Goal: Task Accomplishment & Management: Use online tool/utility

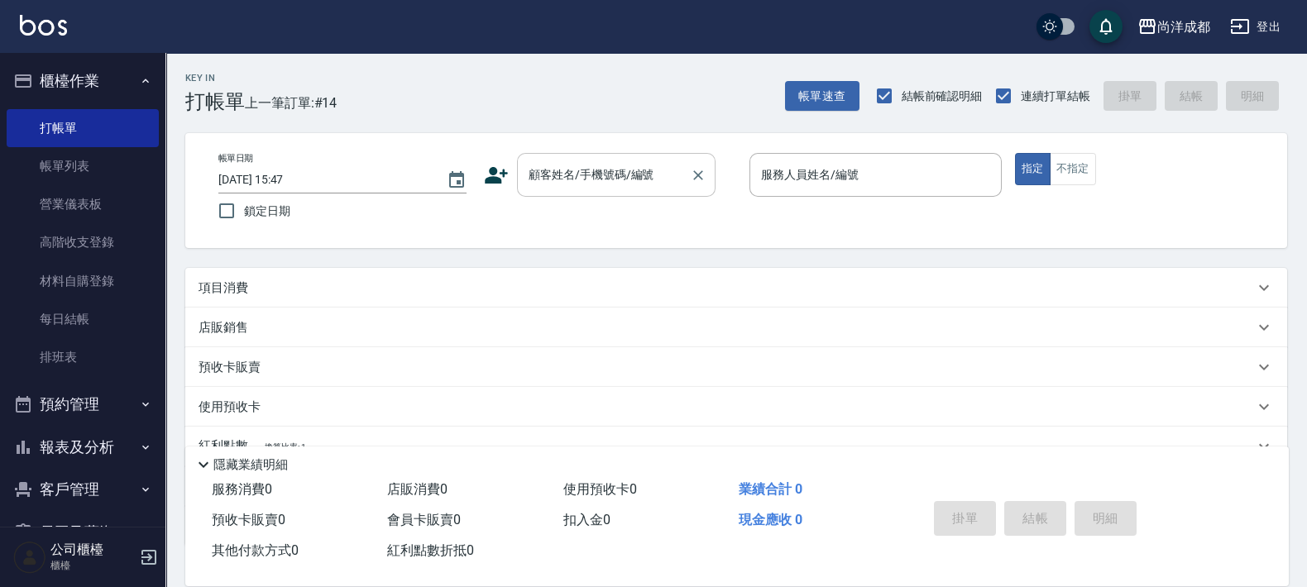
click at [646, 186] on input "顧客姓名/手機號碼/編號" at bounding box center [603, 174] width 159 height 29
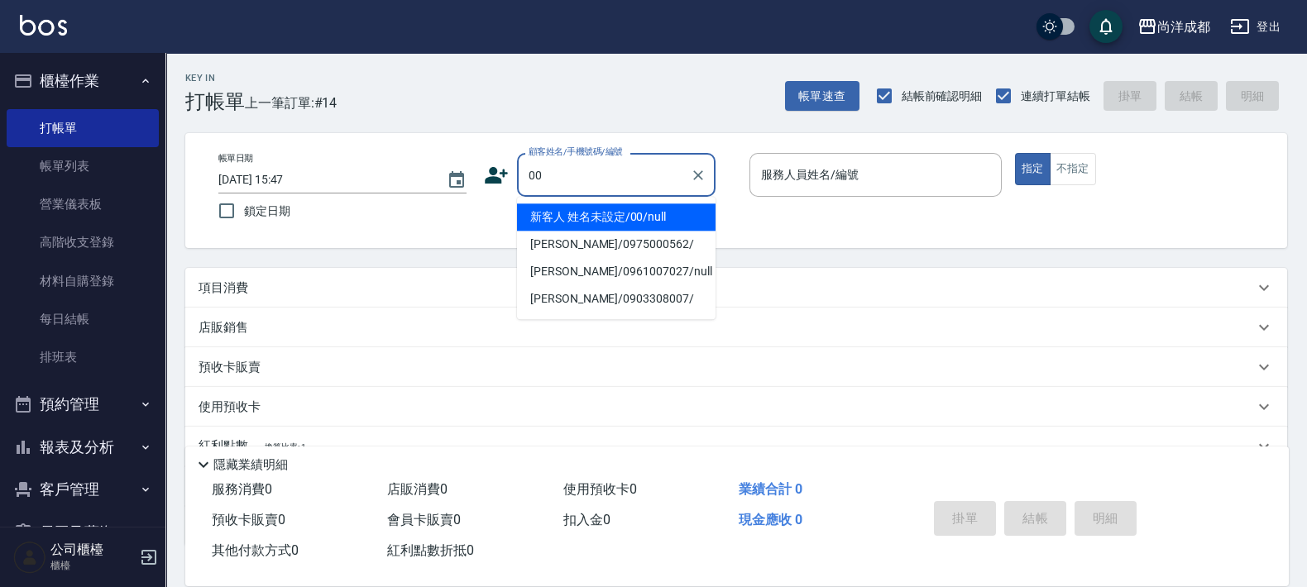
type input "新客人 姓名未設定/00/null"
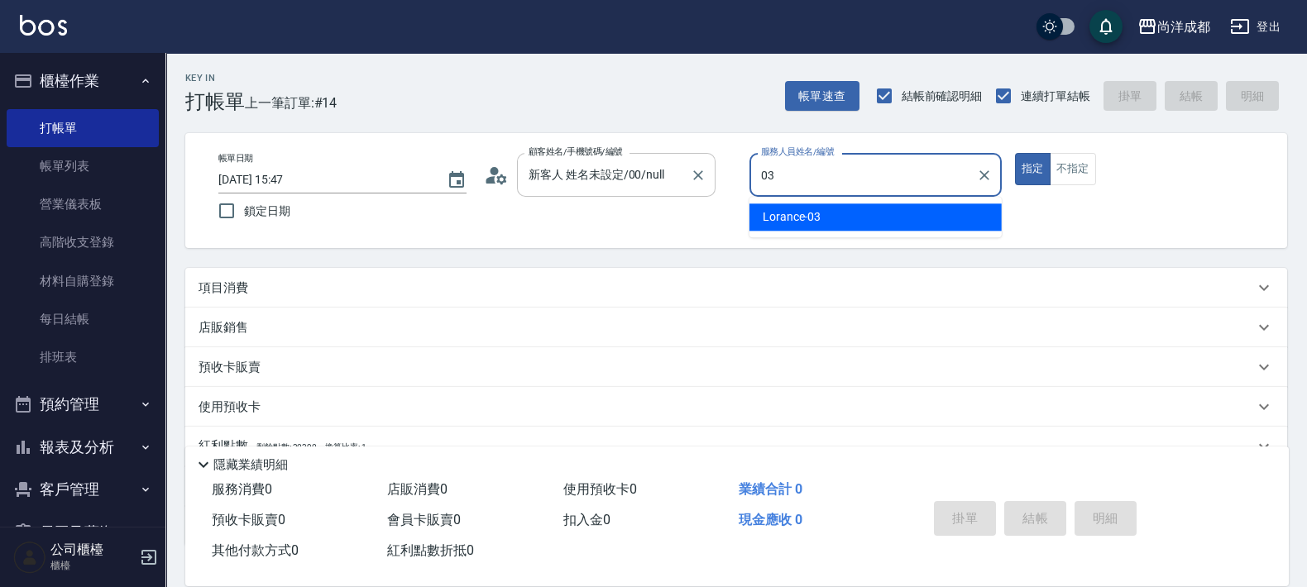
type input "Lorance-03"
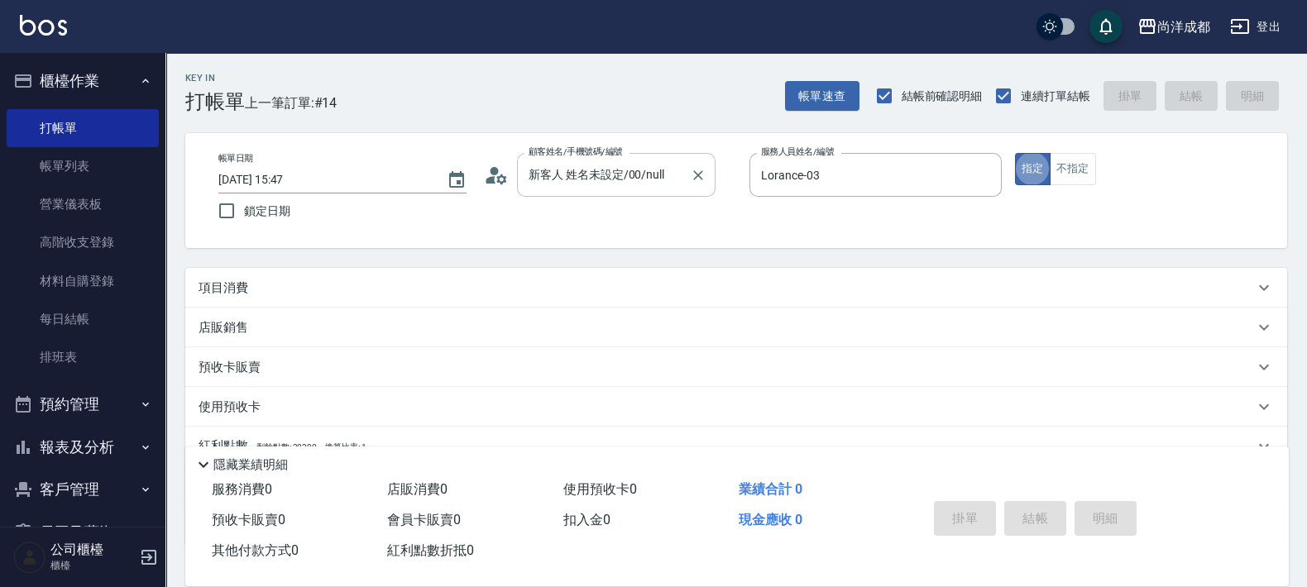
type button "true"
click at [1015, 153] on button "指定" at bounding box center [1033, 169] width 36 height 32
click at [1073, 169] on button "不指定" at bounding box center [1073, 169] width 46 height 32
click at [233, 279] on div "項目消費" at bounding box center [736, 288] width 1102 height 40
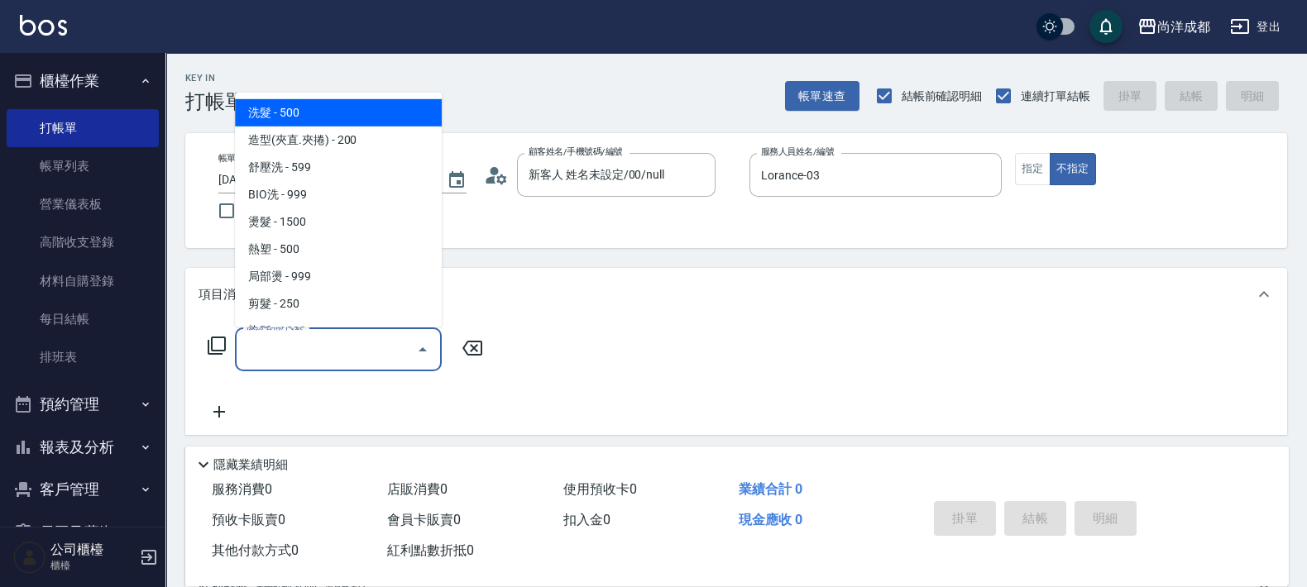
click at [397, 341] on input "服務名稱/代號" at bounding box center [325, 349] width 167 height 29
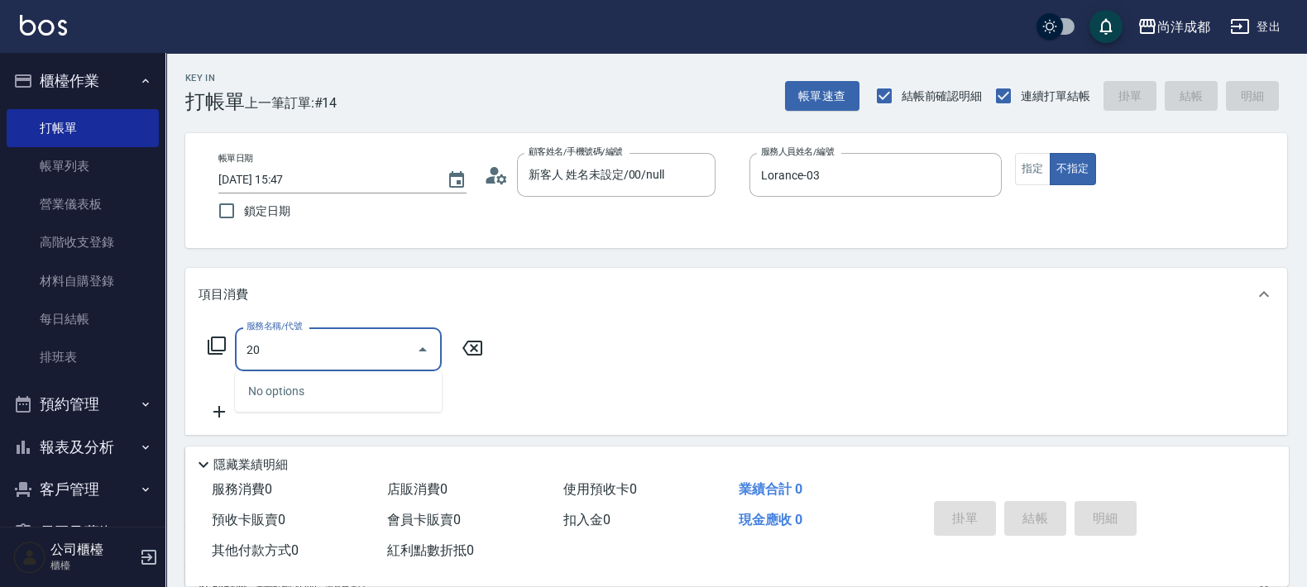
type input "201"
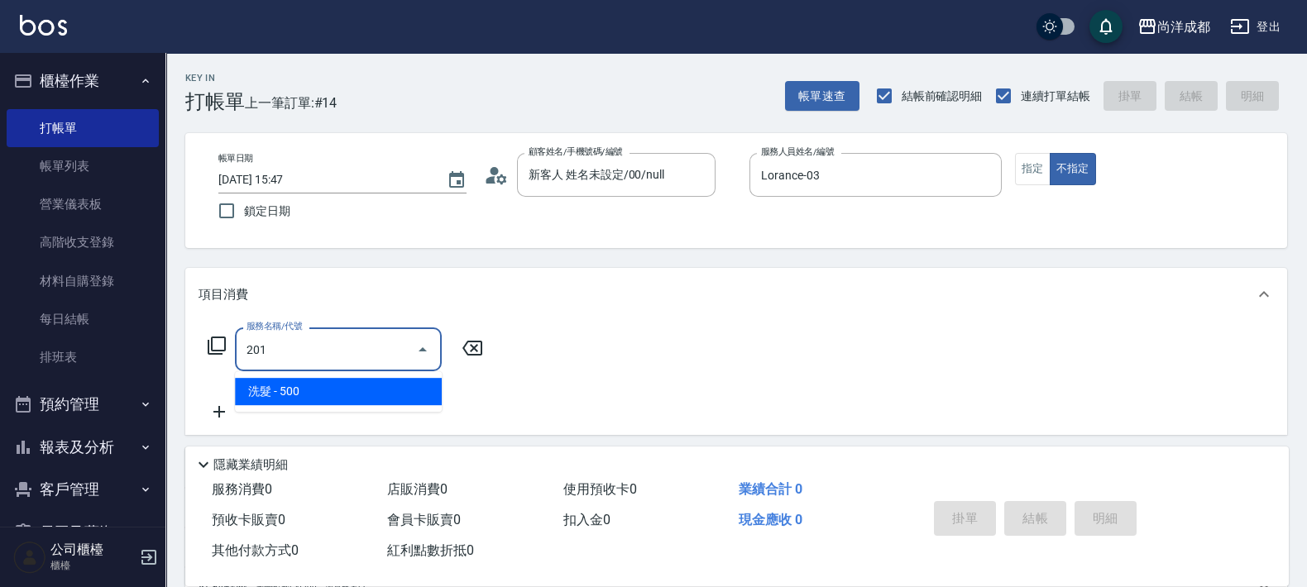
type input "50"
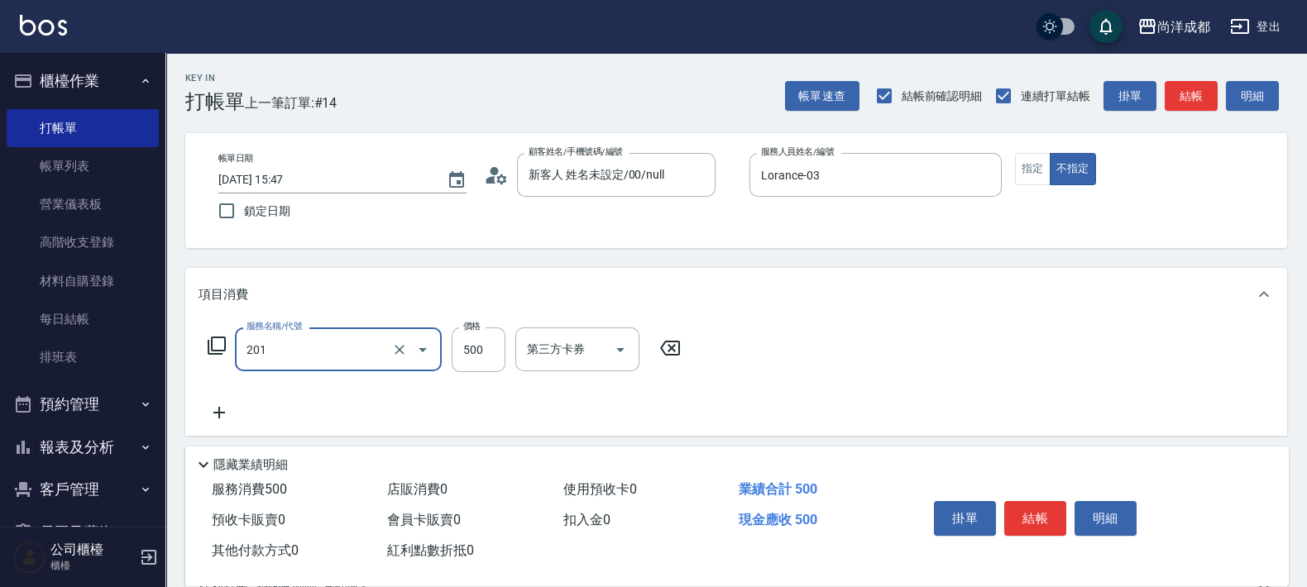
type input "洗髮(201)"
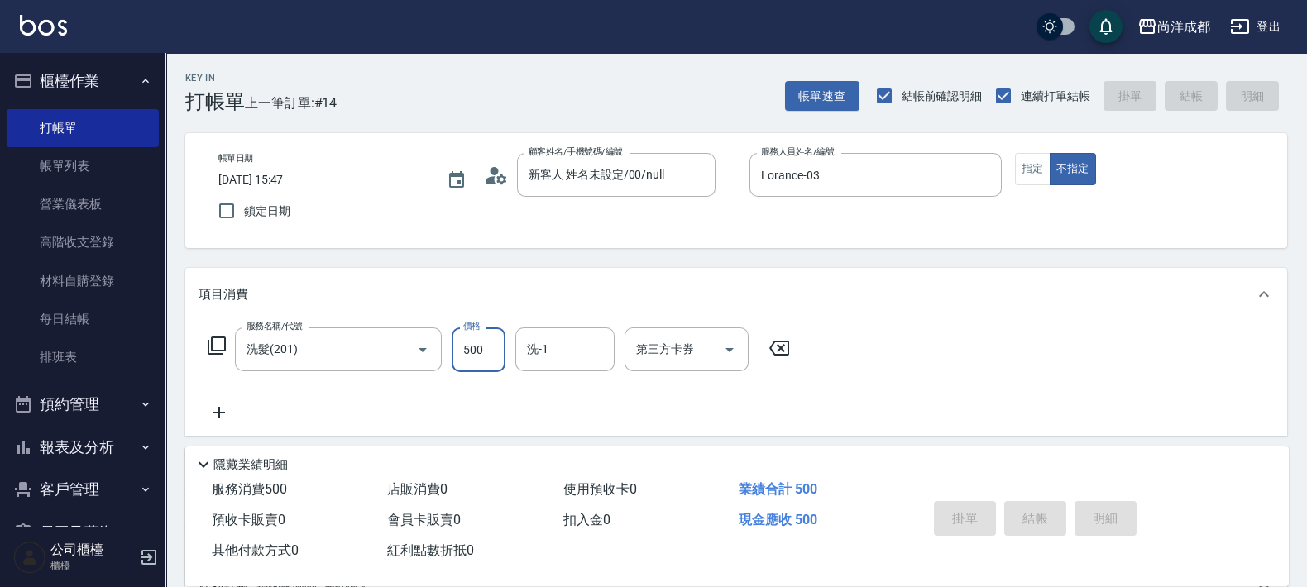
type input "[DATE] 19:06"
type input "0"
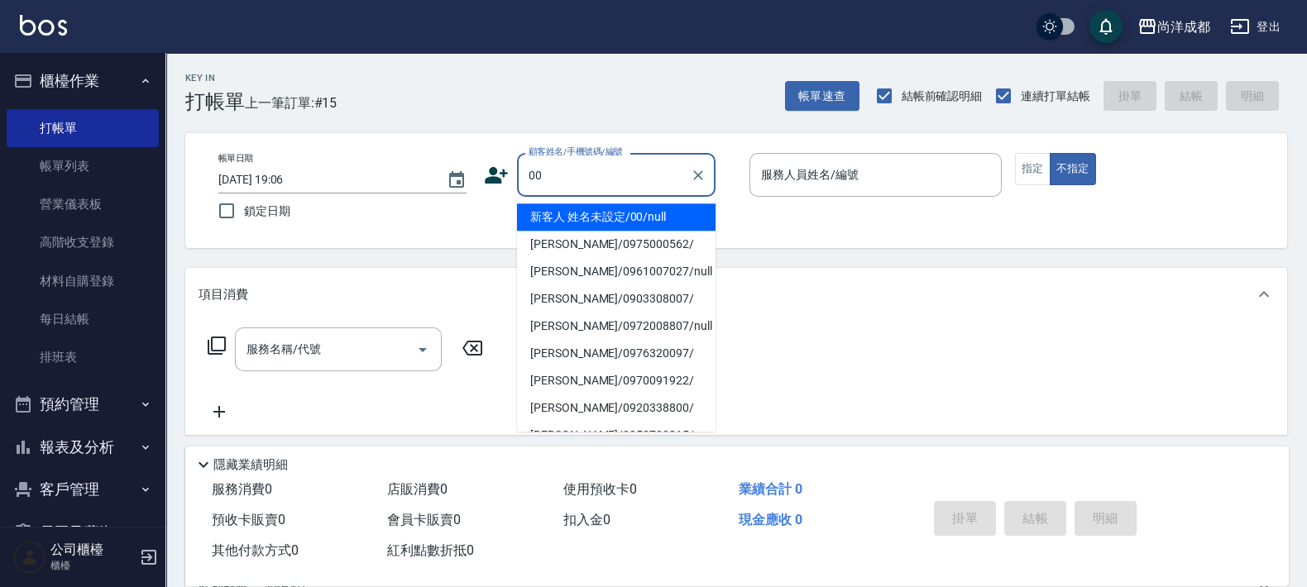
type input "新客人 姓名未設定/00/null"
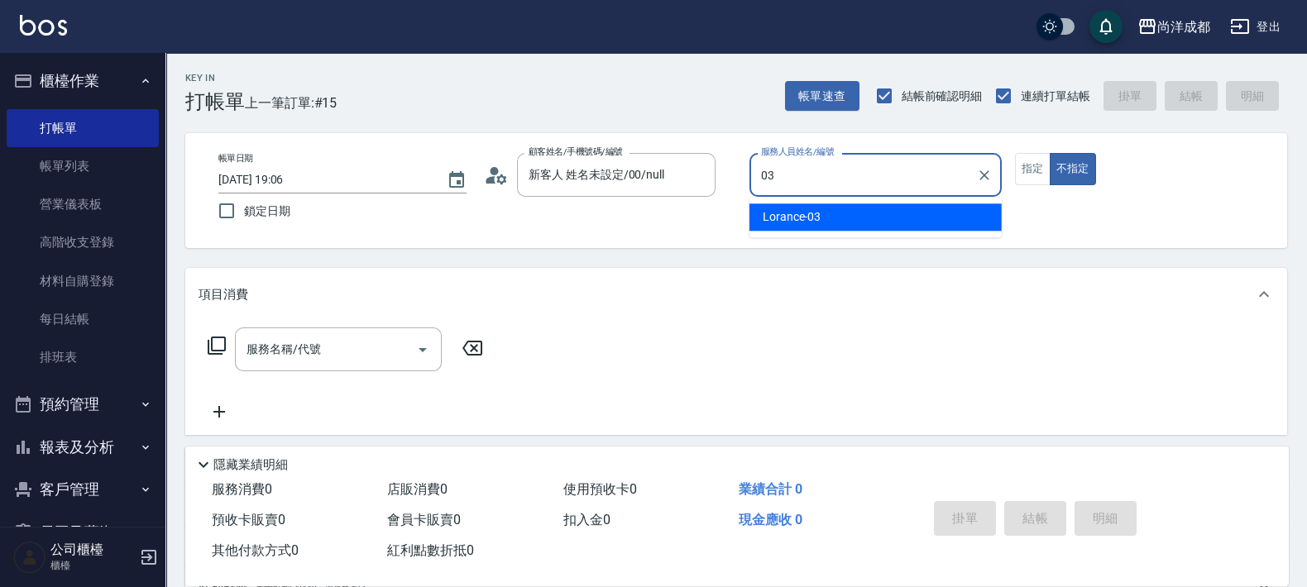
type input "Lorance-03"
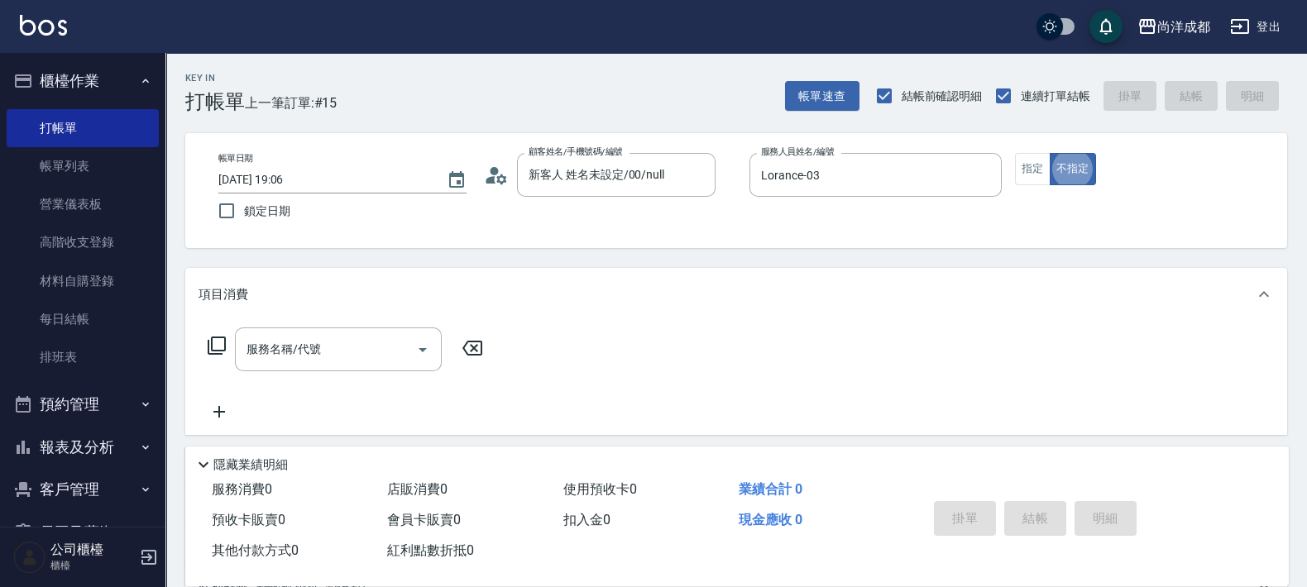
type button "false"
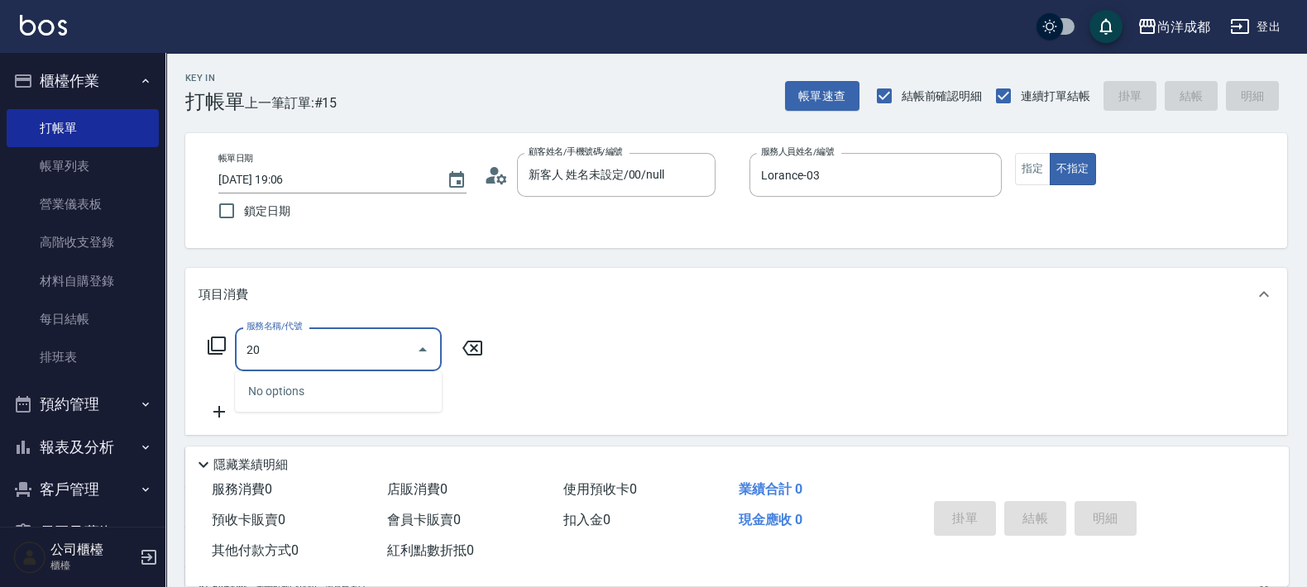
type input "201"
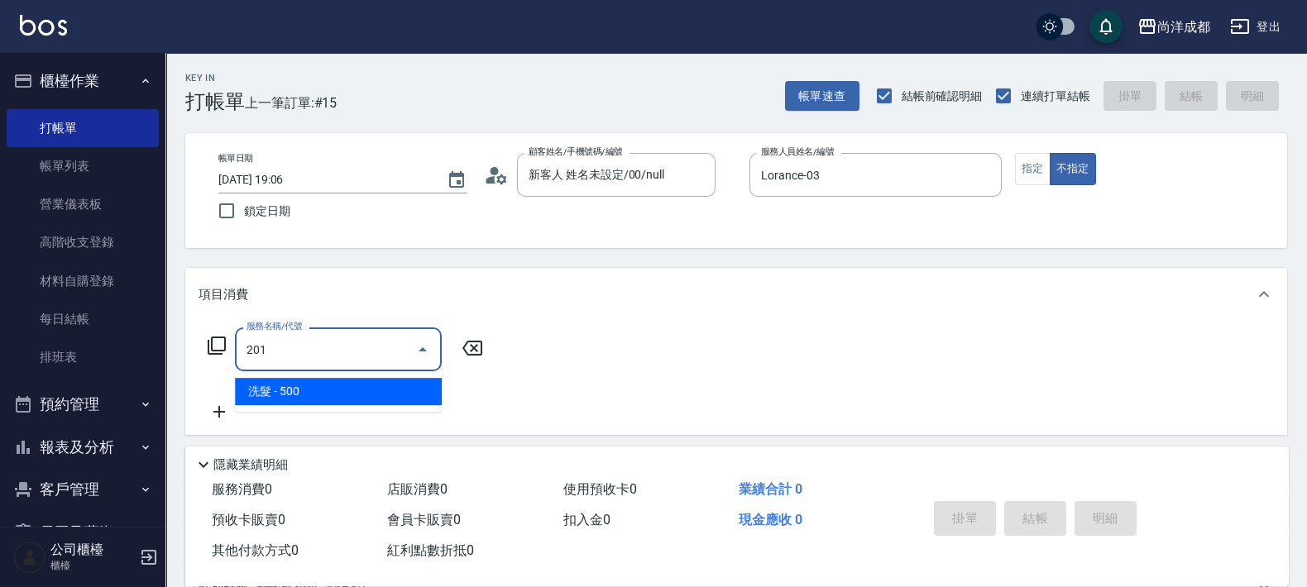
type input "50"
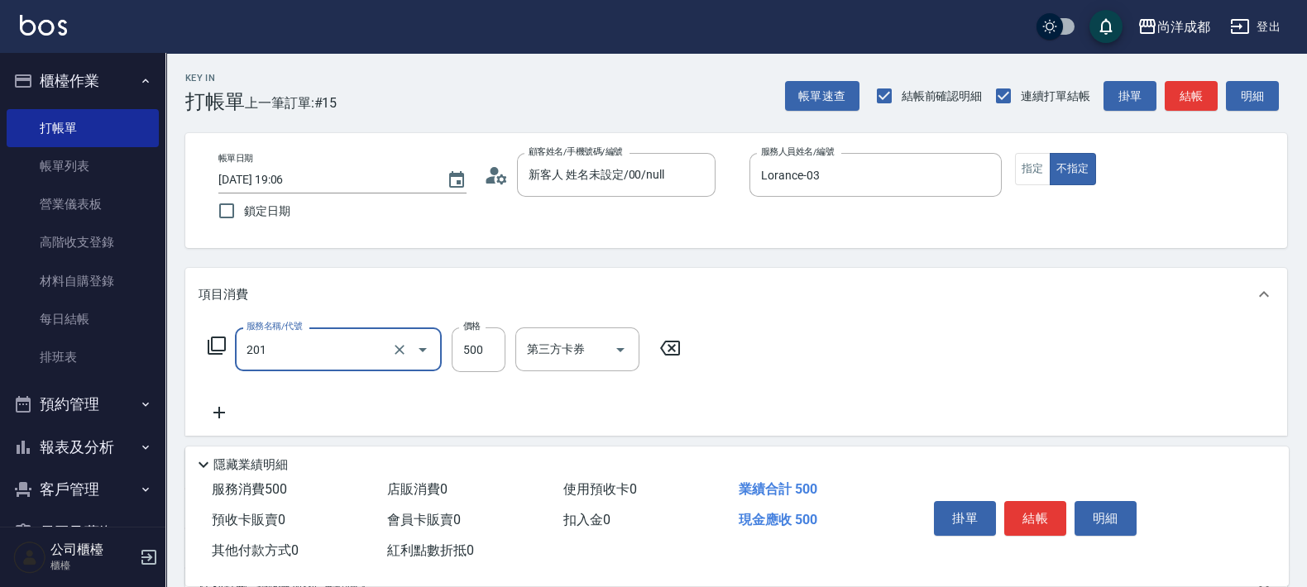
type input "洗髮(201)"
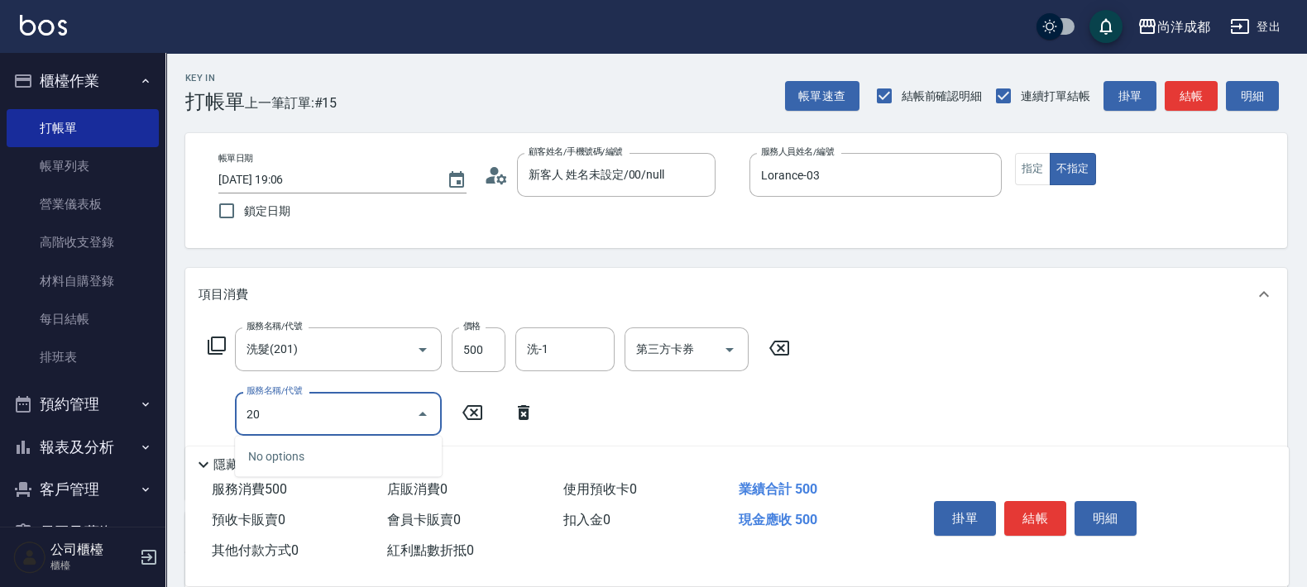
type input "202"
type input "70"
type input "造型(夾直.夾捲)(202)"
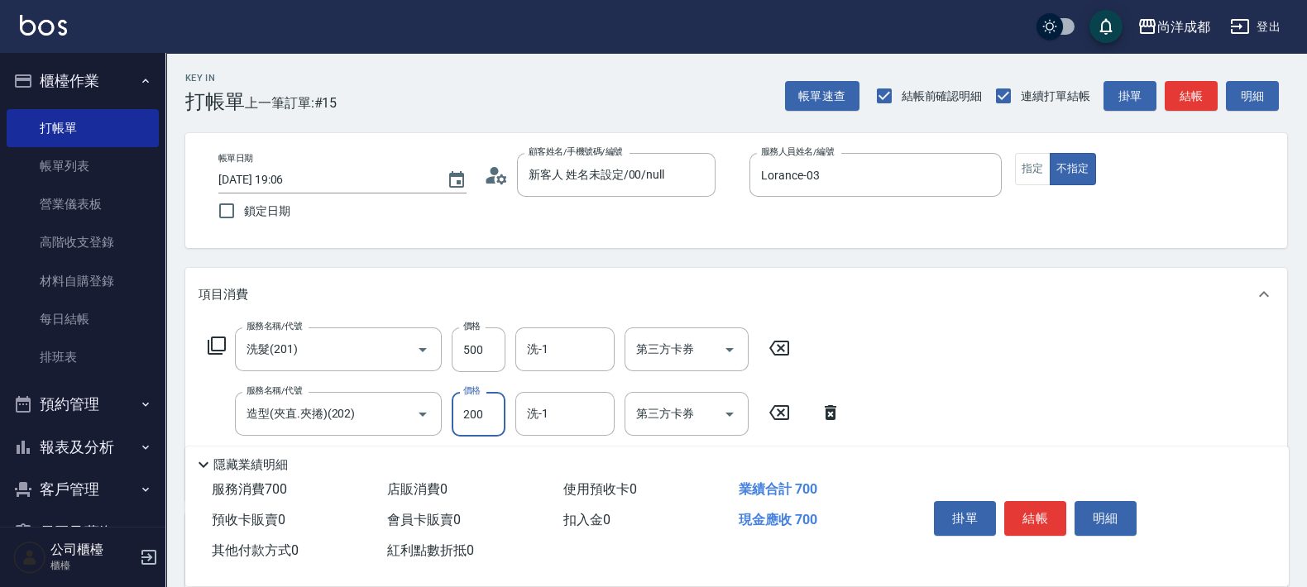
type input "1"
type input "50"
type input "100"
type input "60"
type input "100"
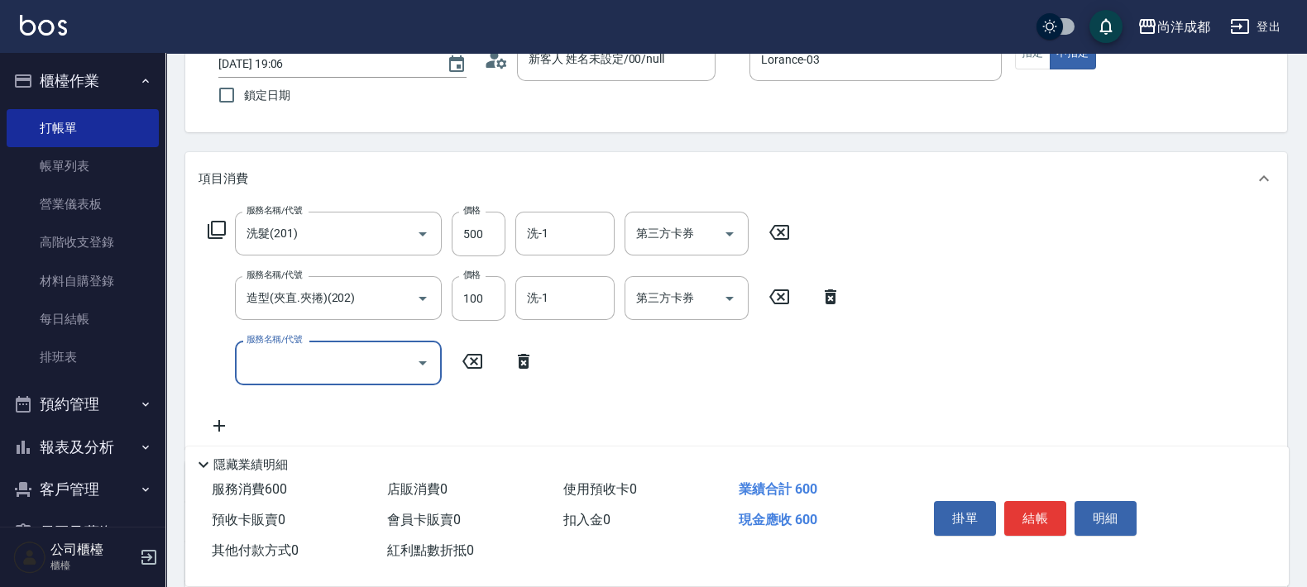
scroll to position [310, 0]
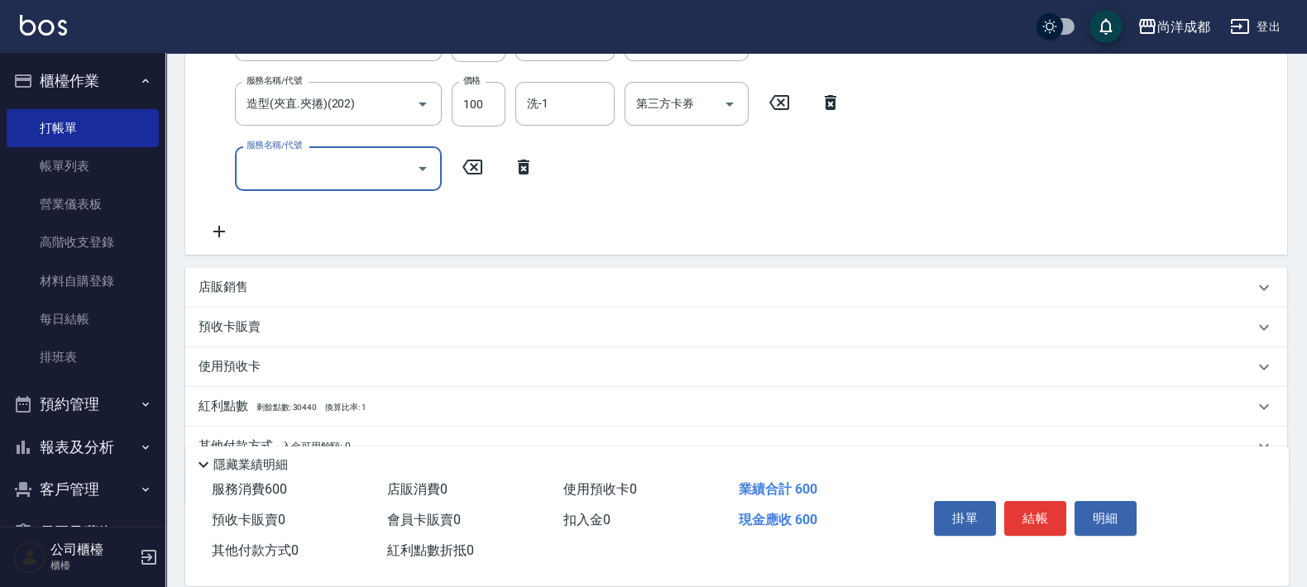
click at [373, 177] on input "服務名稱/代號" at bounding box center [325, 168] width 167 height 29
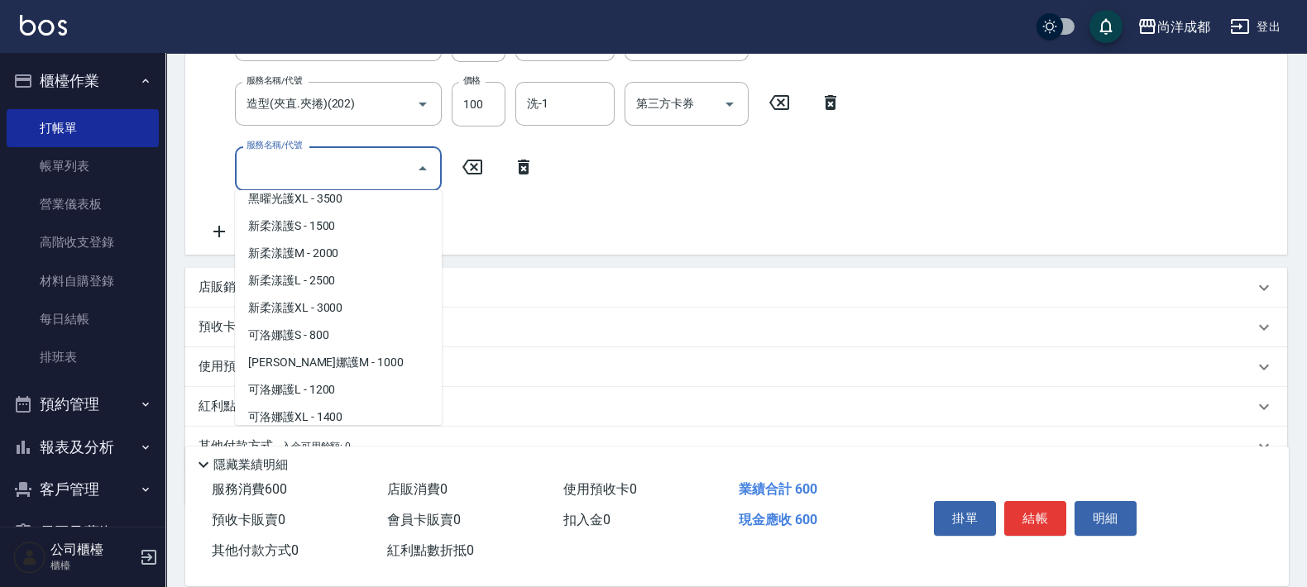
scroll to position [620, 0]
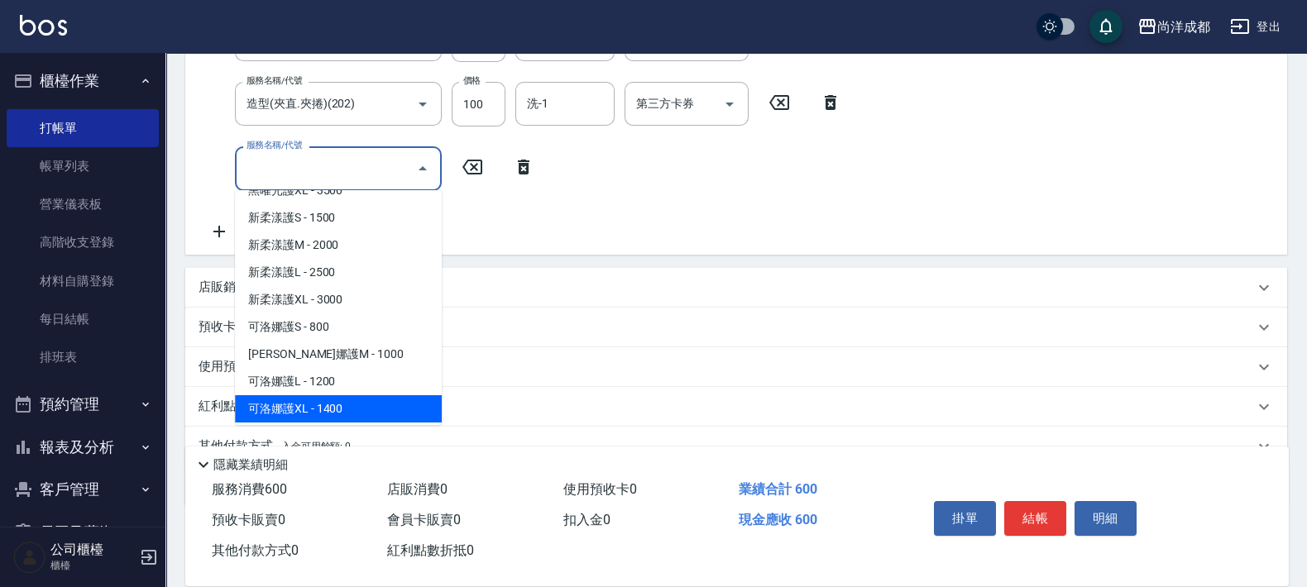
click at [381, 409] on span "可洛娜護XL - 1400" at bounding box center [338, 408] width 207 height 27
type input "200"
type input "可洛娜護XL(620)"
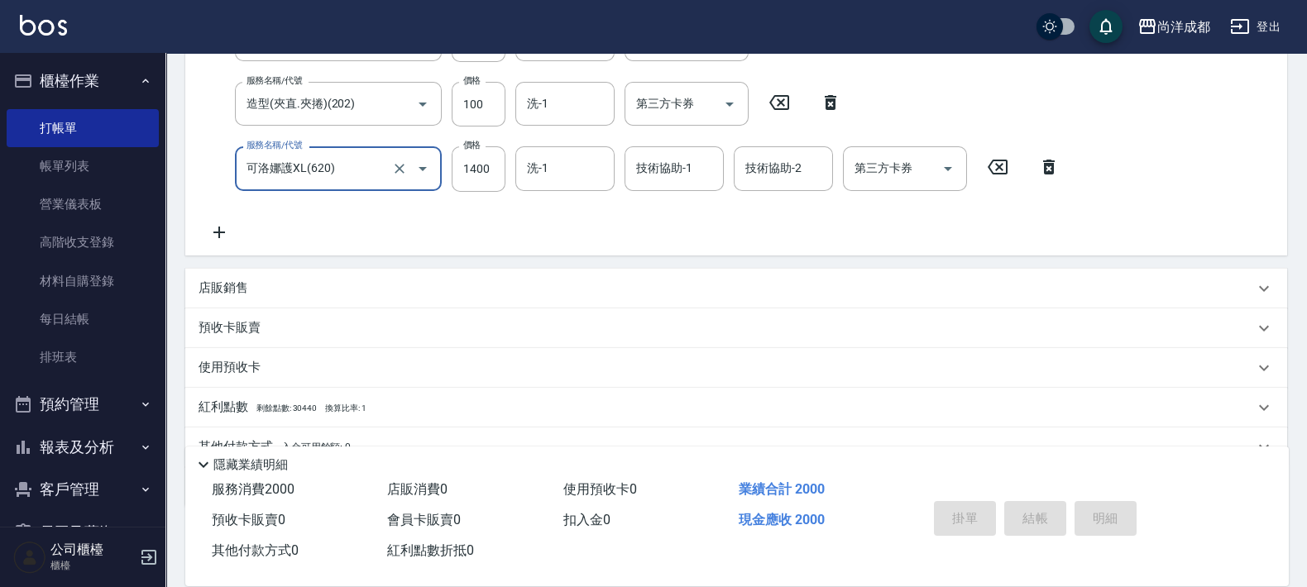
type input "[DATE] 19:07"
type input "0"
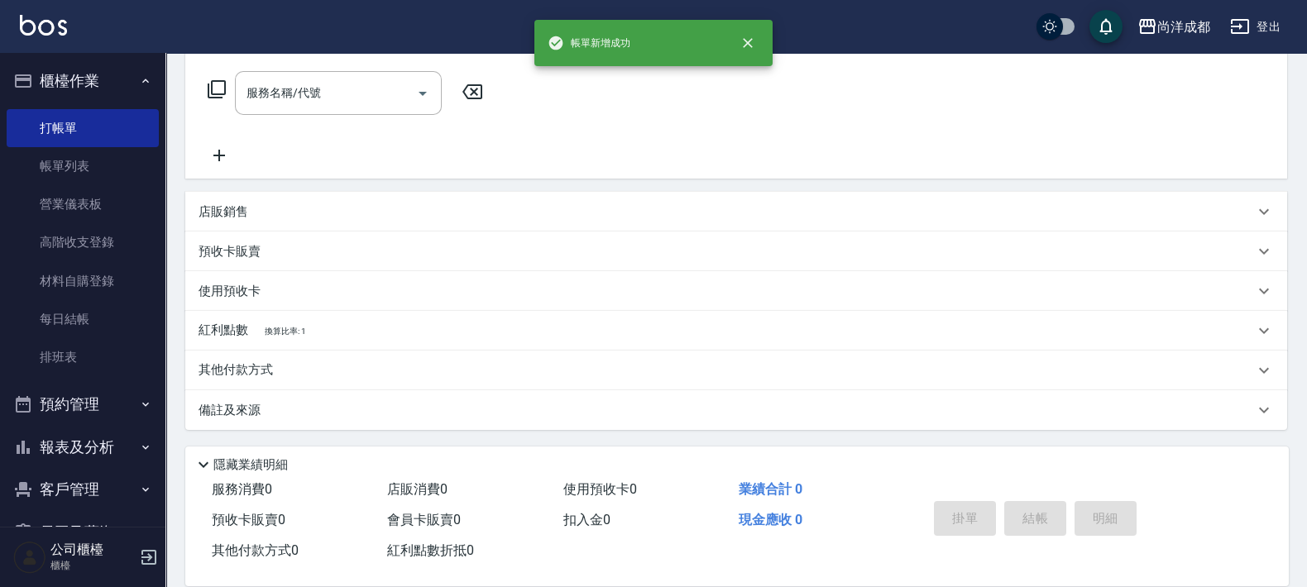
scroll to position [0, 0]
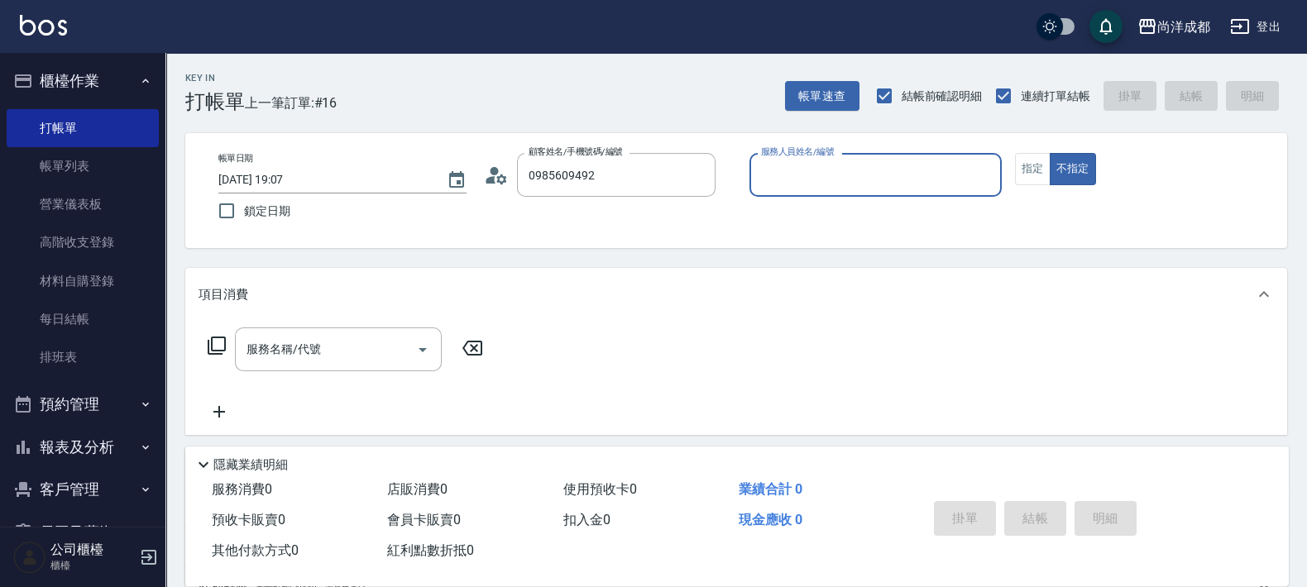
type input "[PERSON_NAME]/0985609492/null"
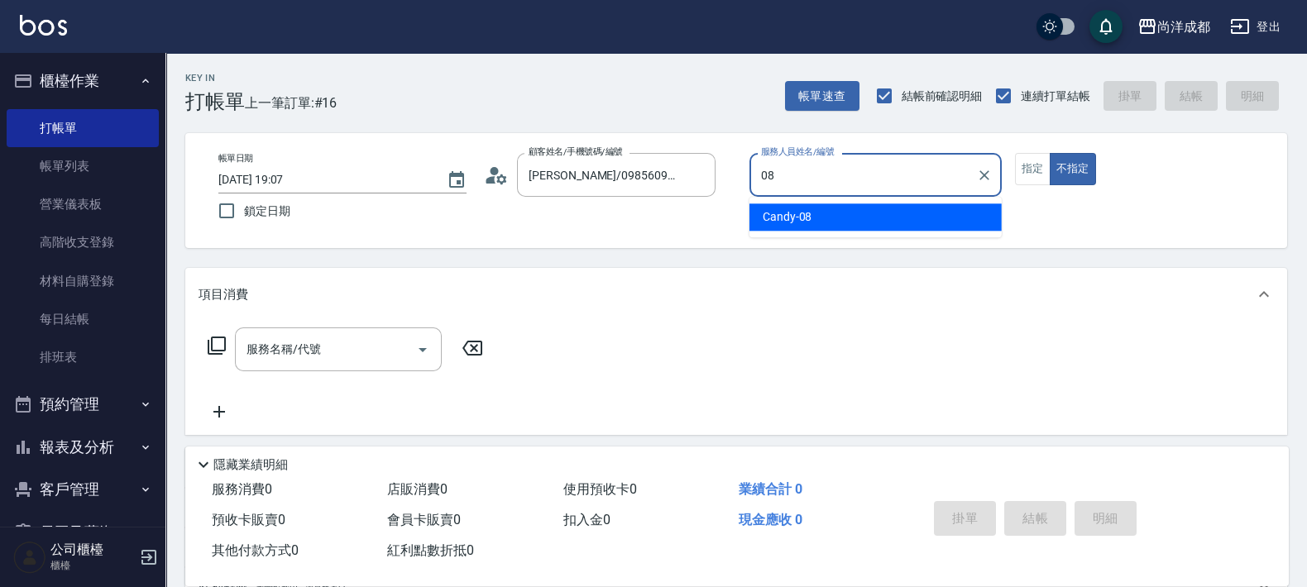
type input "Candy-08"
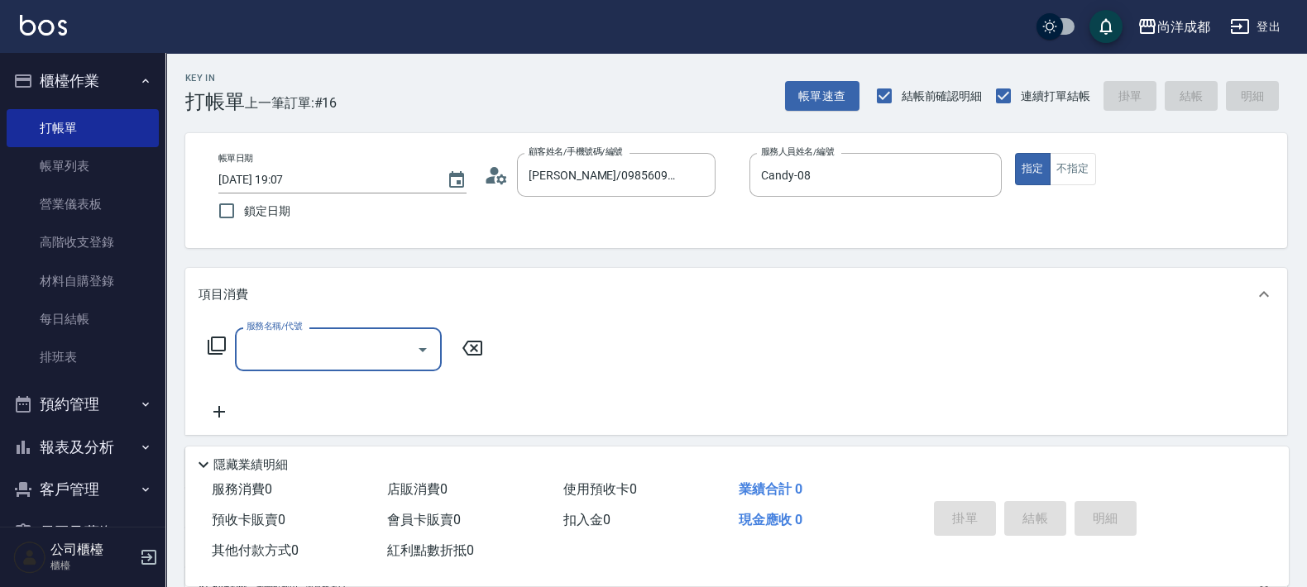
click at [498, 179] on icon at bounding box center [501, 179] width 10 height 10
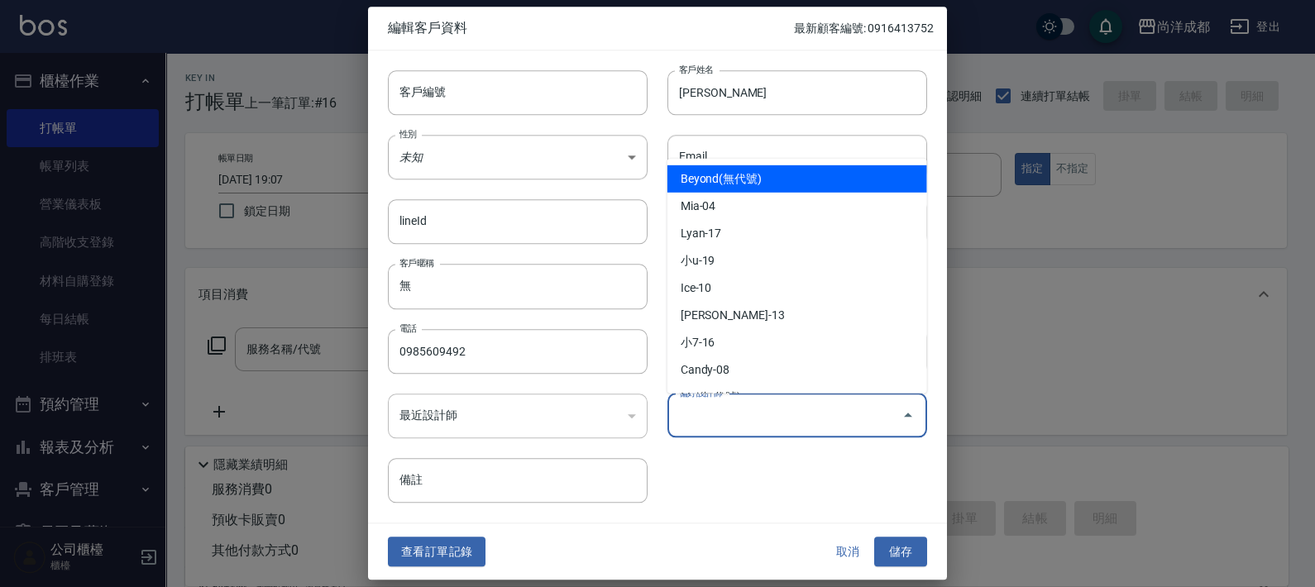
click at [773, 422] on input "偏好設計師" at bounding box center [785, 415] width 220 height 29
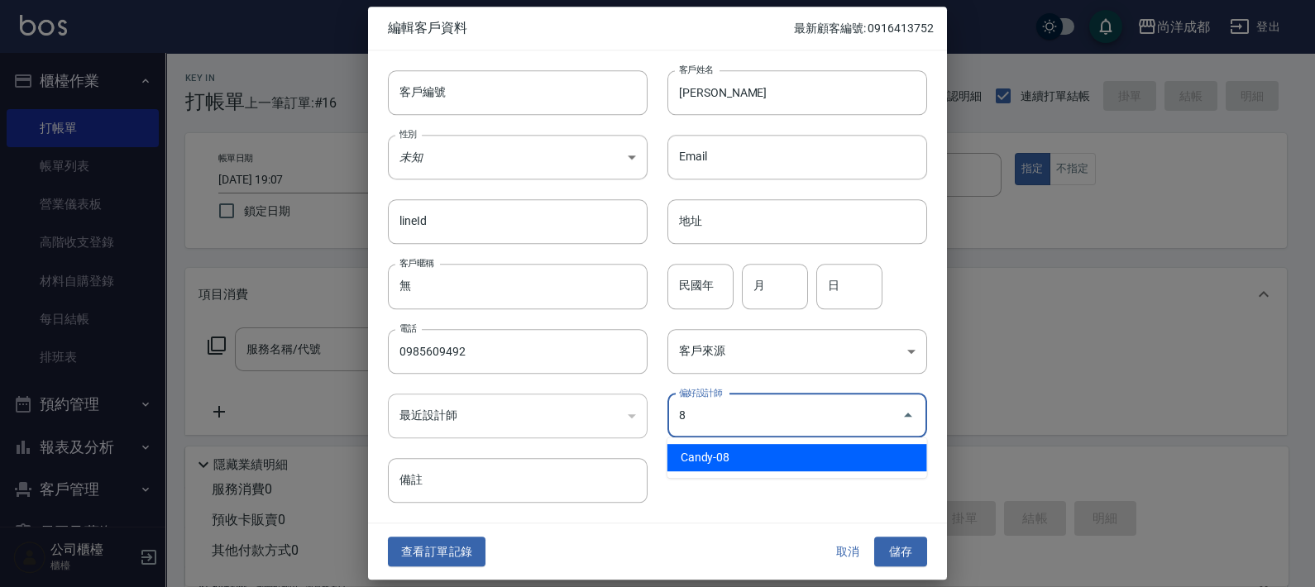
type input "Candy"
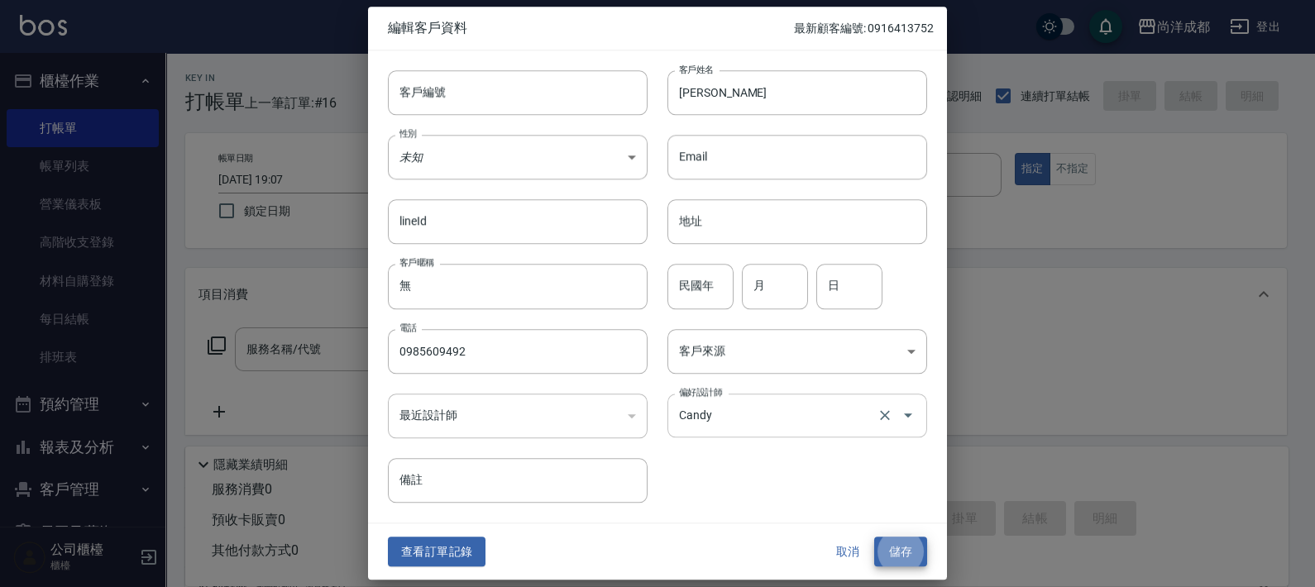
click at [874, 537] on button "儲存" at bounding box center [900, 552] width 53 height 31
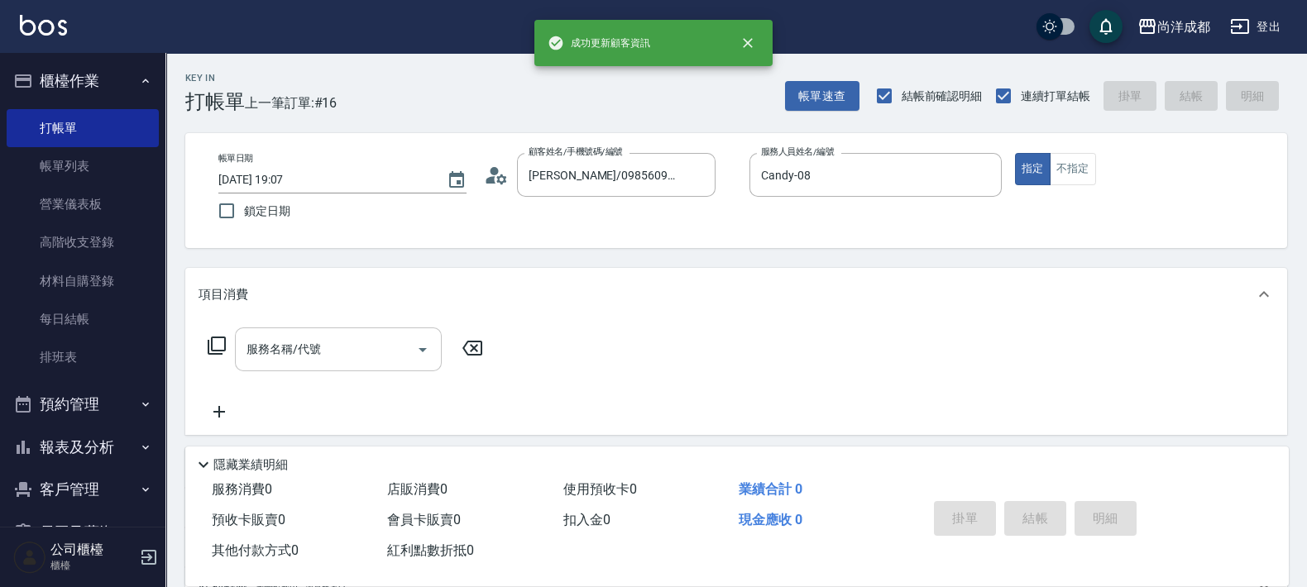
click at [306, 366] on div "服務名稱/代號" at bounding box center [338, 350] width 207 height 44
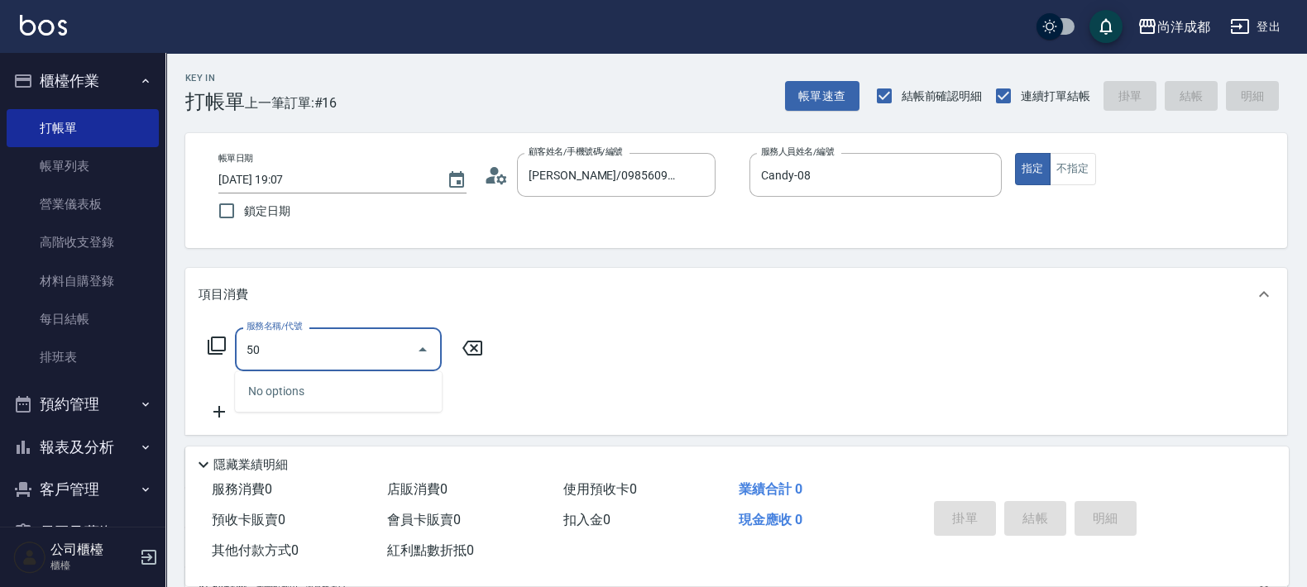
type input "501"
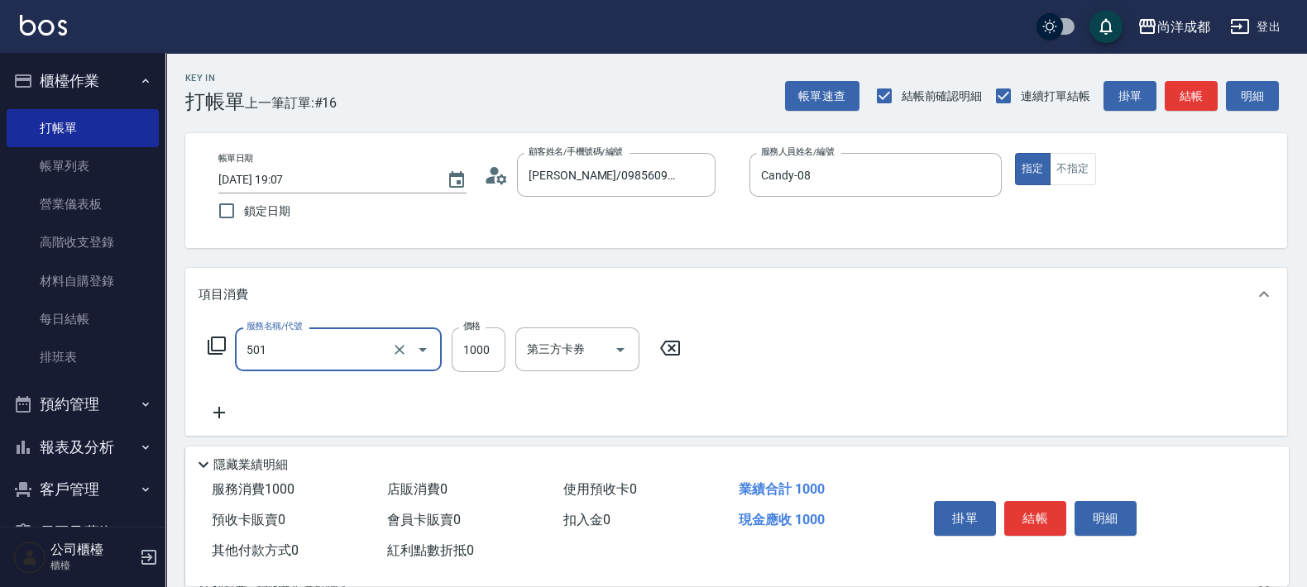
type input "100"
type input "染髮(501)"
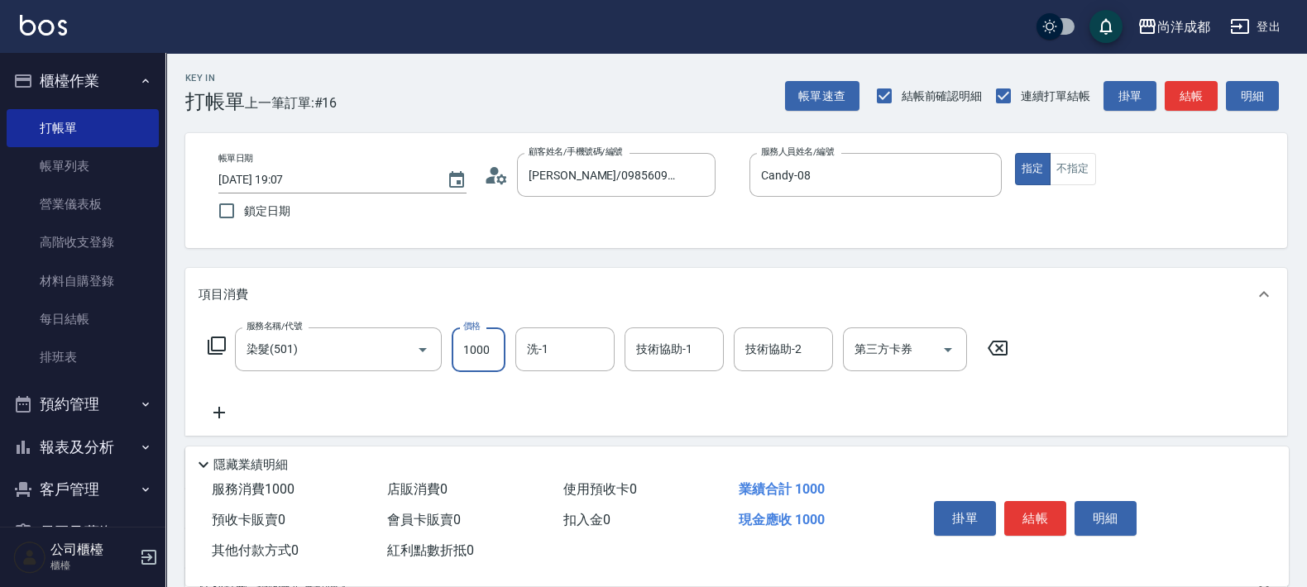
type input "1"
type input "0"
type input "168"
type input "10"
type input "1680"
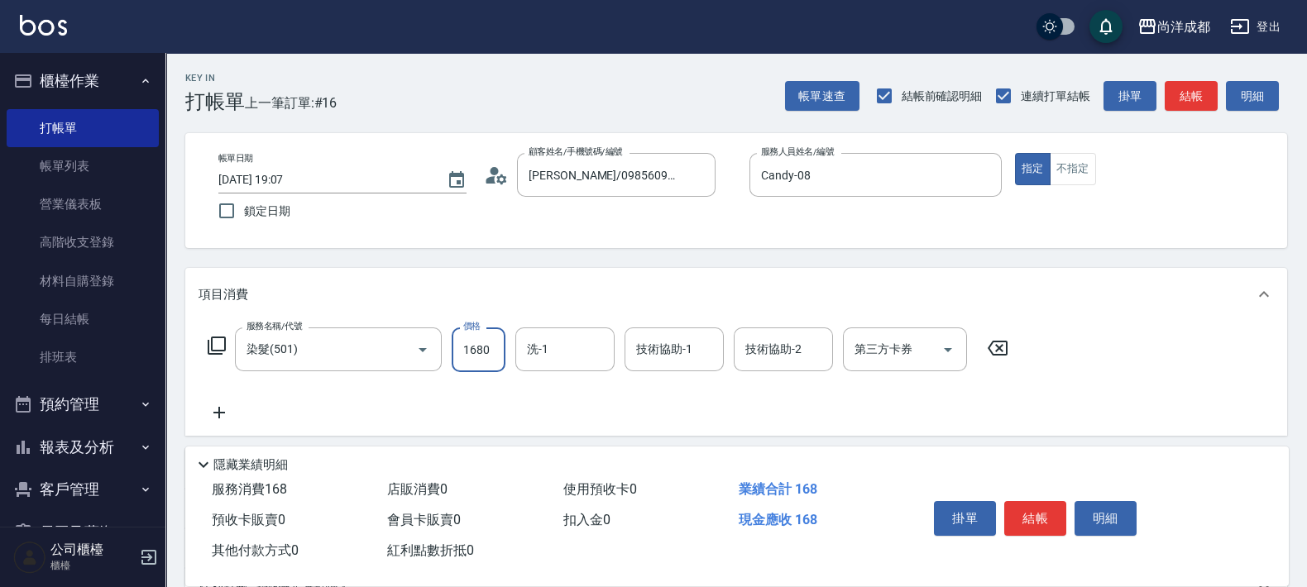
type input "160"
type input "1680"
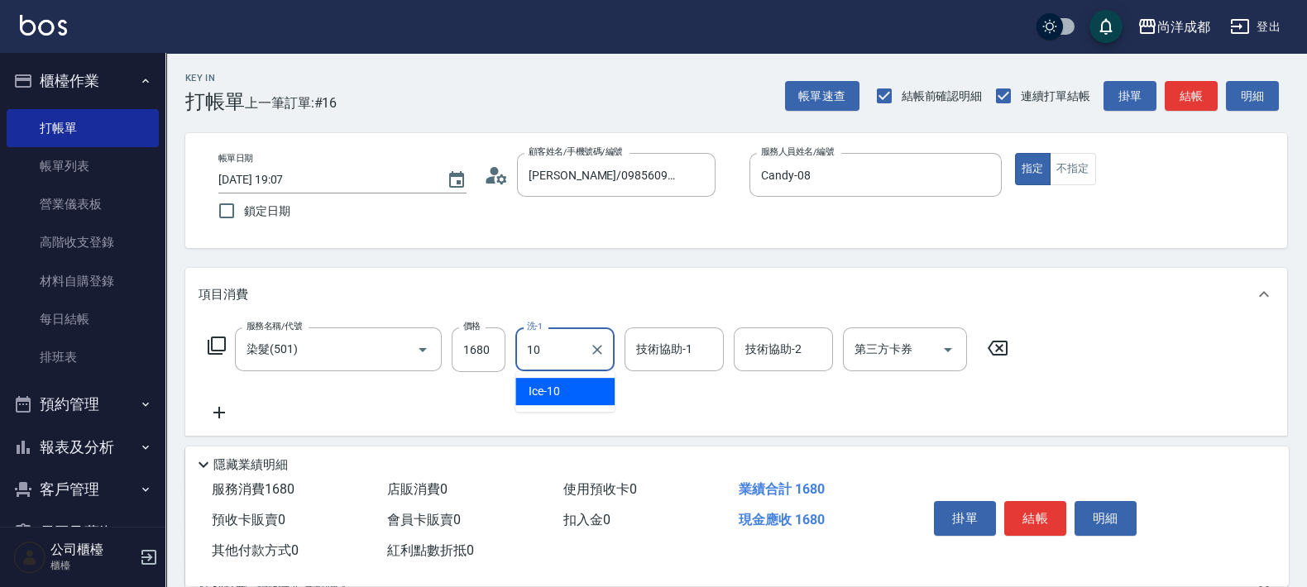
type input "Ice-10"
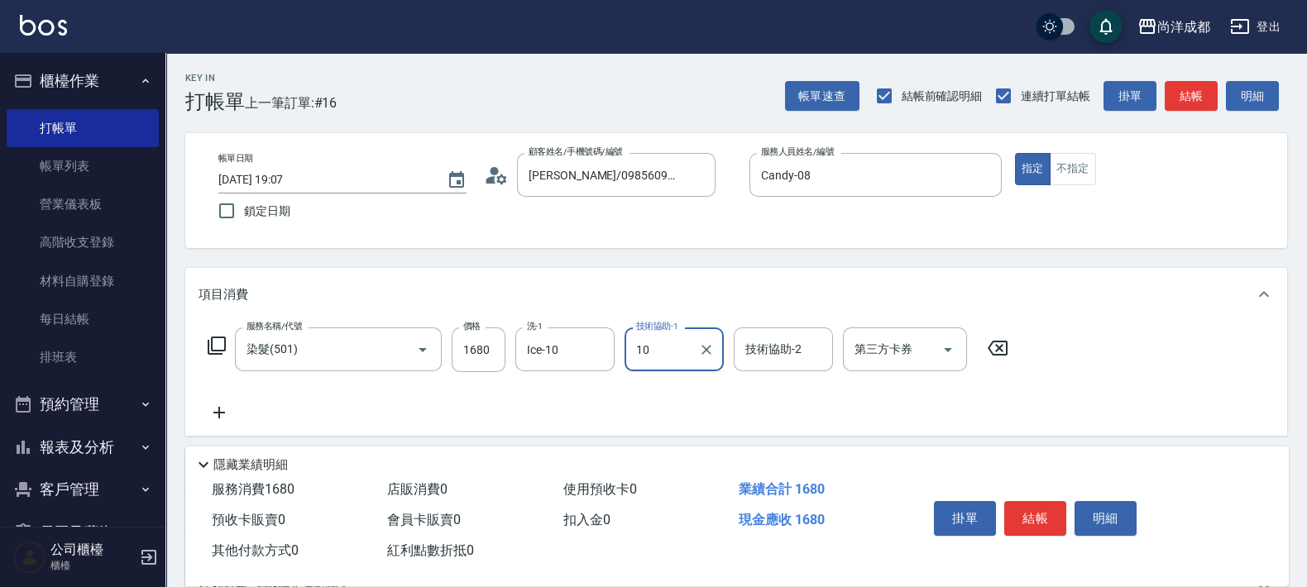
type input "Ice-10"
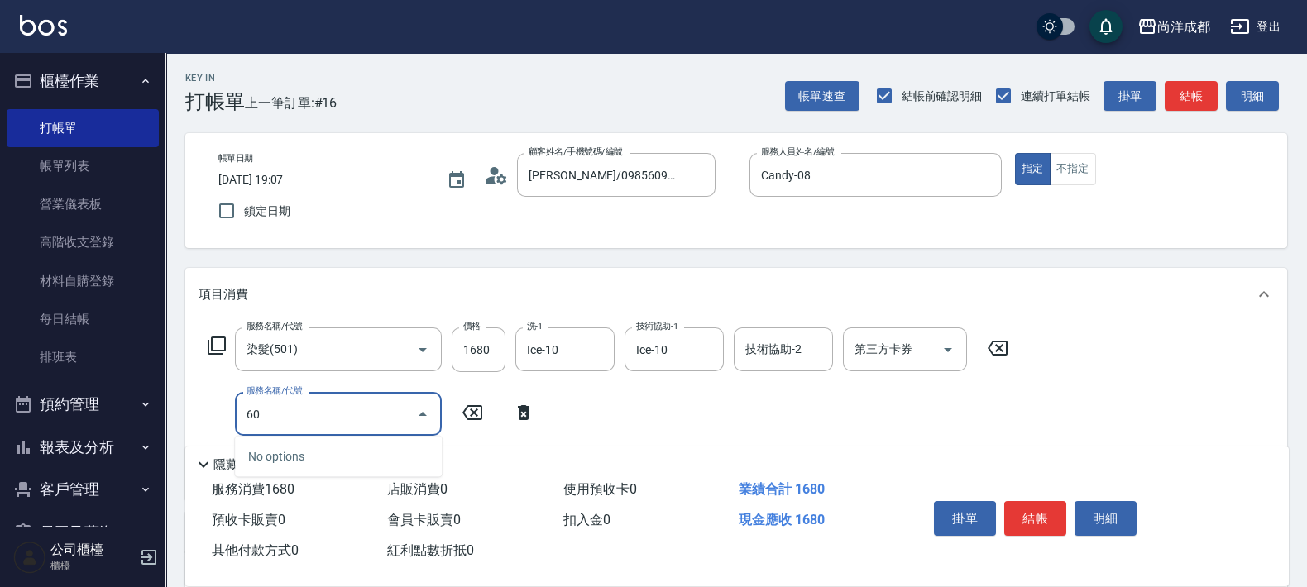
type input "601"
type input "260"
type input "自備護髮(1000以上)(601)"
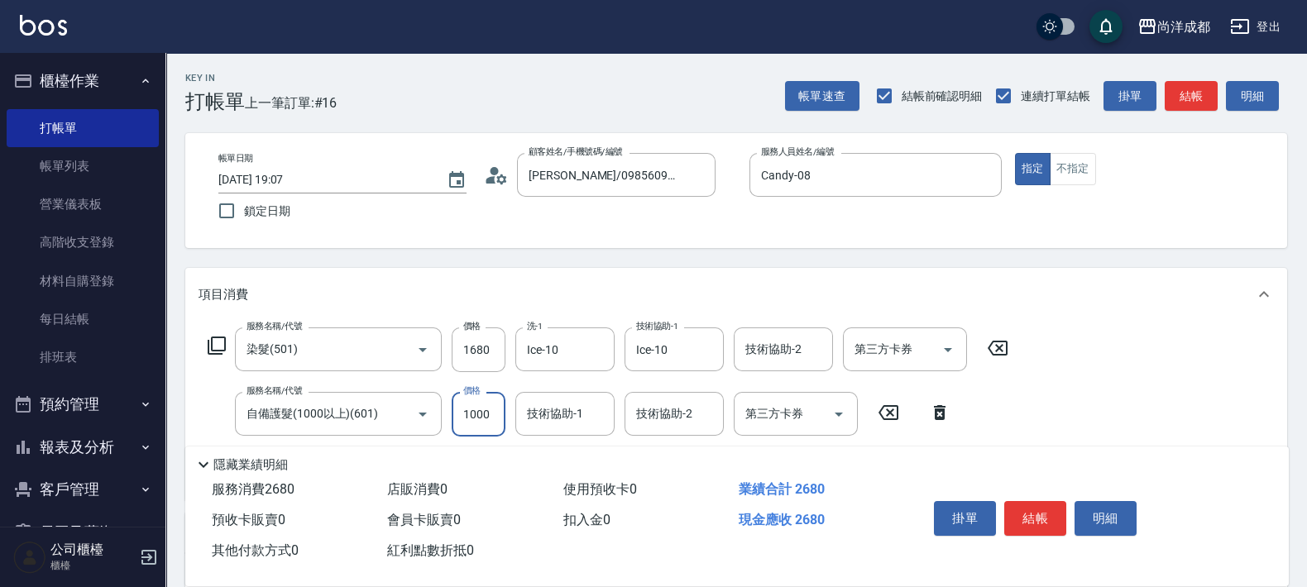
type input "2"
type input "160"
type input "20"
type input "170"
type input "200"
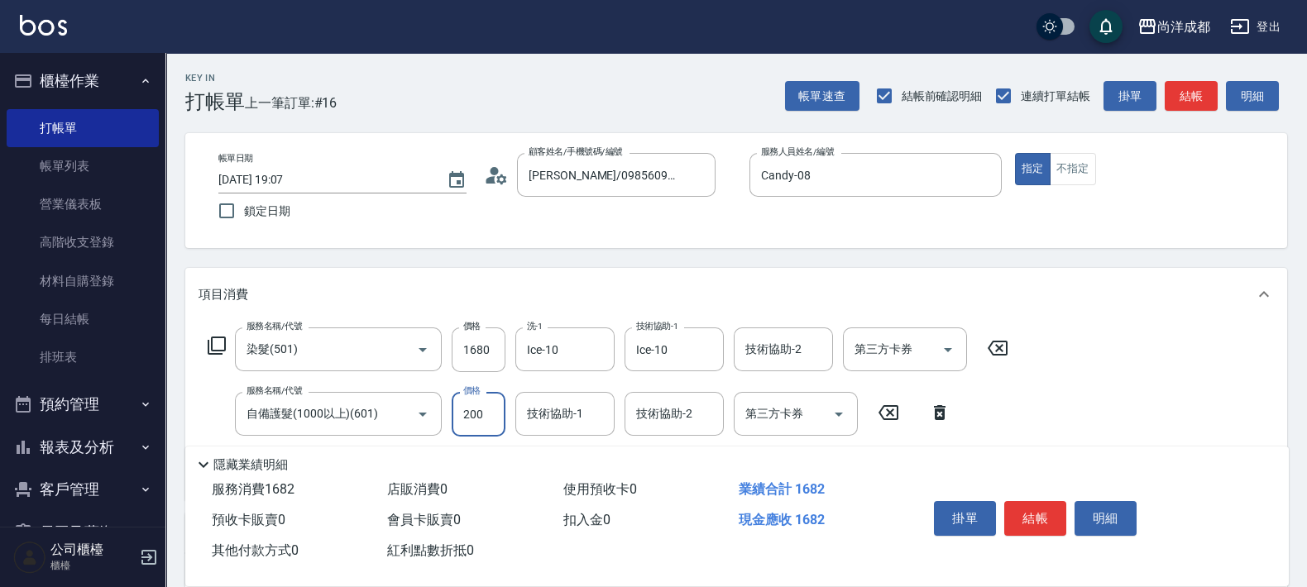
type input "180"
type input "2000"
type input "360"
type input "2000"
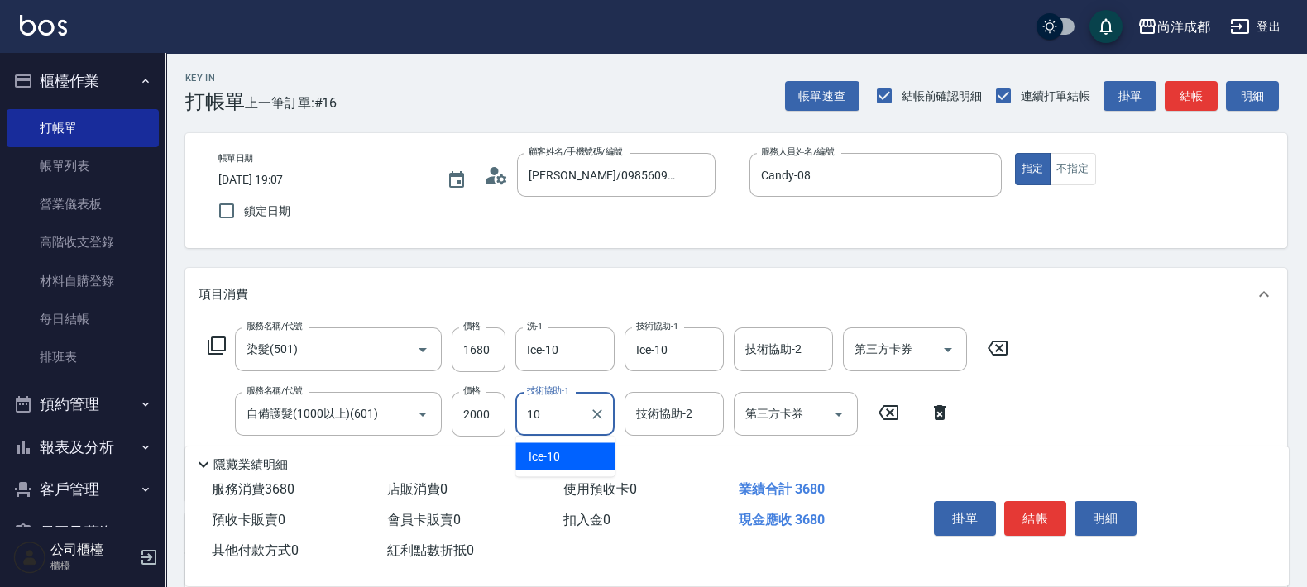
type input "Ice-10"
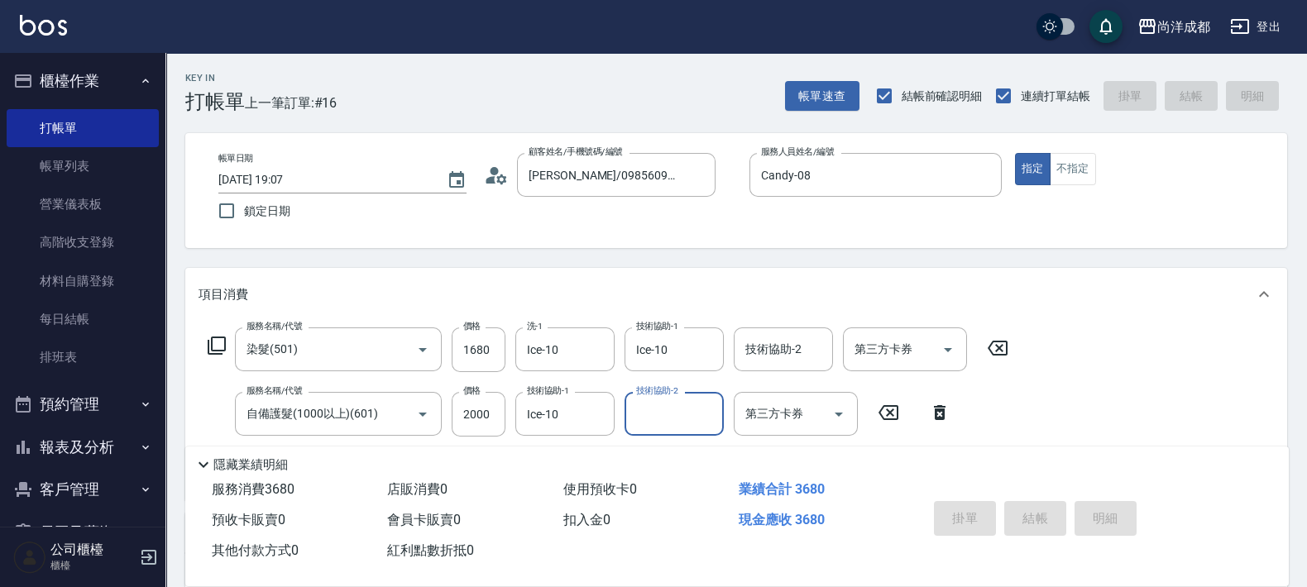
type input "0"
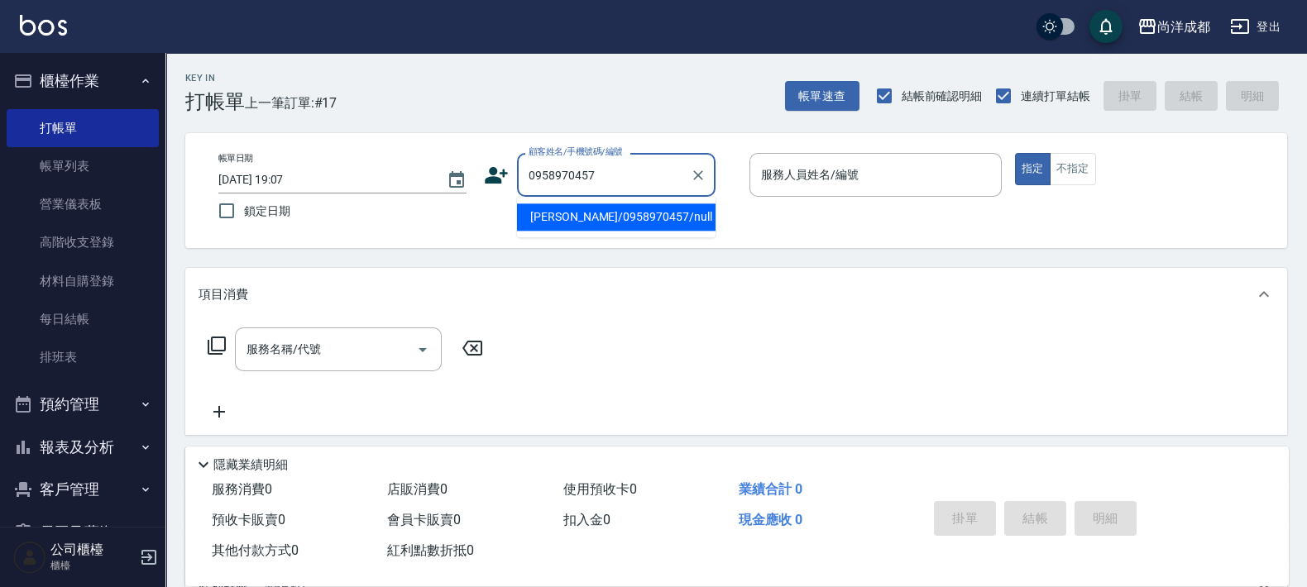
type input "[PERSON_NAME]/0958970457/null"
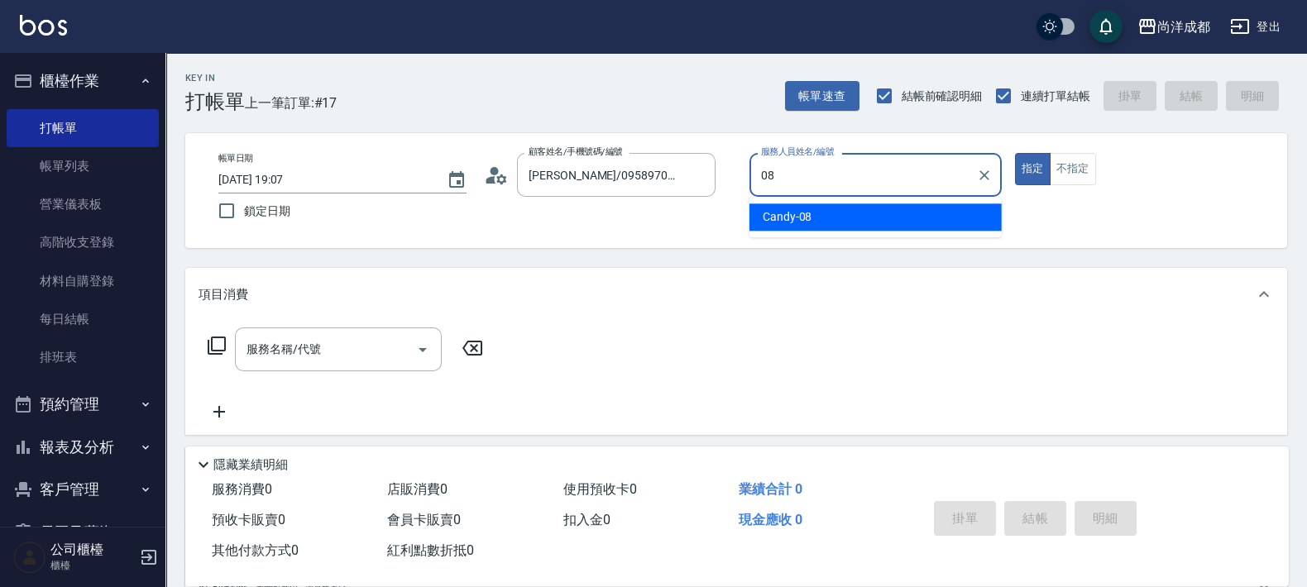
type input "Candy-08"
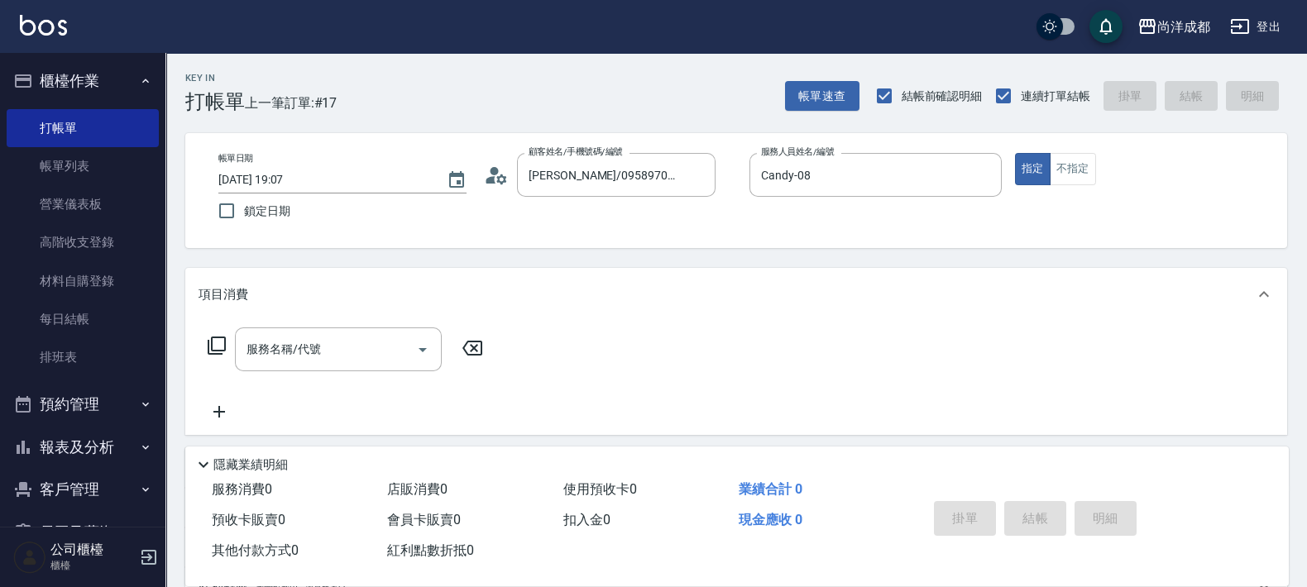
click at [492, 170] on circle at bounding box center [495, 171] width 8 height 8
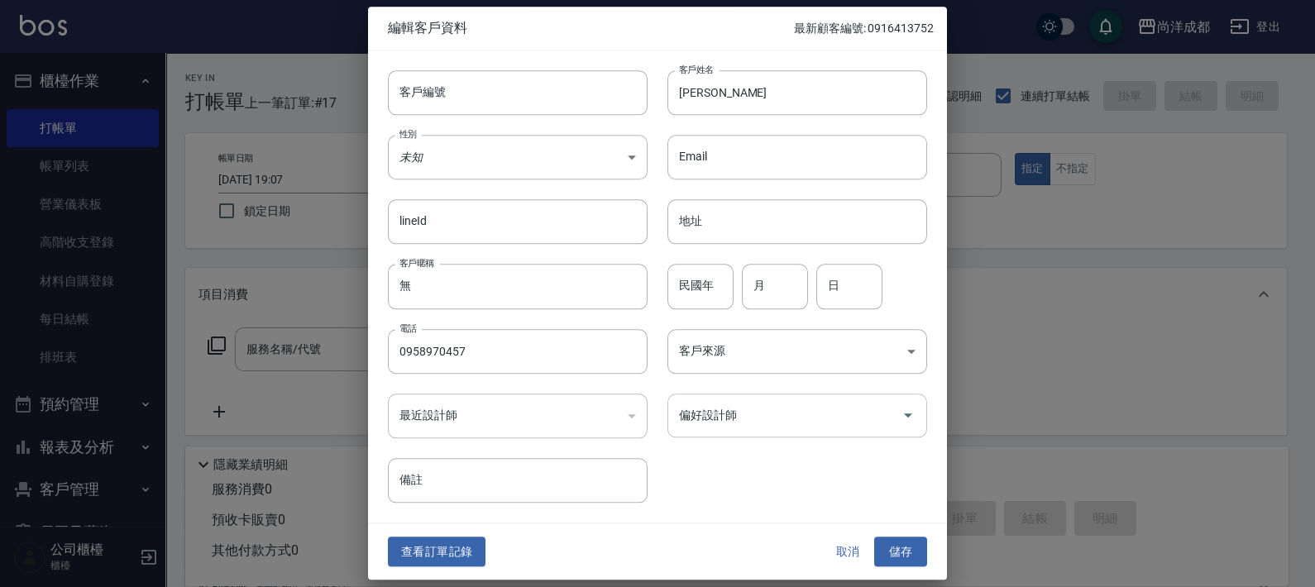
click at [767, 426] on input "偏好設計師" at bounding box center [785, 415] width 220 height 29
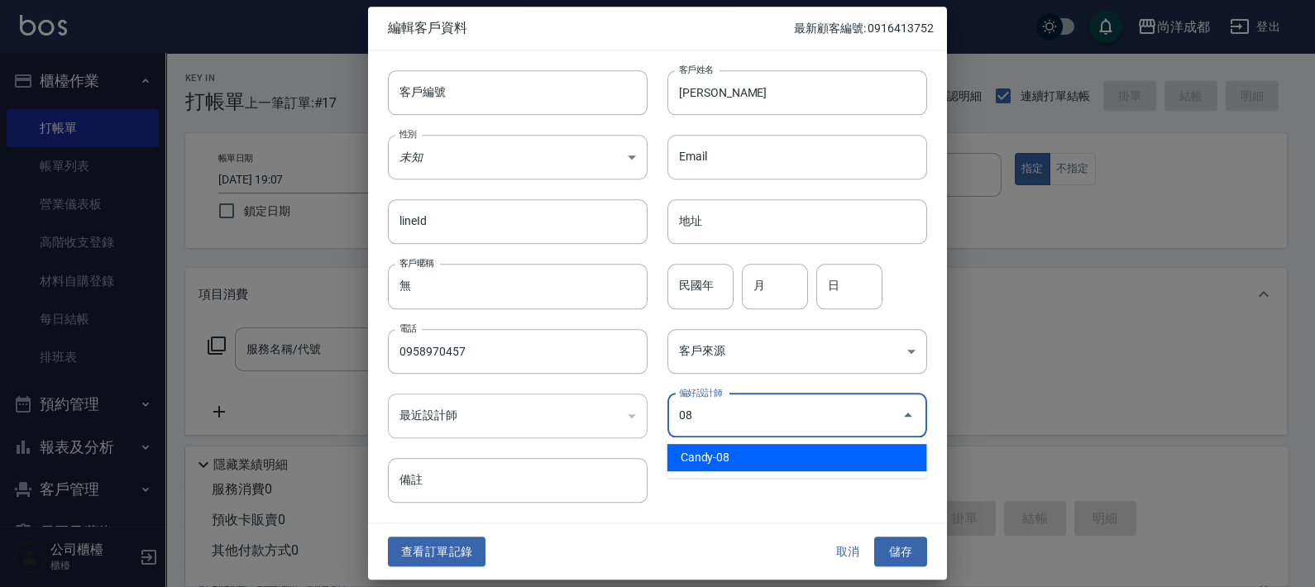
type input "Candy"
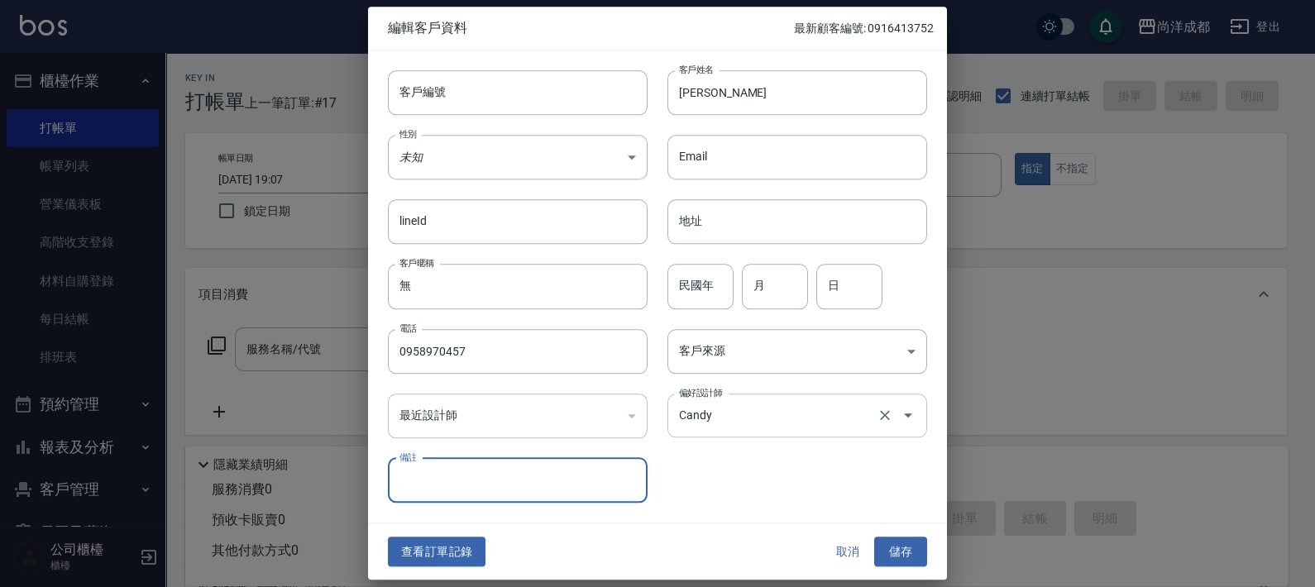
click at [874, 537] on button "儲存" at bounding box center [900, 552] width 53 height 31
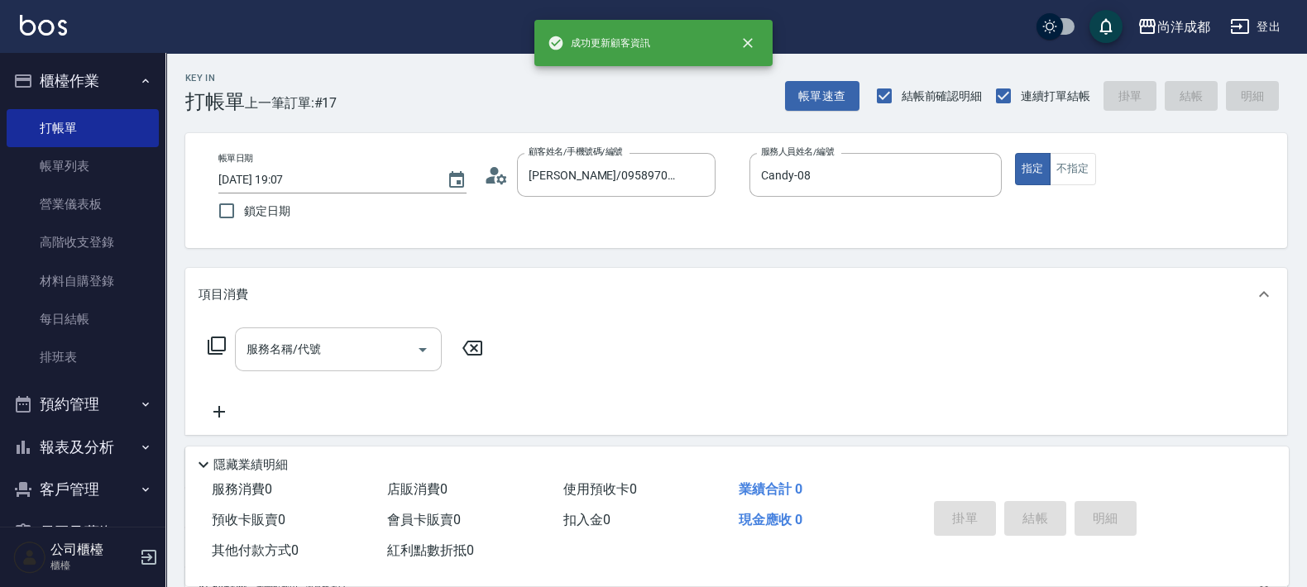
click at [323, 367] on div "服務名稱/代號" at bounding box center [338, 350] width 207 height 44
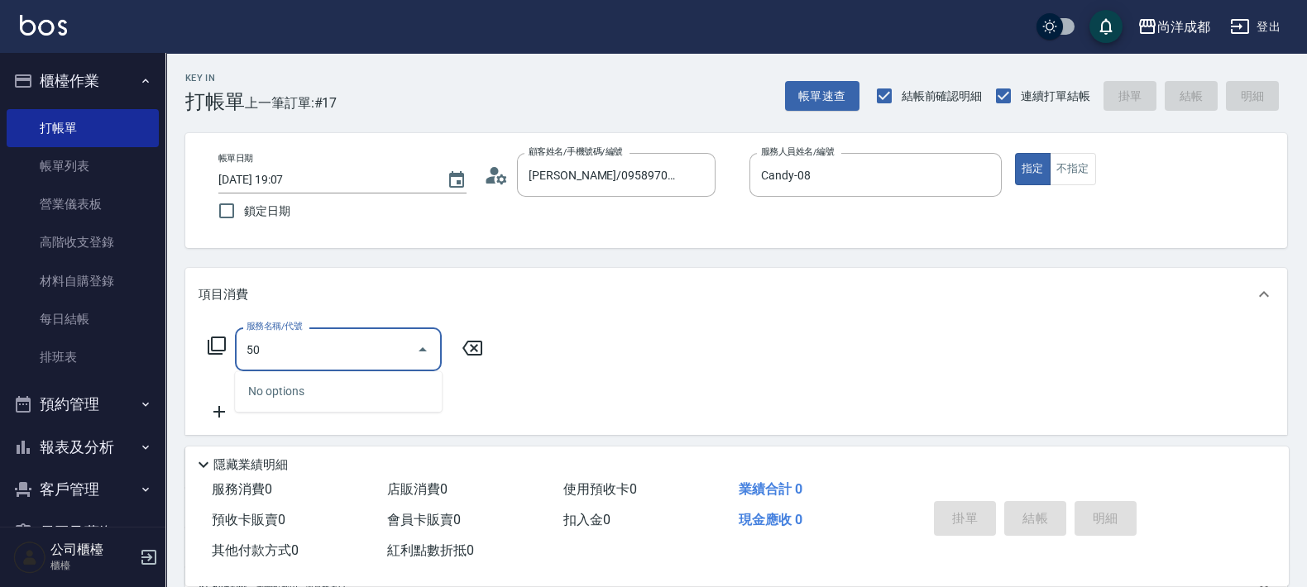
type input "501"
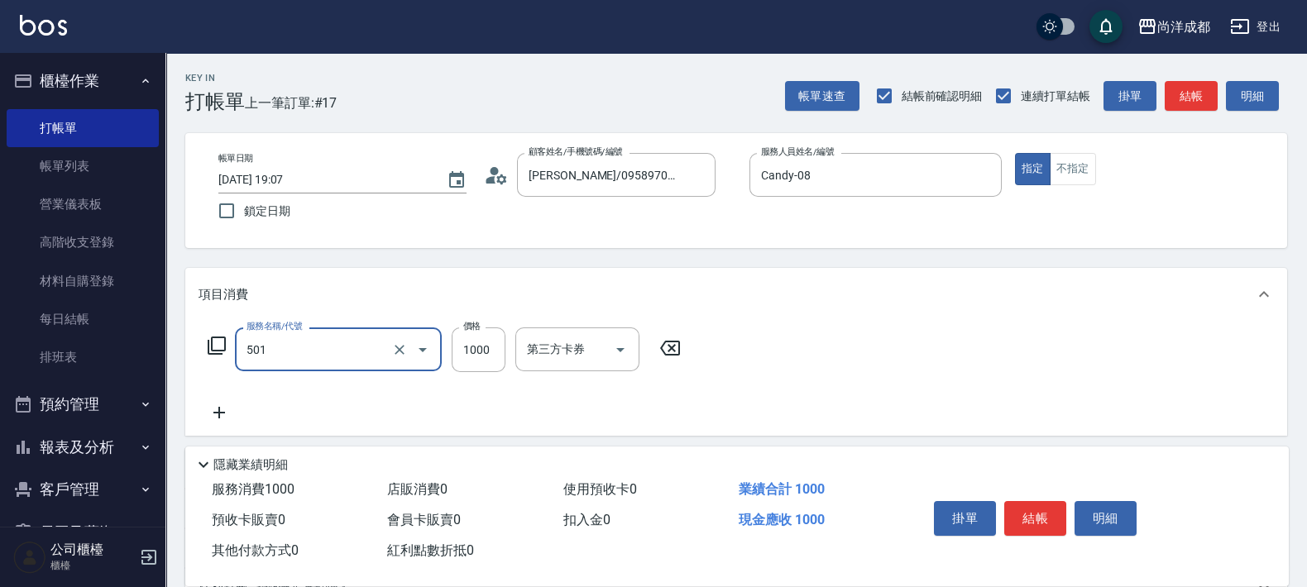
type input "100"
type input "染髮(501)"
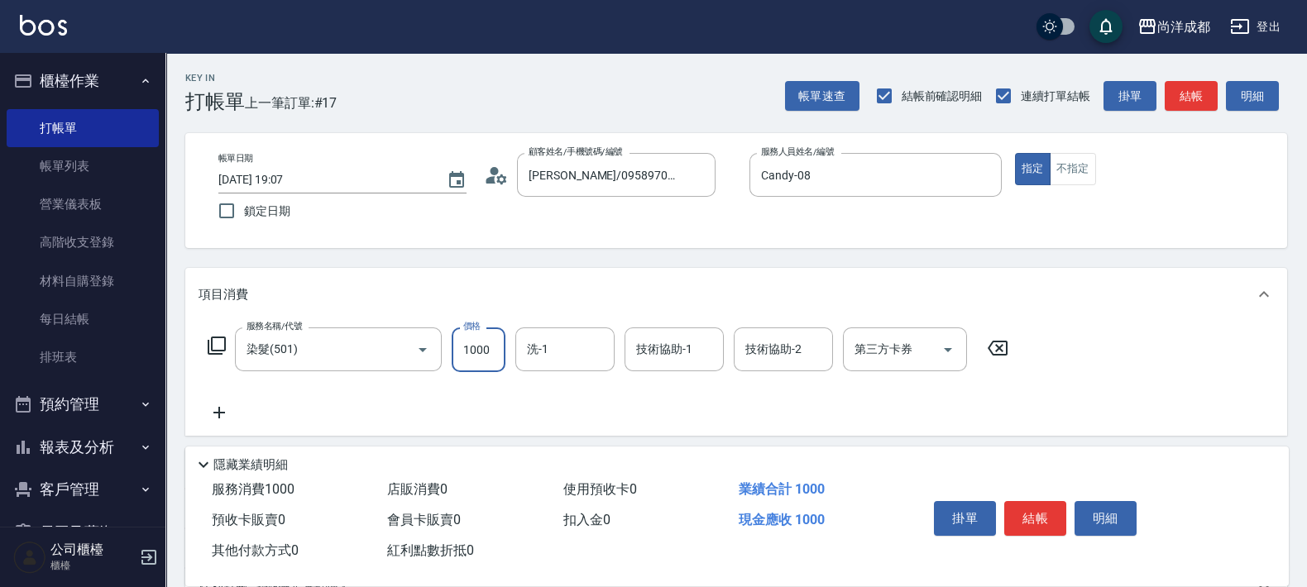
type input "1"
type input "0"
type input "119"
type input "110"
type input "1199"
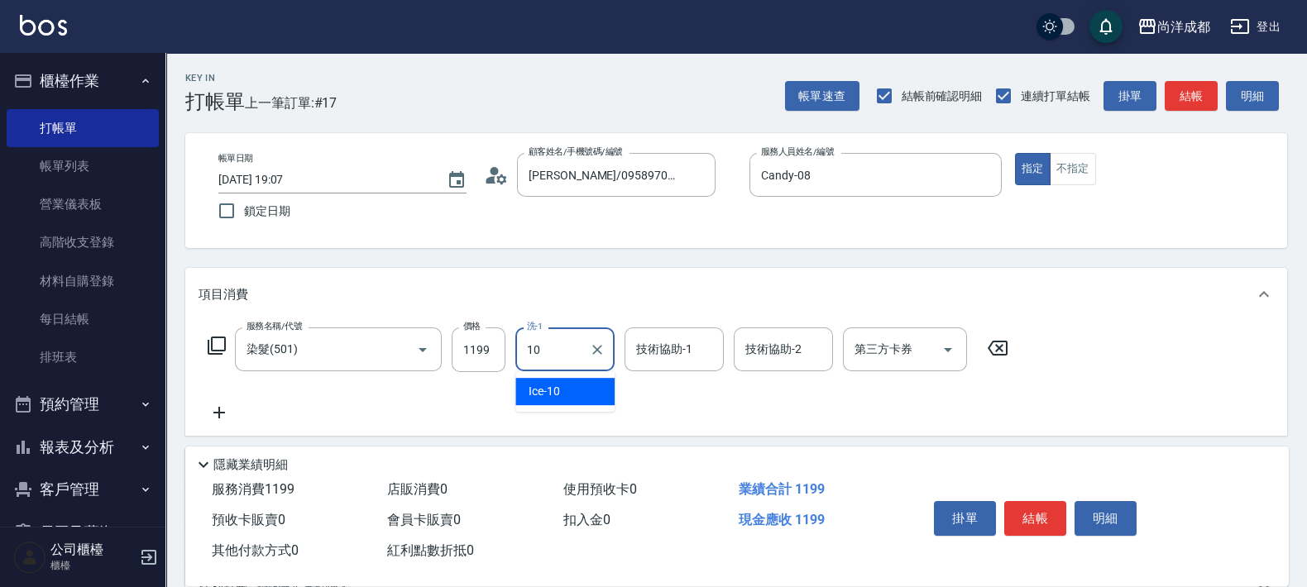
type input "Ice-10"
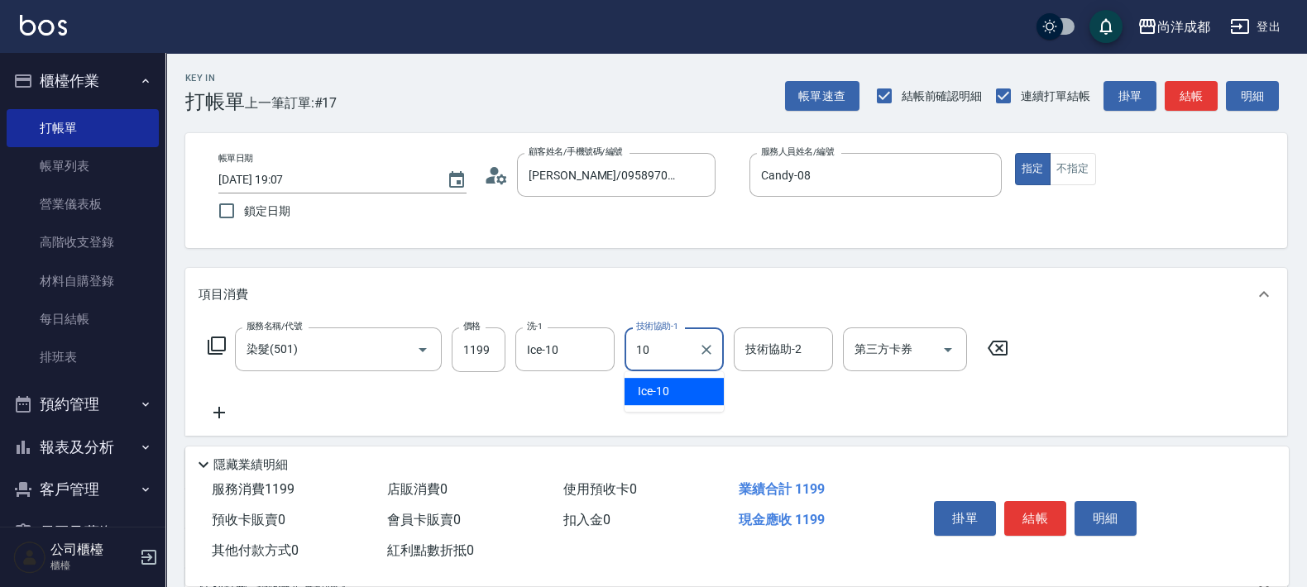
type input "Ice-10"
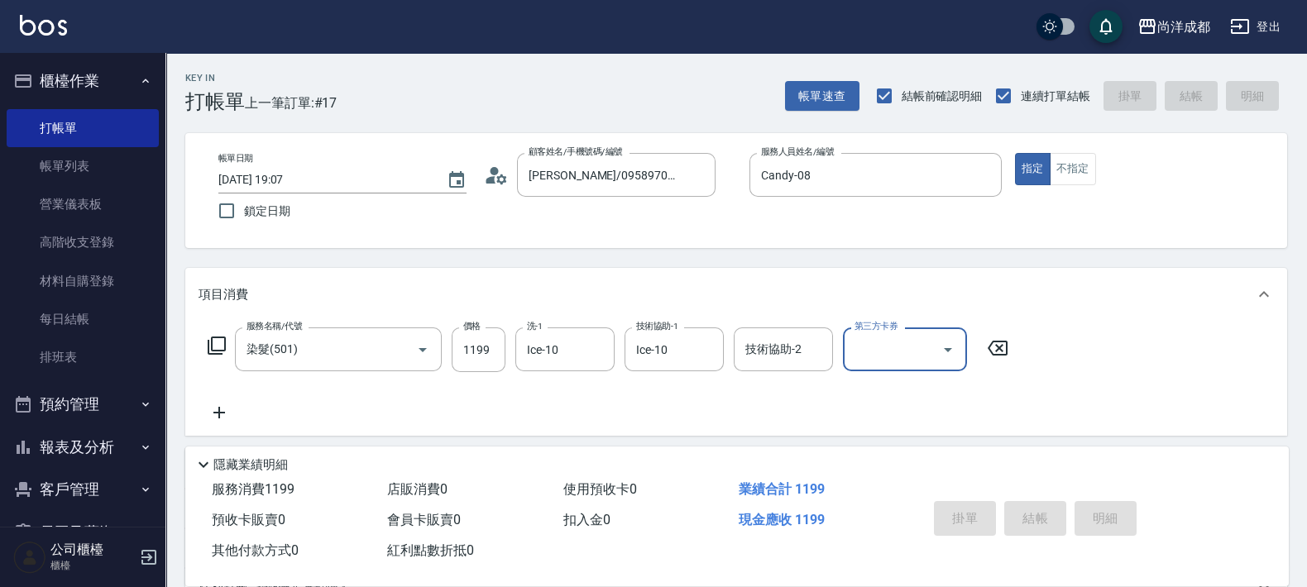
type input "[DATE] 19:08"
type input "0"
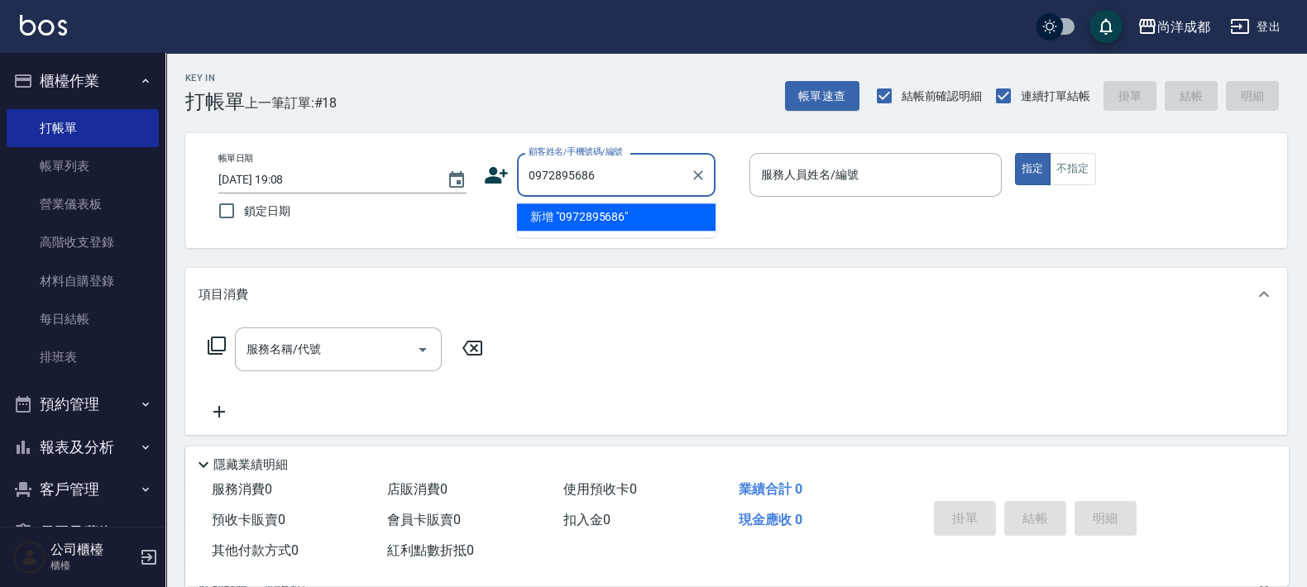
type input "0972895686"
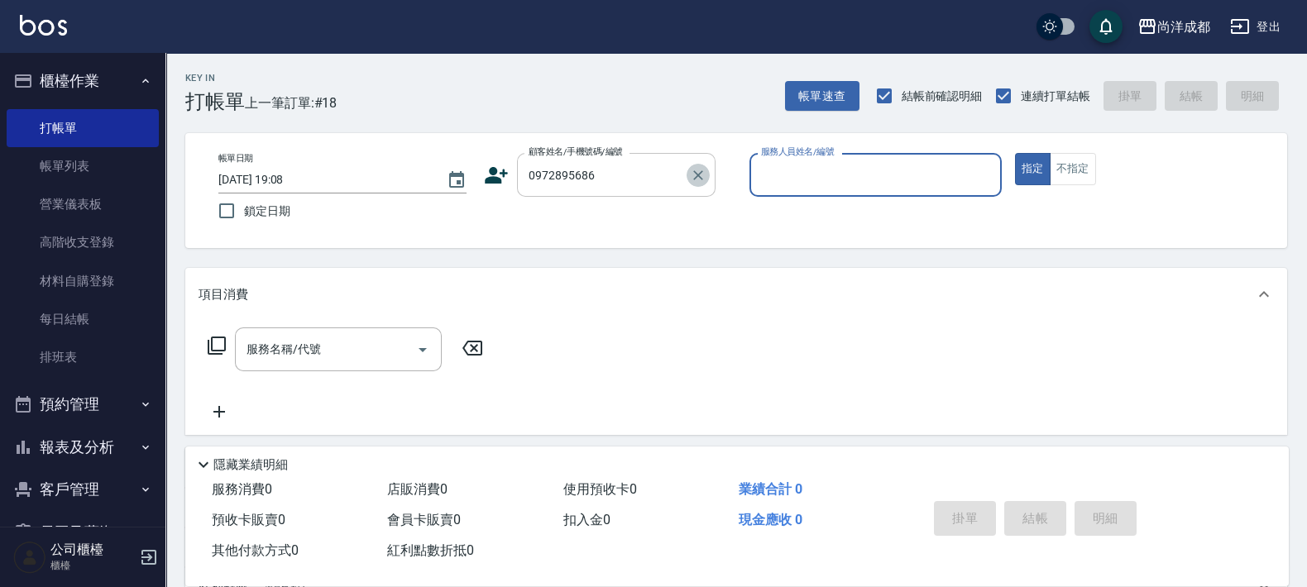
click at [705, 172] on icon "Clear" at bounding box center [698, 175] width 17 height 17
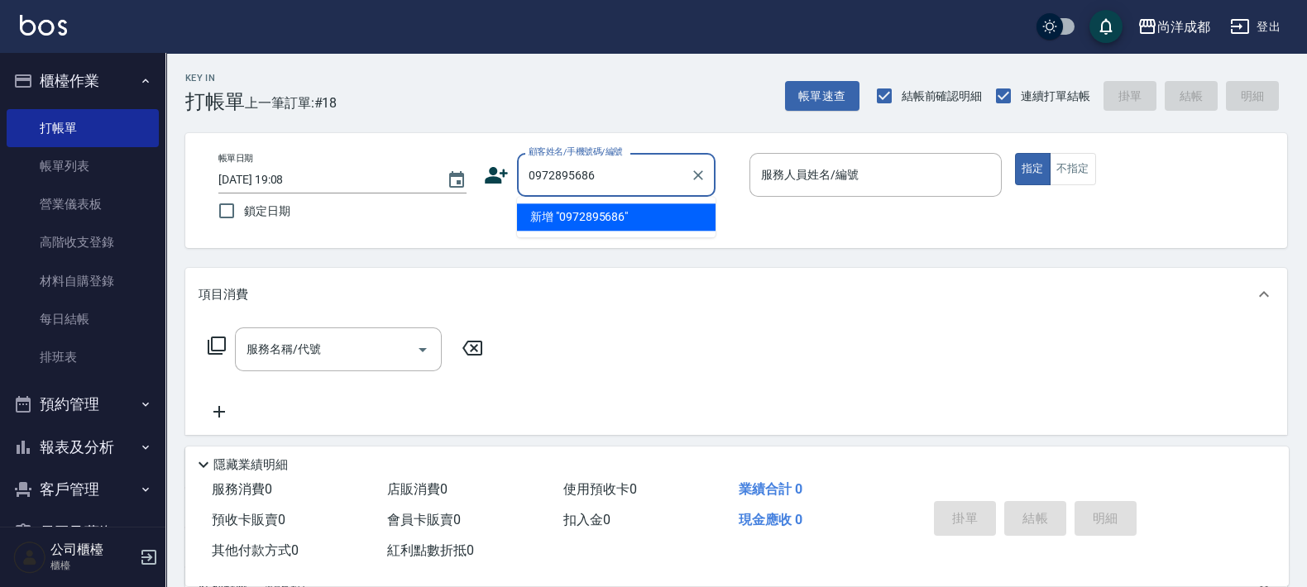
type input "0972895686"
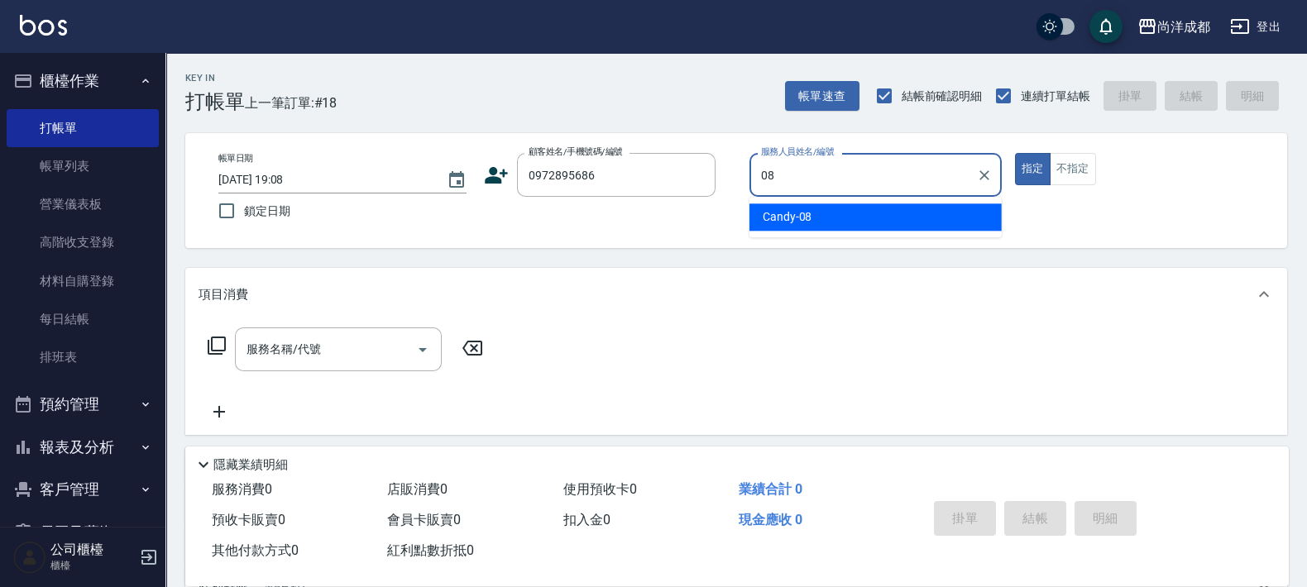
type input "Candy-08"
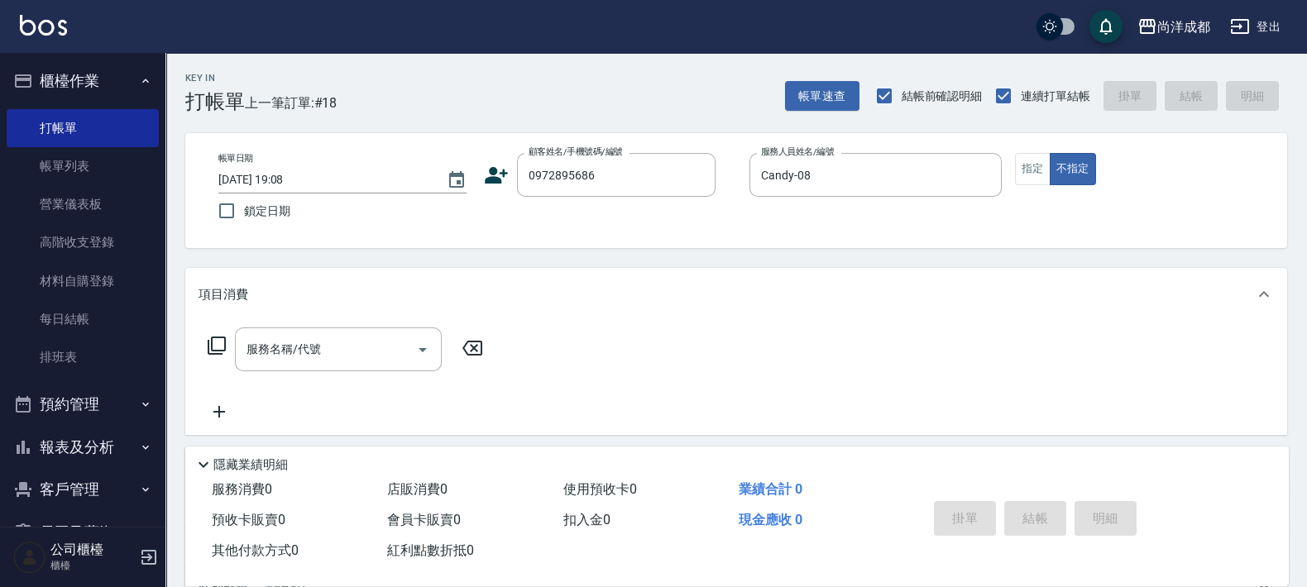
click at [500, 184] on icon at bounding box center [496, 175] width 25 height 25
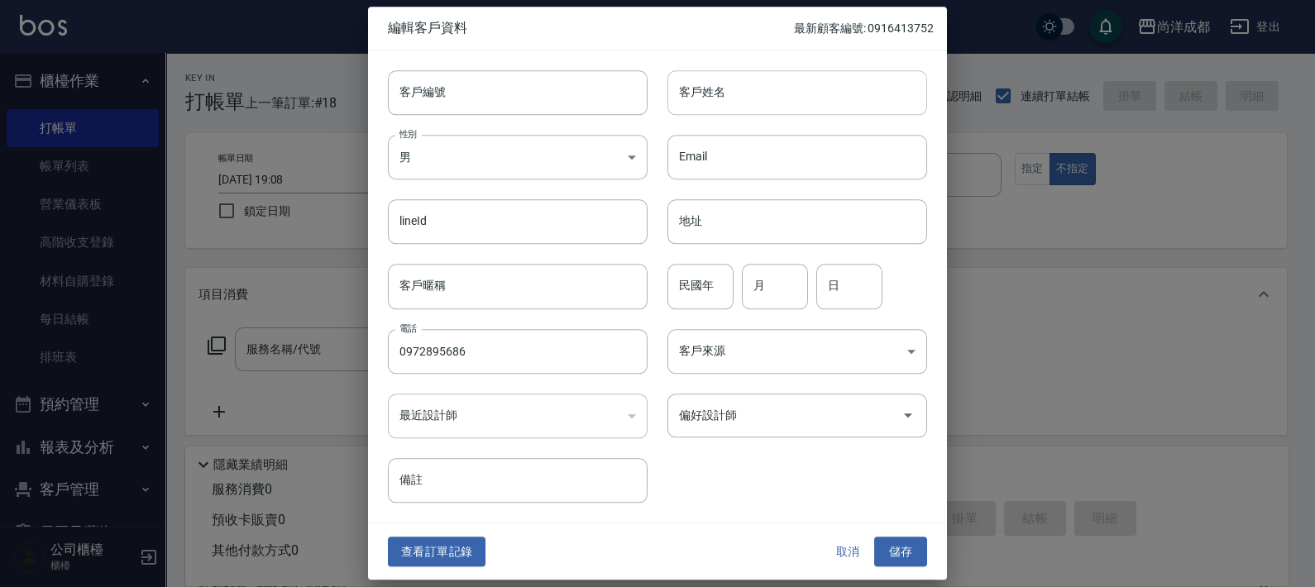
click at [683, 106] on input "客戶姓名" at bounding box center [798, 92] width 260 height 45
type input "[PERSON_NAME]"
click at [916, 549] on button "儲存" at bounding box center [900, 552] width 53 height 31
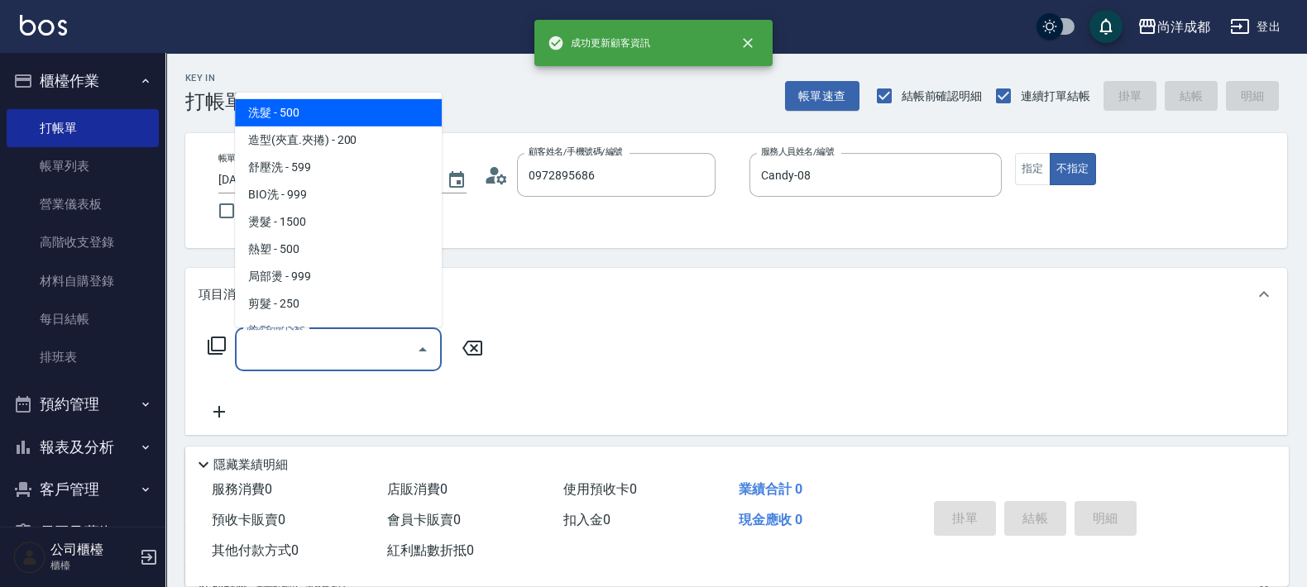
click at [355, 353] on input "服務名稱/代號" at bounding box center [325, 349] width 167 height 29
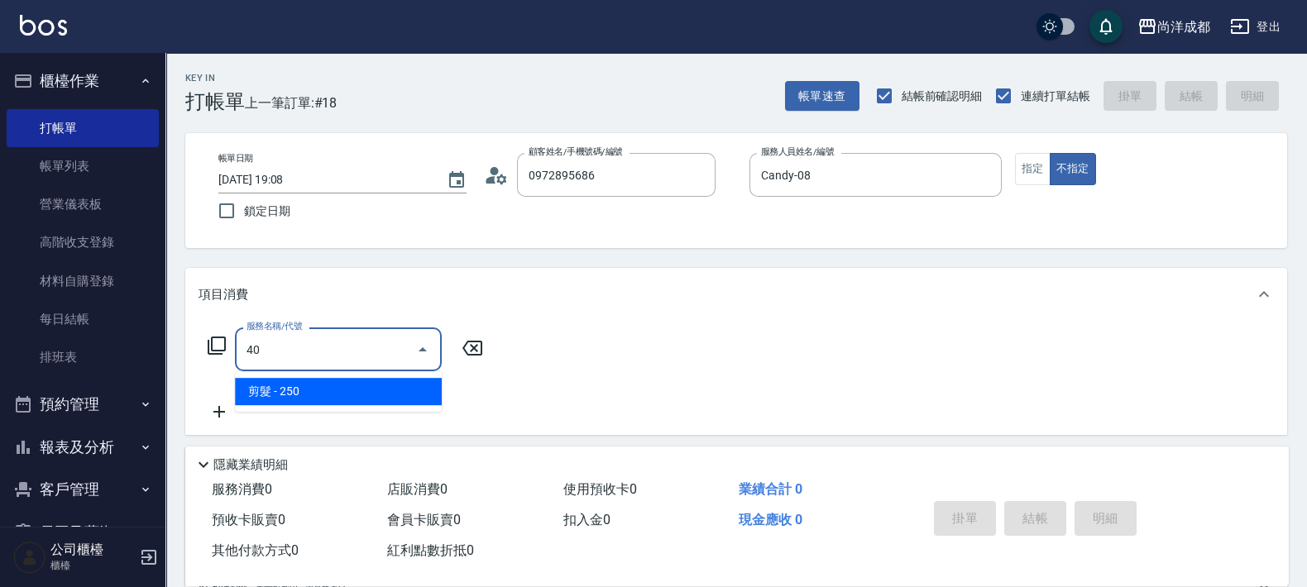
type input "401"
type input "20"
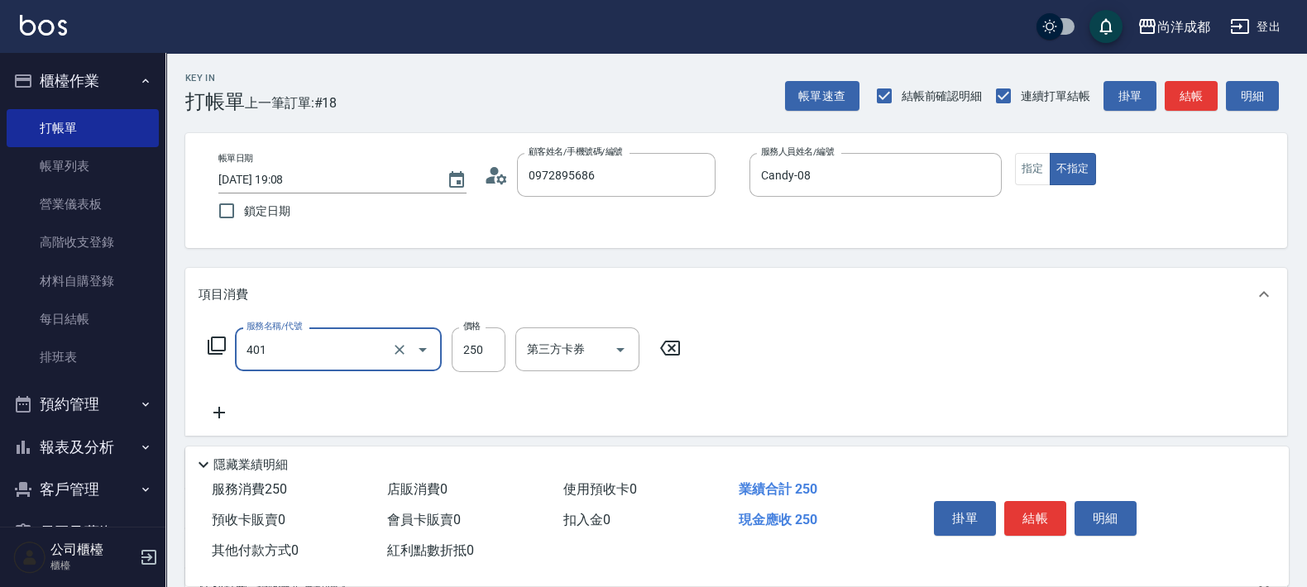
type input "剪髮(401)"
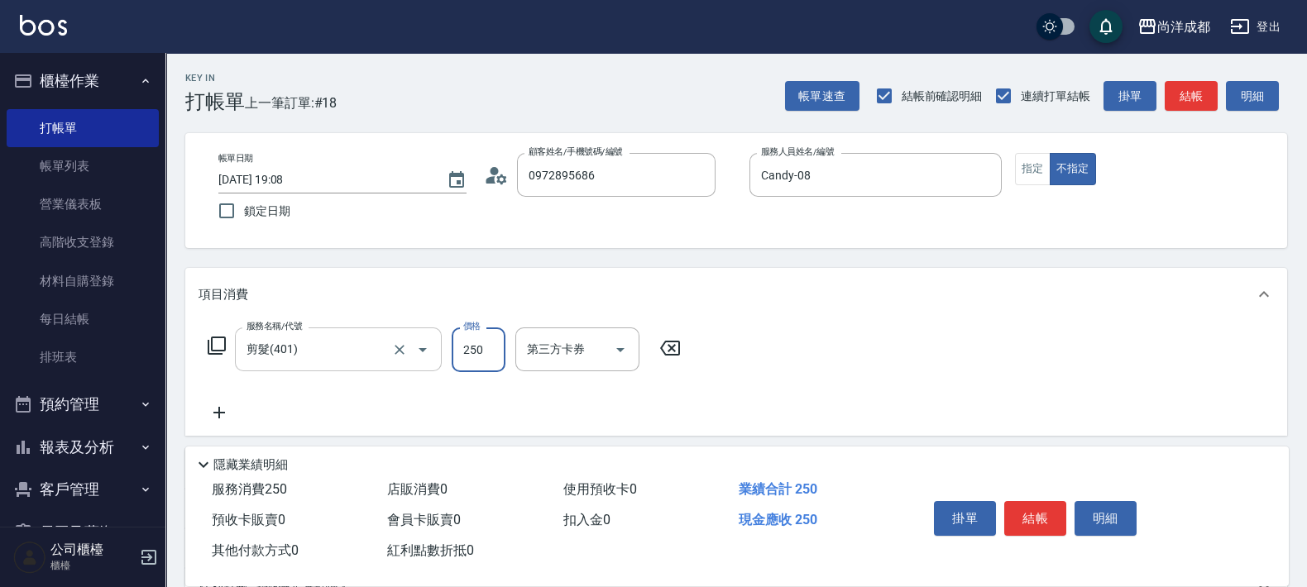
type input "8"
type input "0"
type input "80"
type input "800"
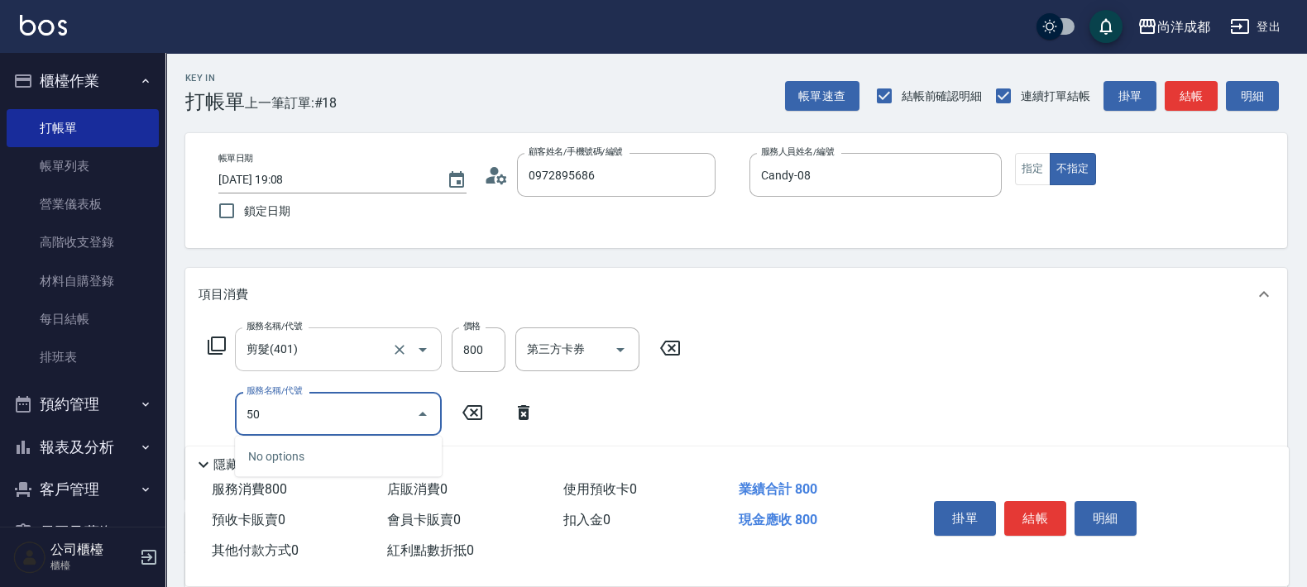
type input "501"
type input "180"
type input "染髮(501)"
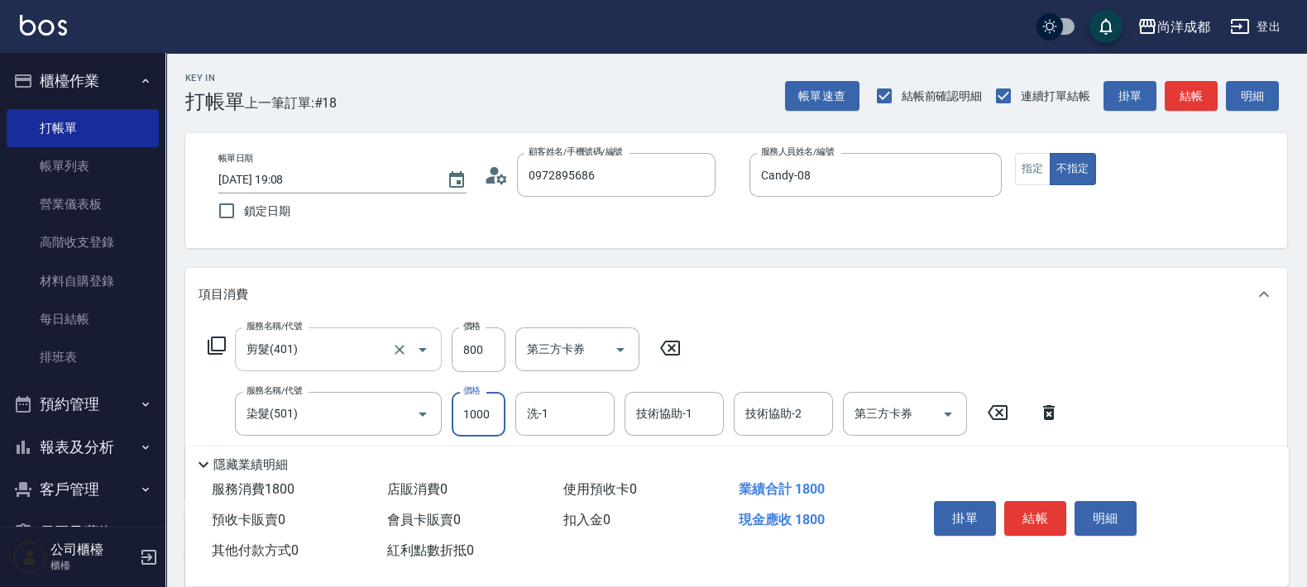
type input "2"
type input "80"
type input "250"
type input "330"
type input "2500"
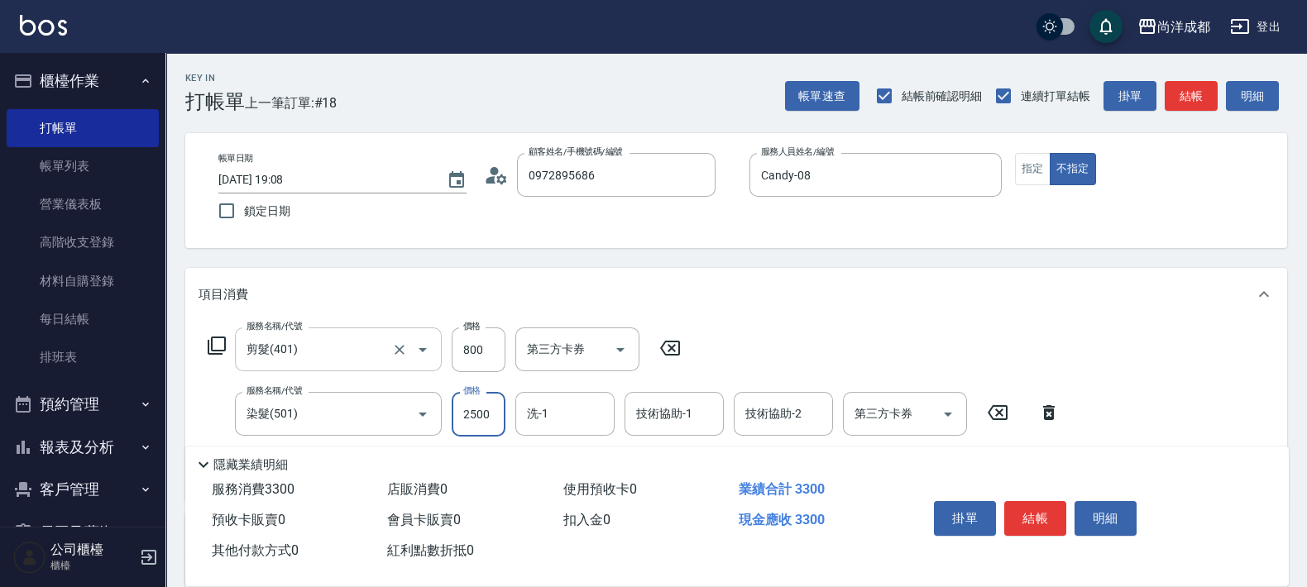
type input "100"
type input "250"
type input "80"
type input "230"
type input "310"
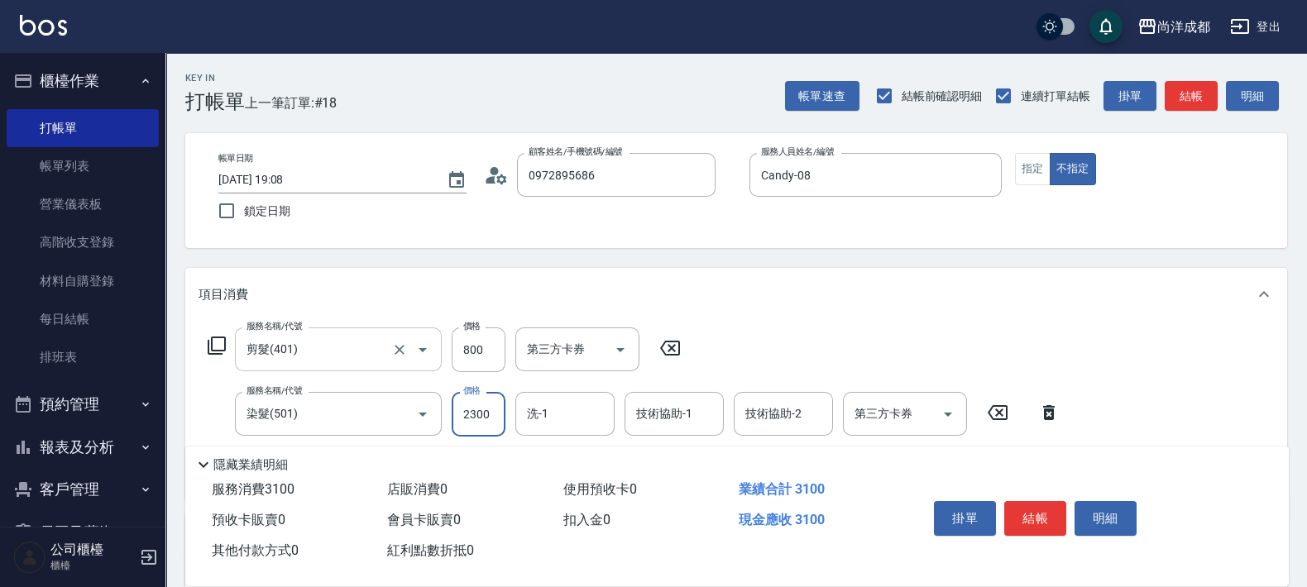
type input "2300"
type input "龍龍-15"
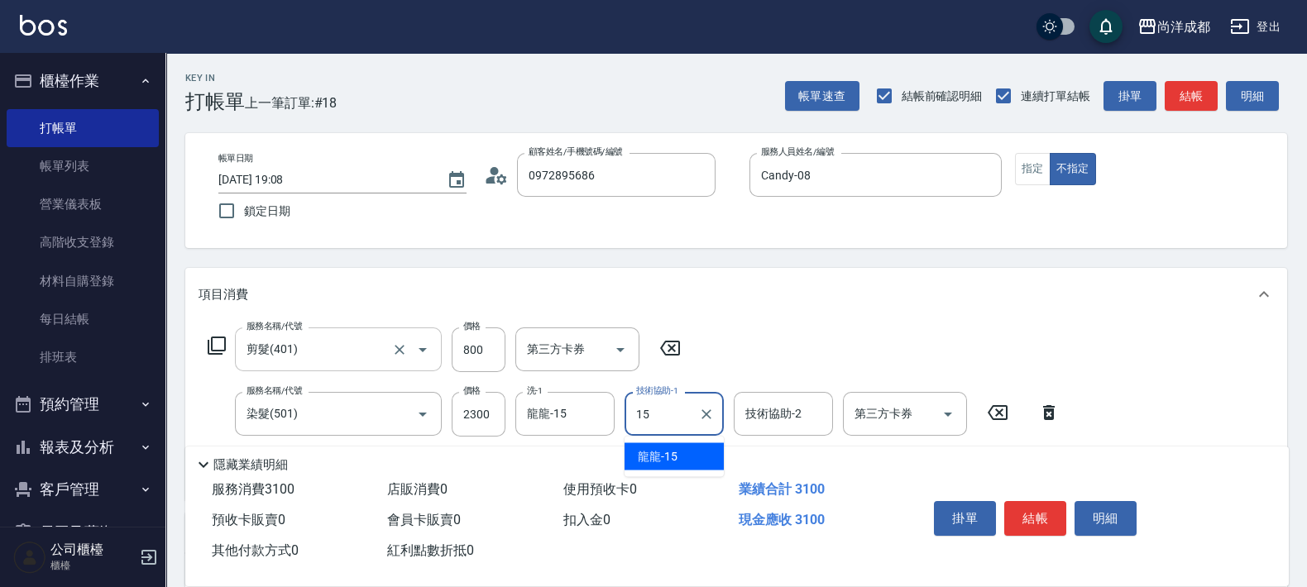
type input "龍龍-15"
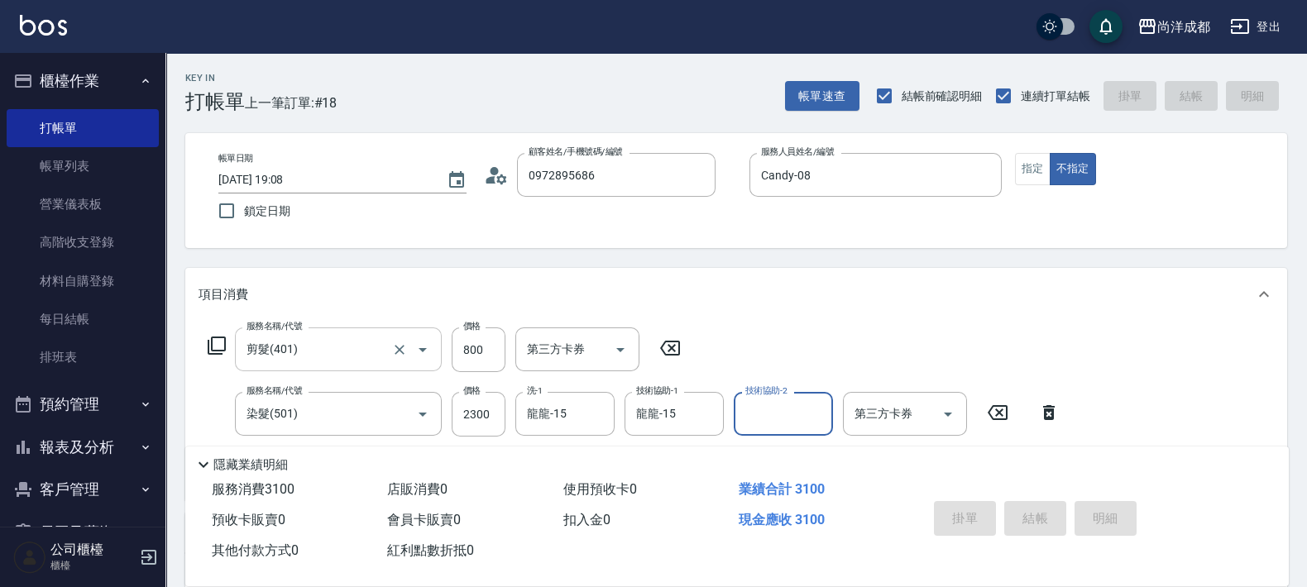
type input "[DATE] 19:09"
type input "0"
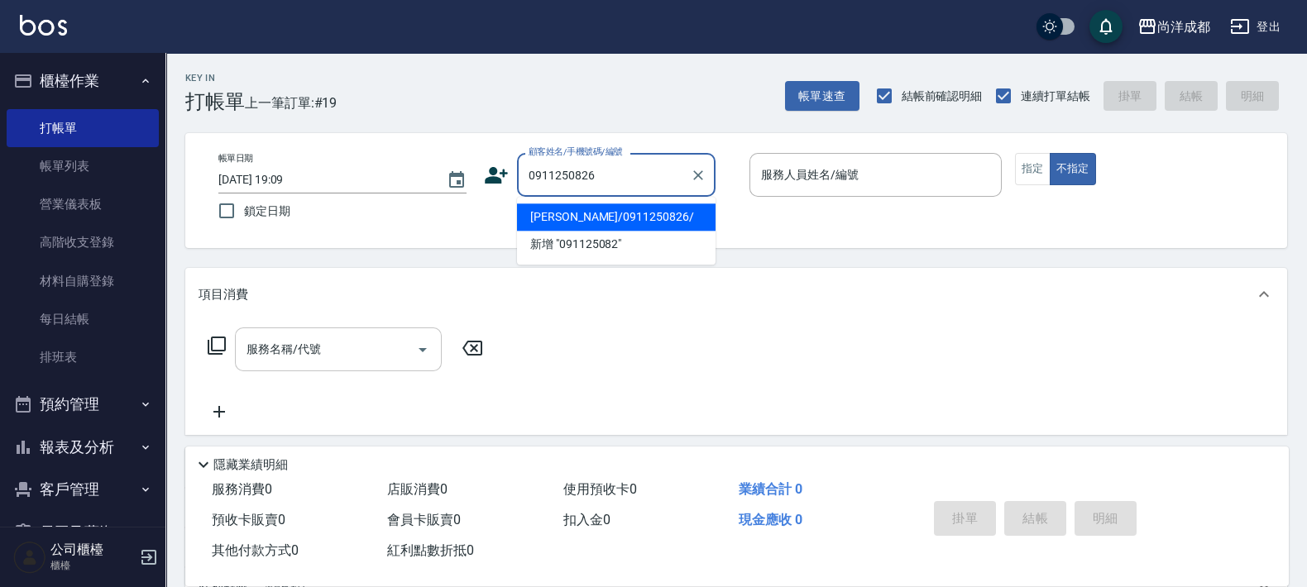
type input "[PERSON_NAME]/0911250826/"
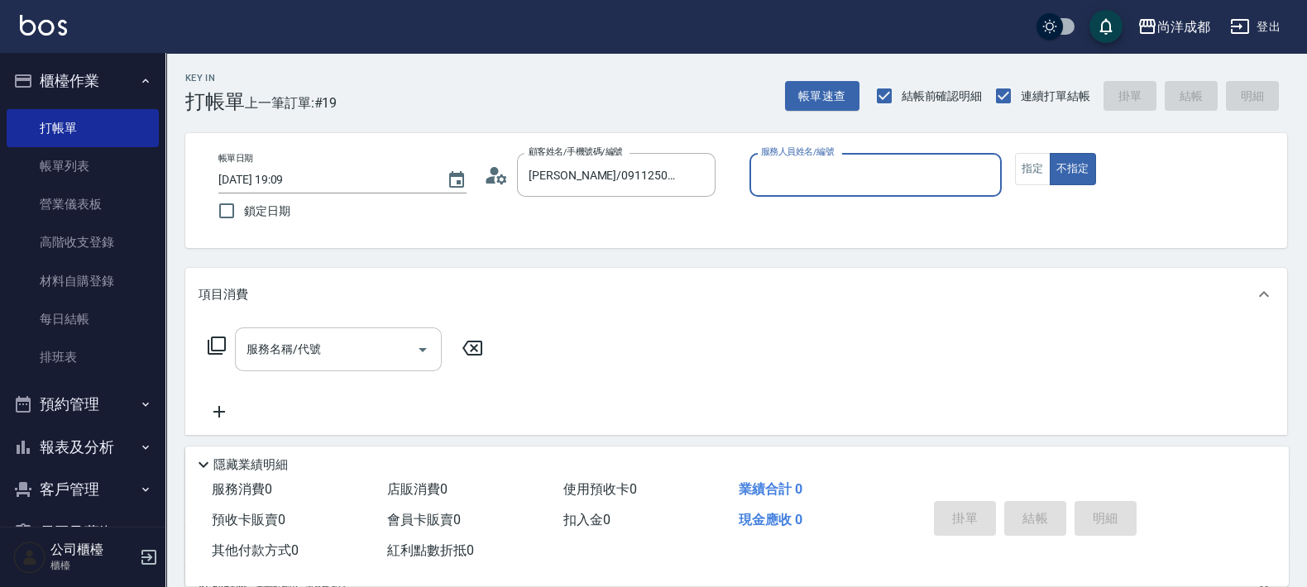
click at [1050, 153] on button "不指定" at bounding box center [1073, 169] width 46 height 32
type input "[PERSON_NAME]-01"
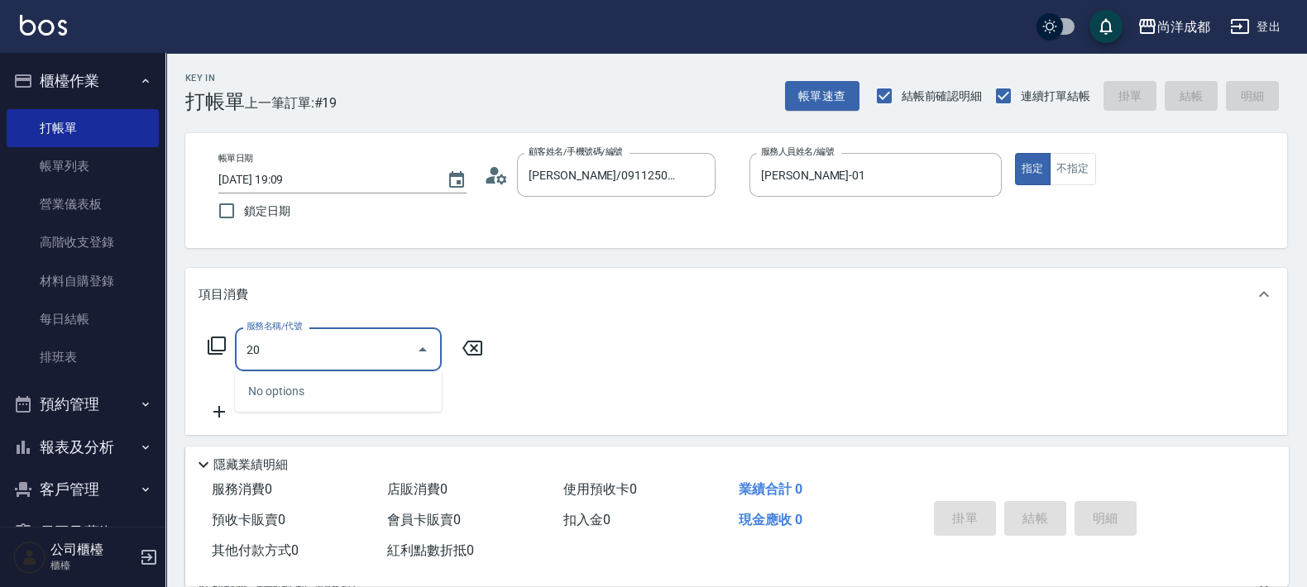
type input "201"
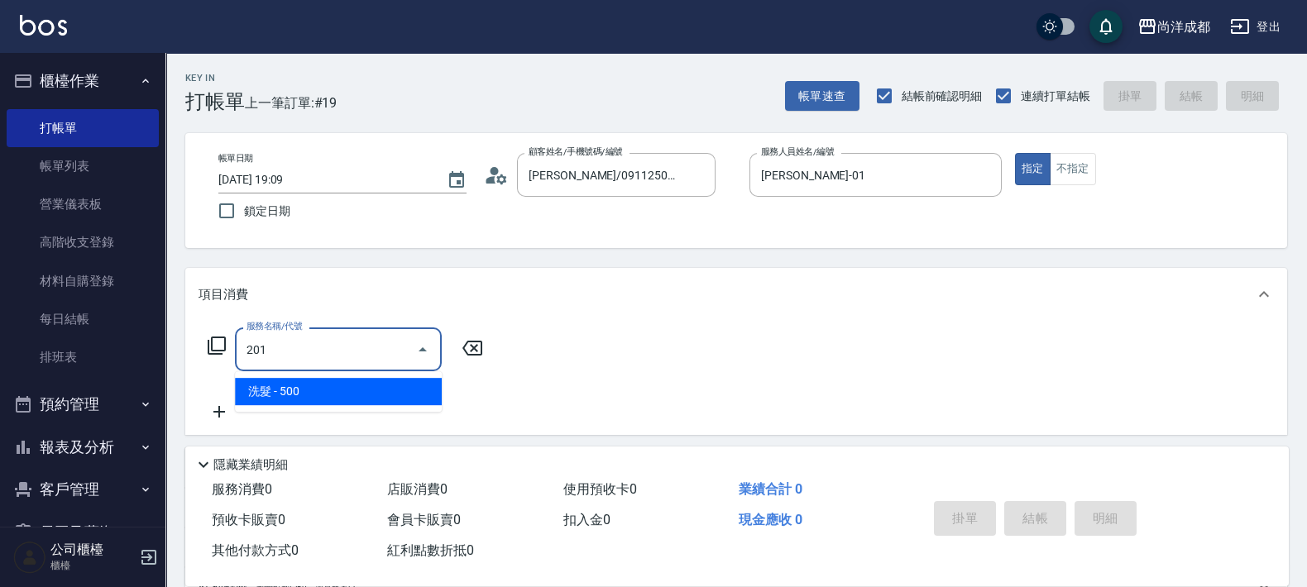
type input "50"
type input "洗髮(201)"
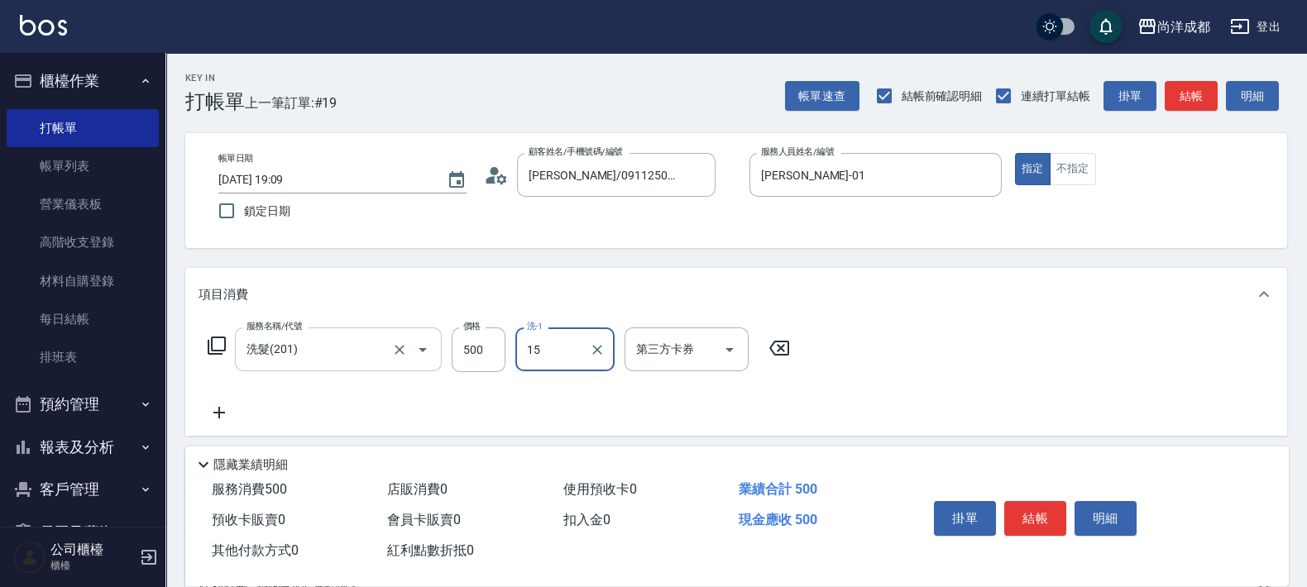
type input "龍龍-15"
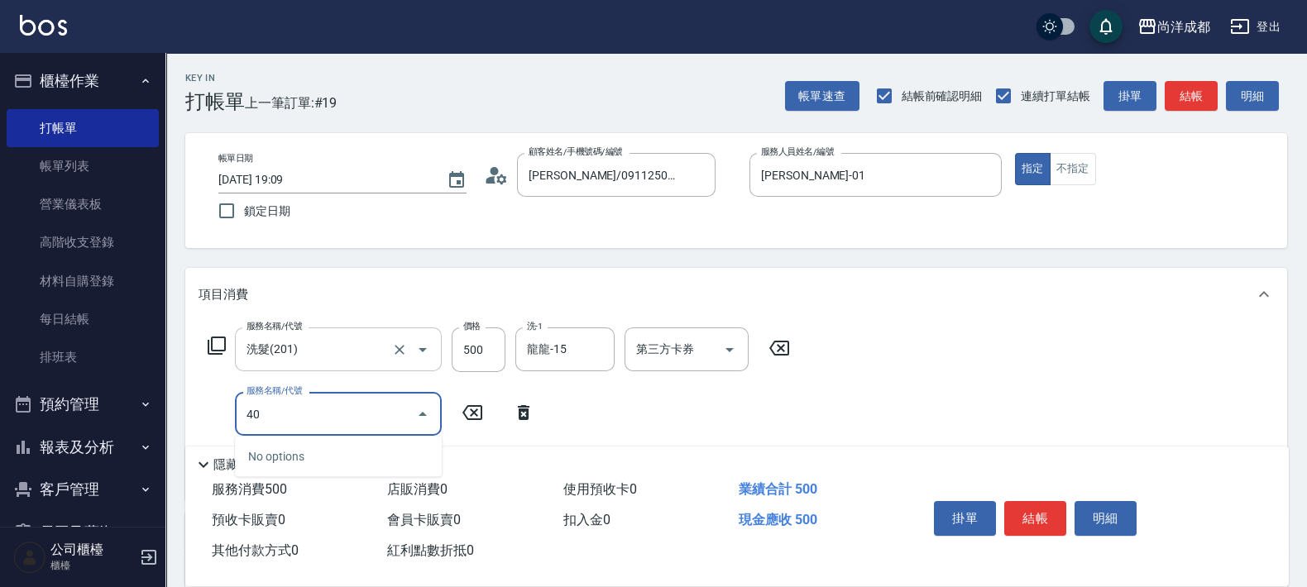
type input "401"
type input "70"
type input "剪髮(401)"
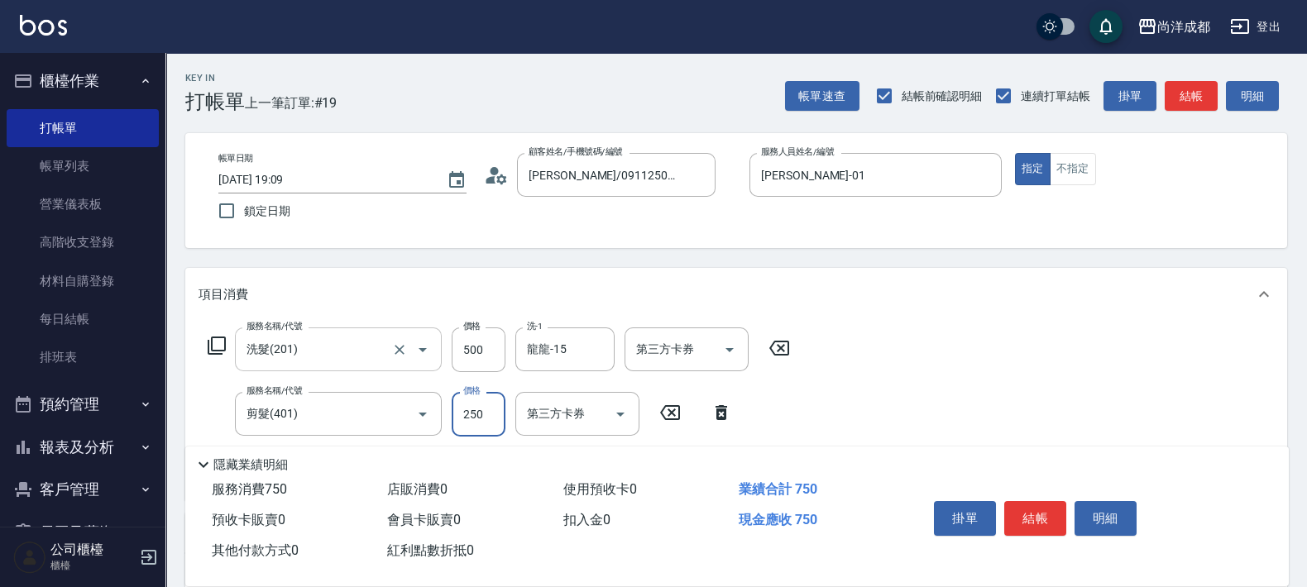
type input "8"
type input "50"
type input "800"
type input "130"
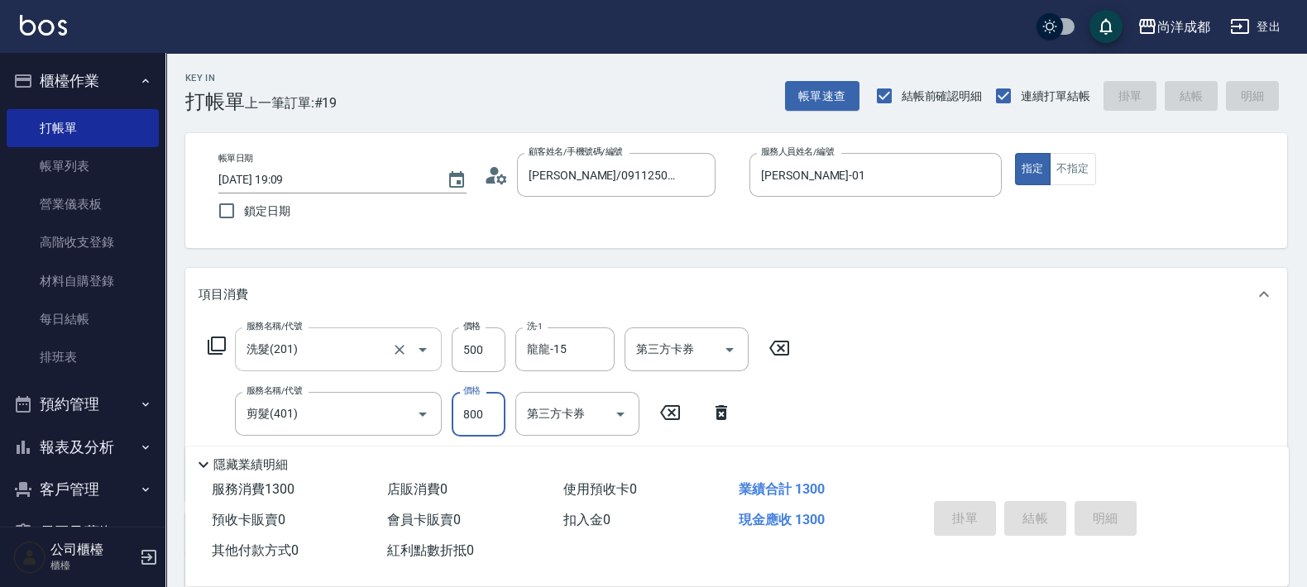
type input "0"
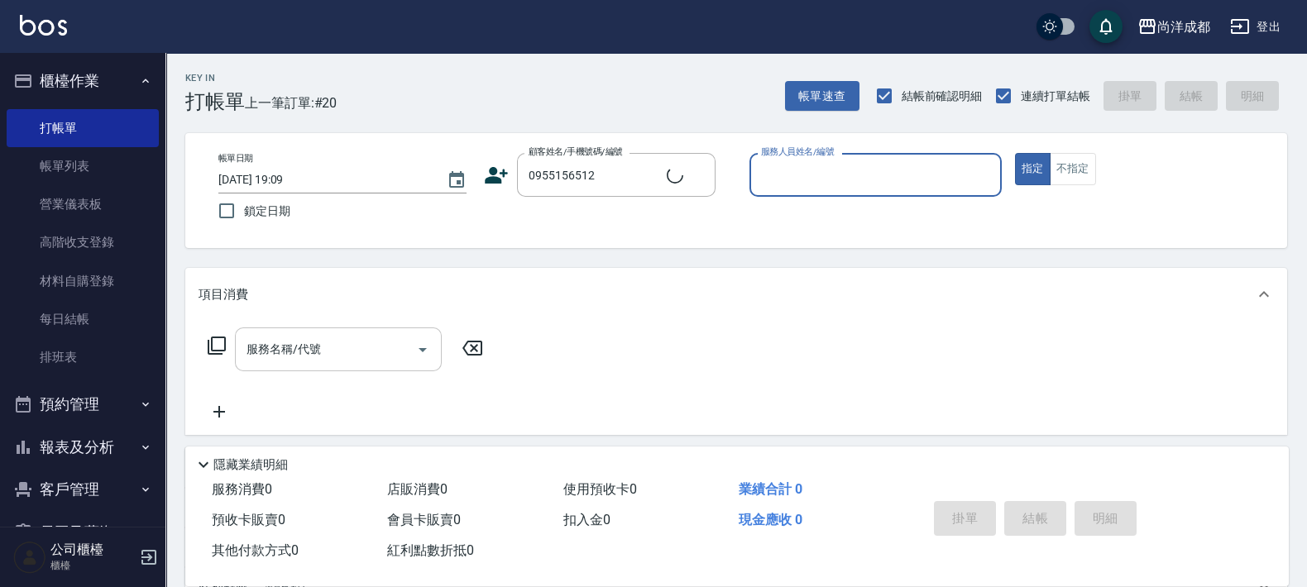
type input "[PERSON_NAME]/0955156512/null"
type input "[PERSON_NAME]-01"
click at [1015, 153] on button "指定" at bounding box center [1033, 169] width 36 height 32
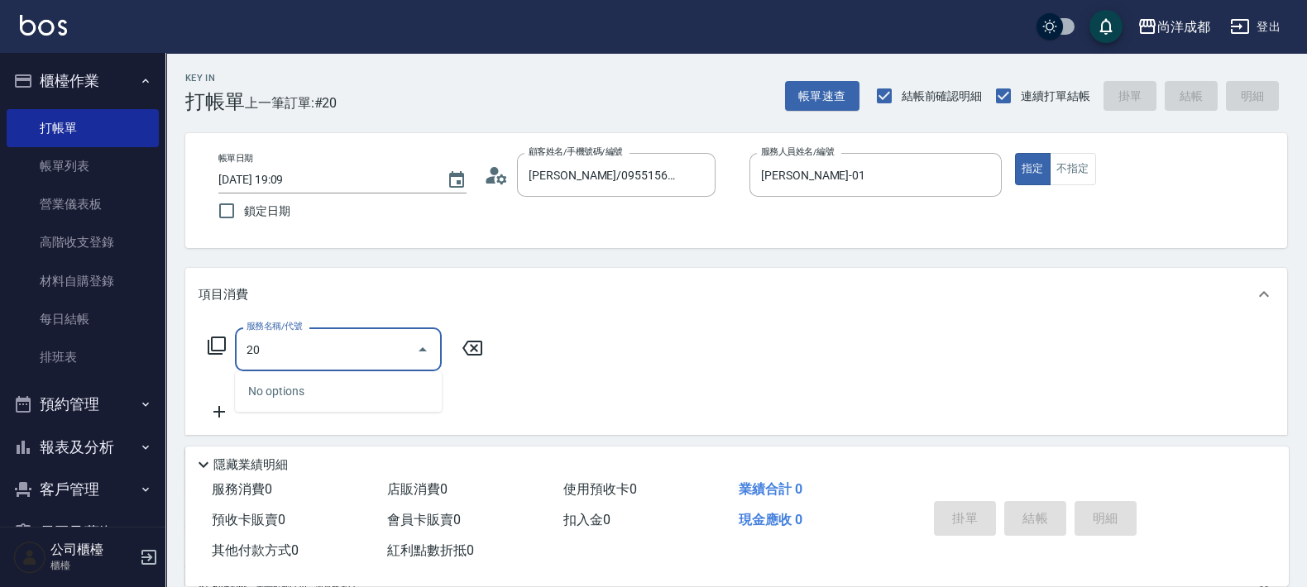
type input "201"
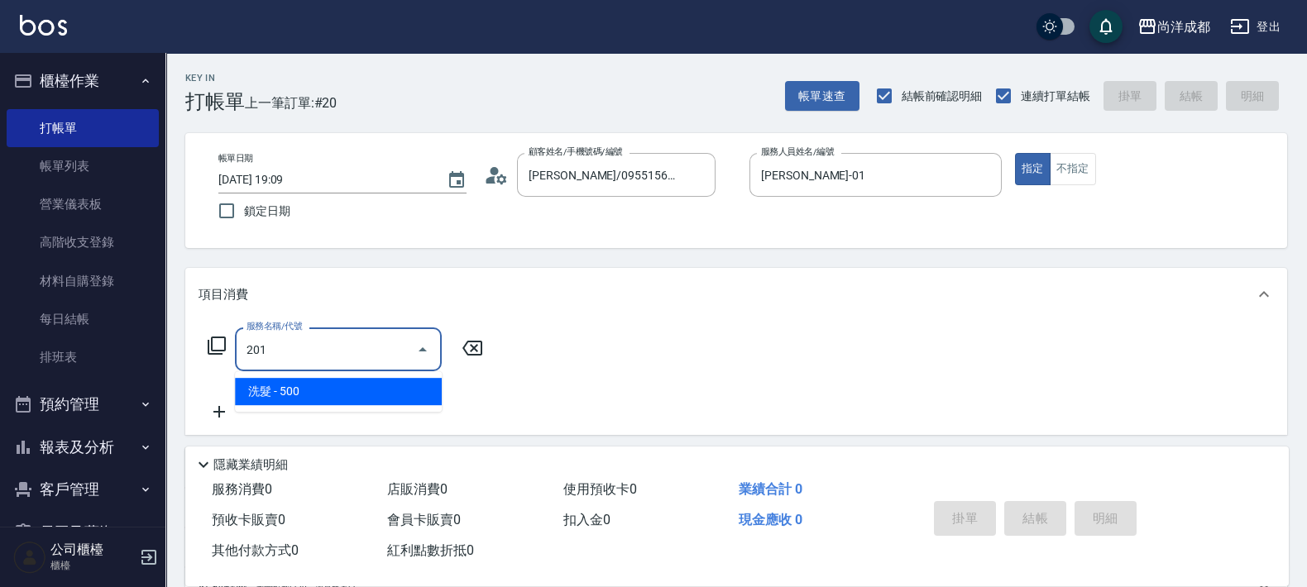
type input "50"
type input "洗髮(201)"
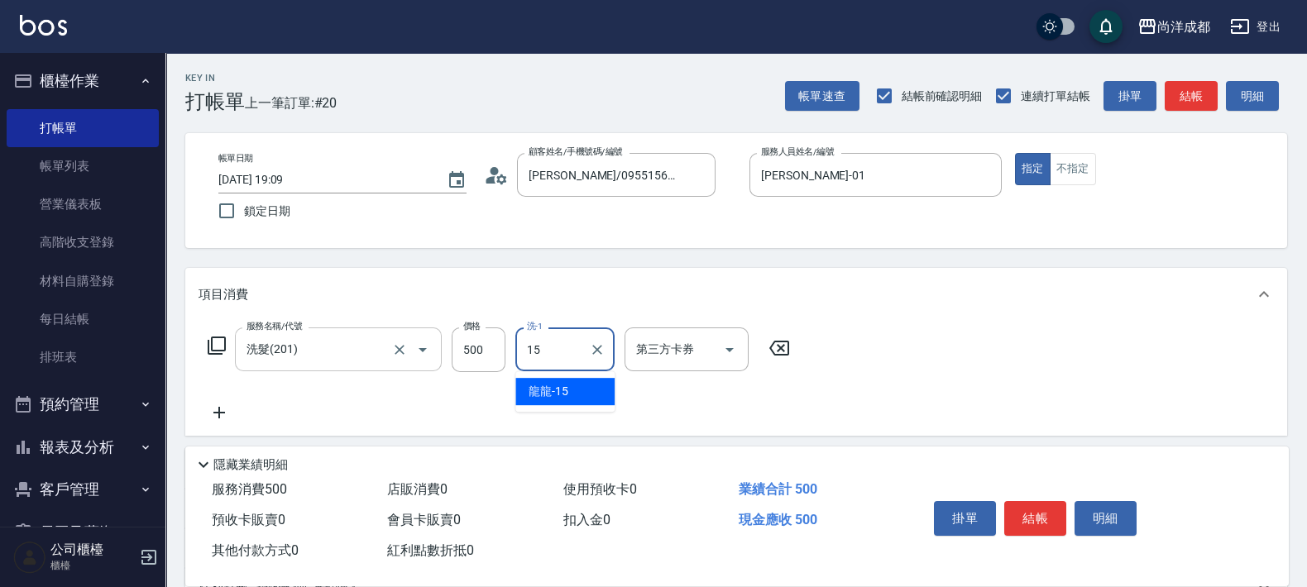
type input "龍龍-15"
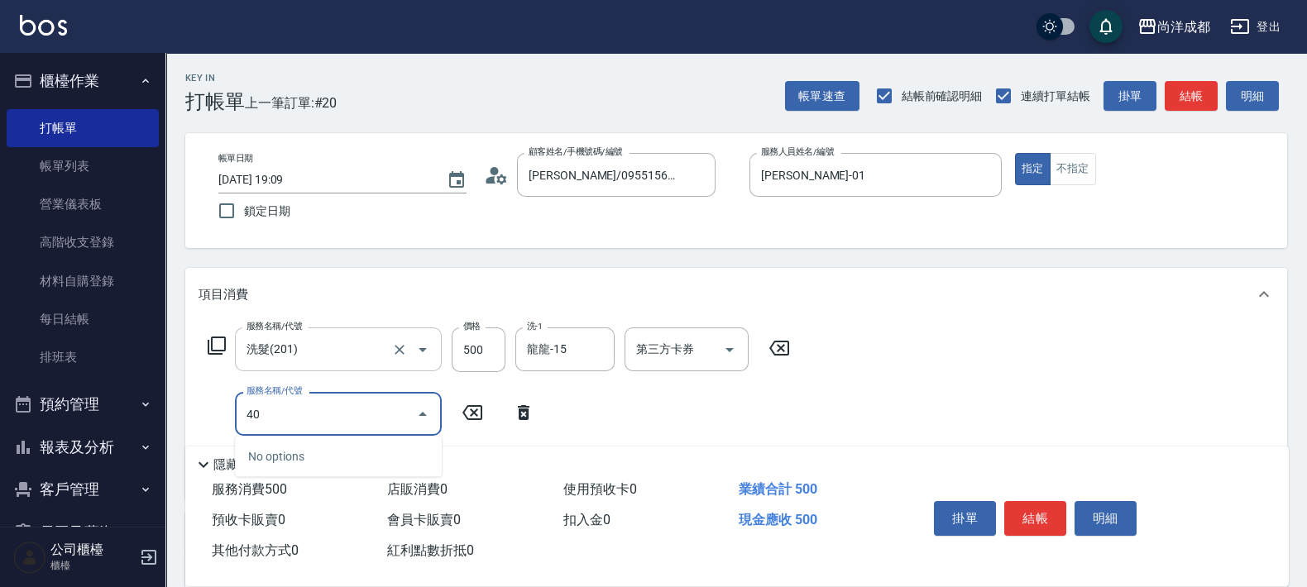
type input "401"
type input "70"
type input "剪髮(401)"
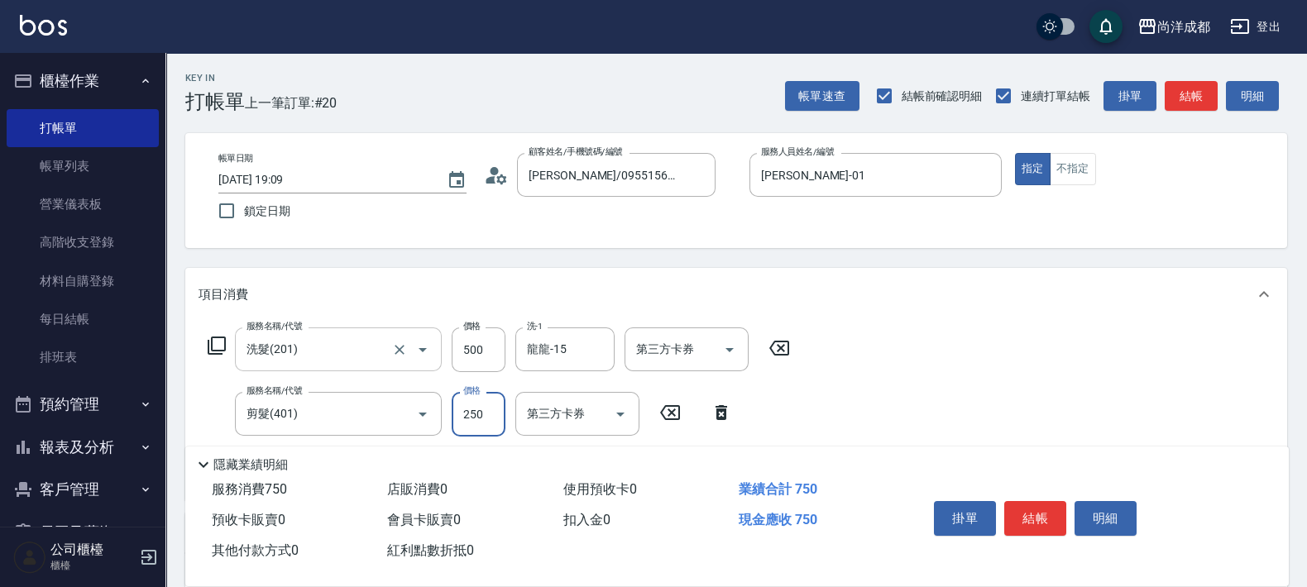
type input "8"
type input "50"
type input "80"
type input "130"
type input "800"
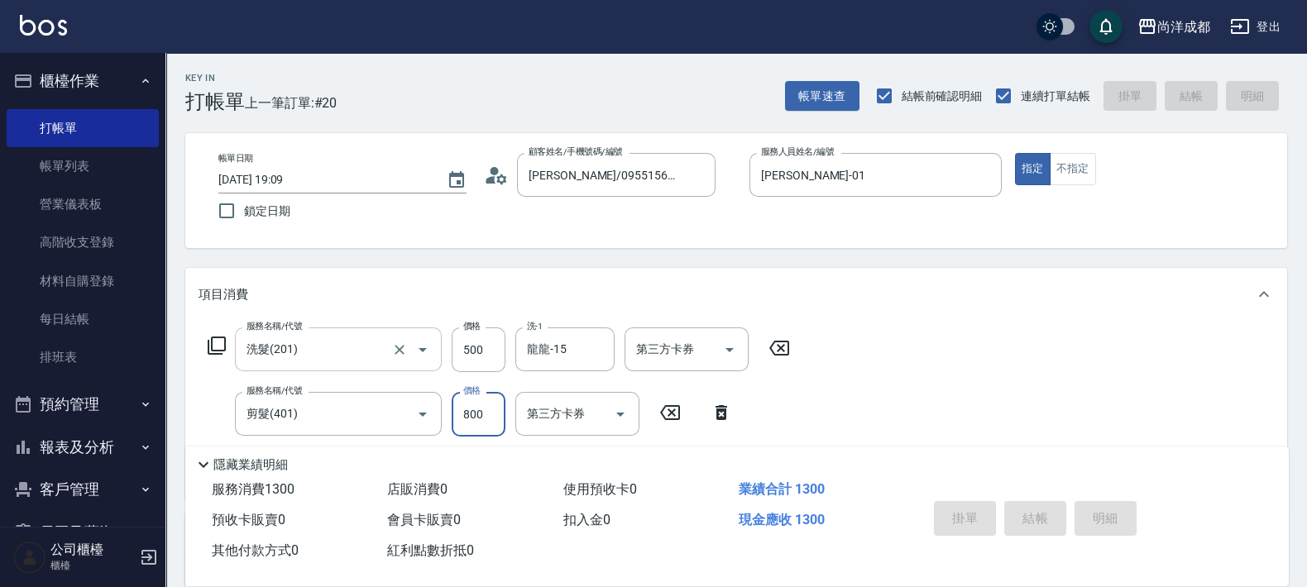
type input "[DATE] 19:10"
type input "0"
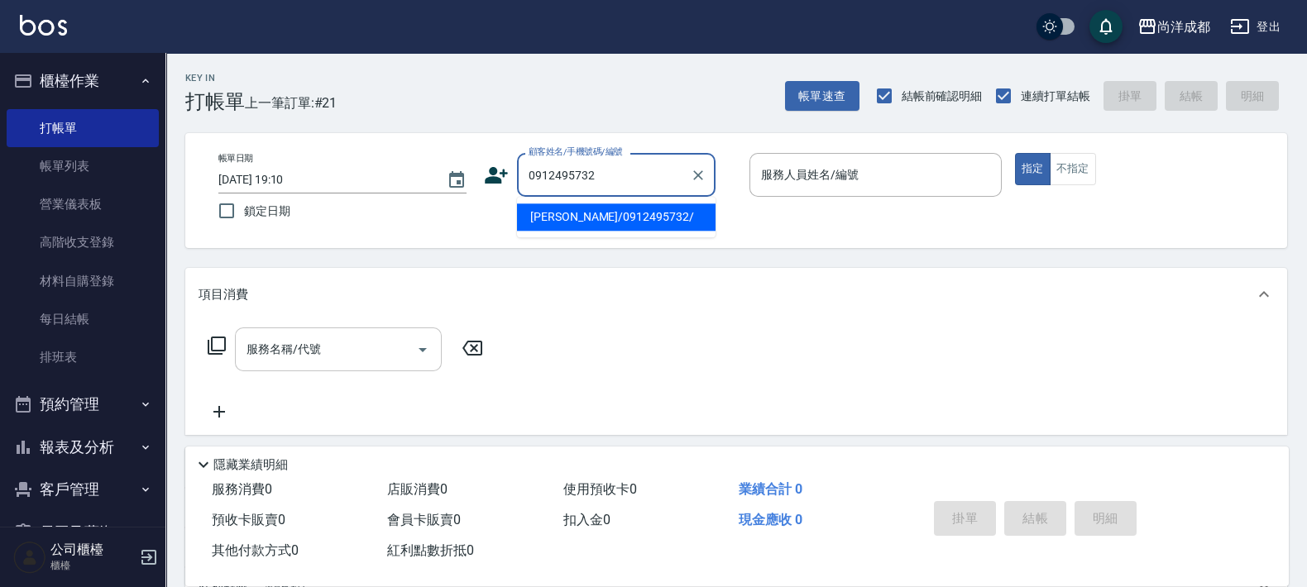
type input "[PERSON_NAME]/0912495732/"
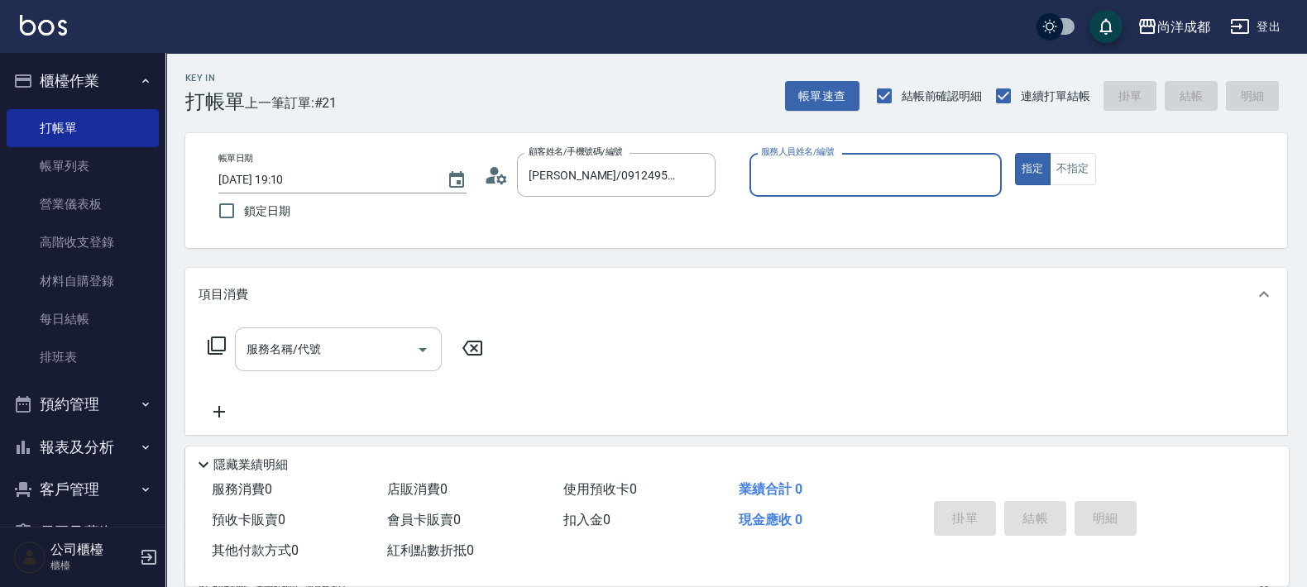
type input "[PERSON_NAME]-01"
click at [1015, 153] on button "指定" at bounding box center [1033, 169] width 36 height 32
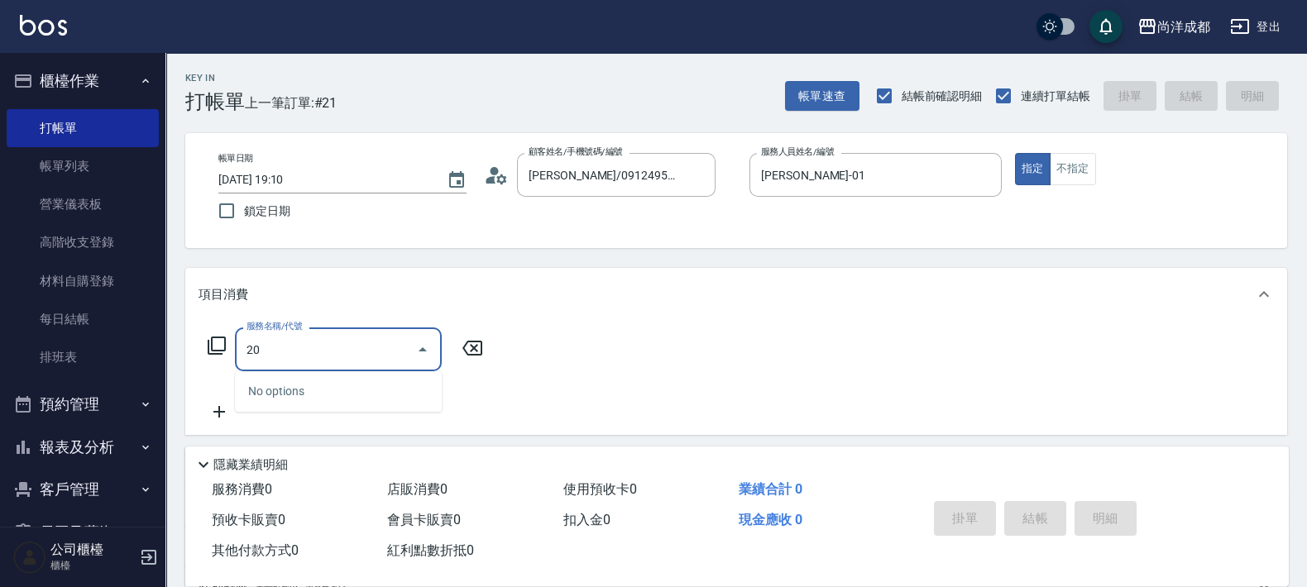
type input "201"
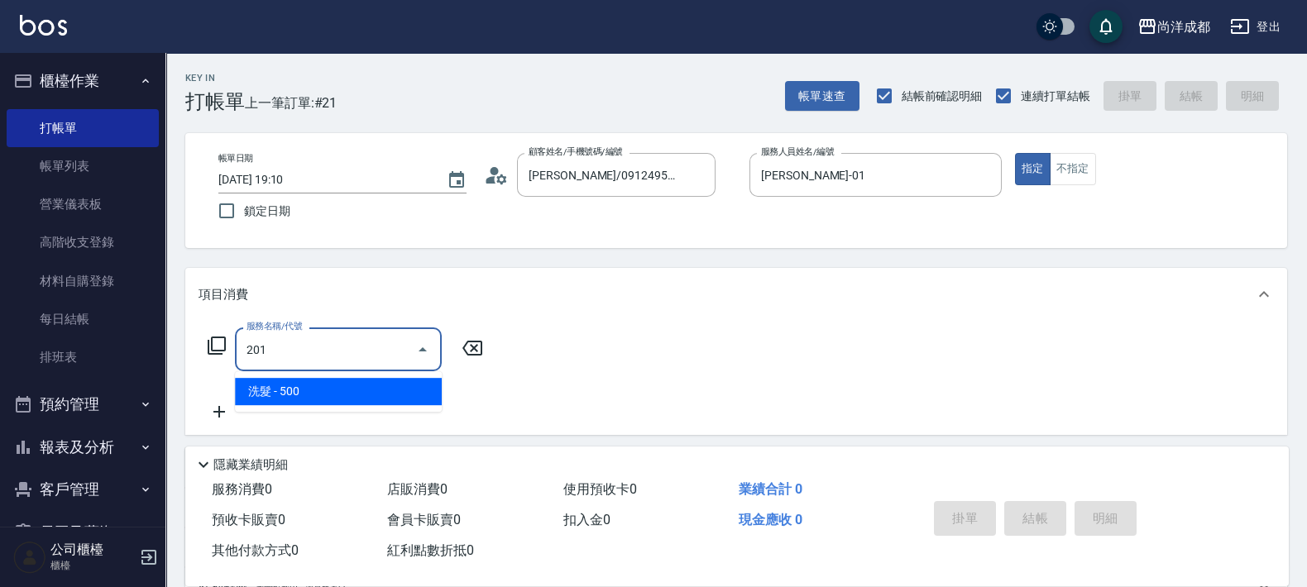
type input "50"
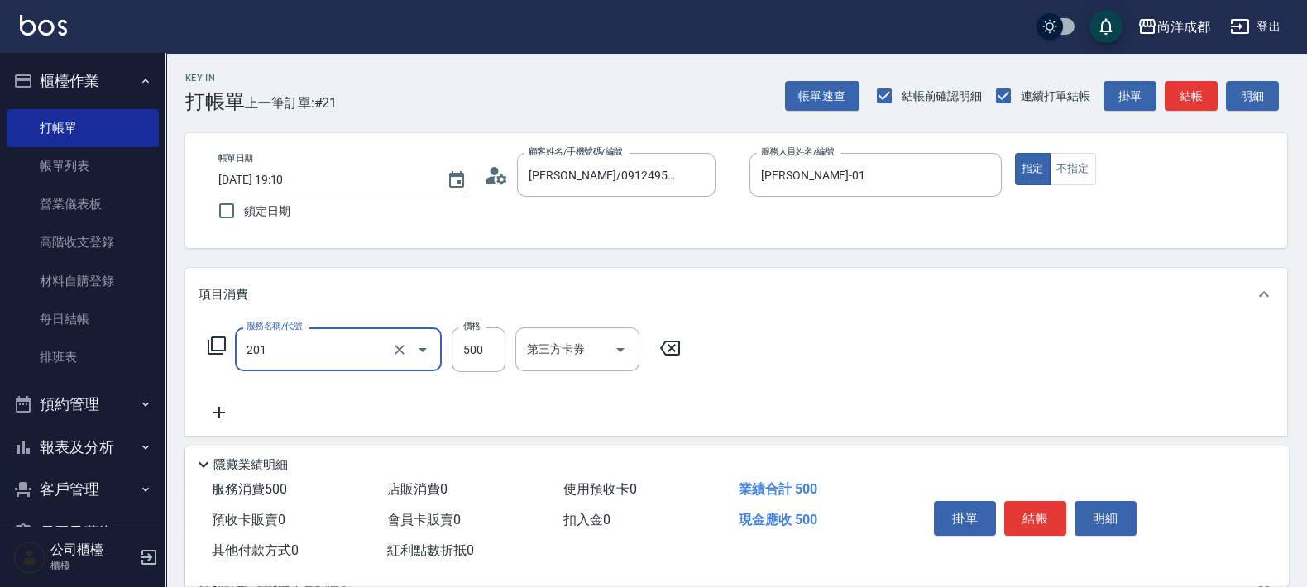
type input "洗髮(201)"
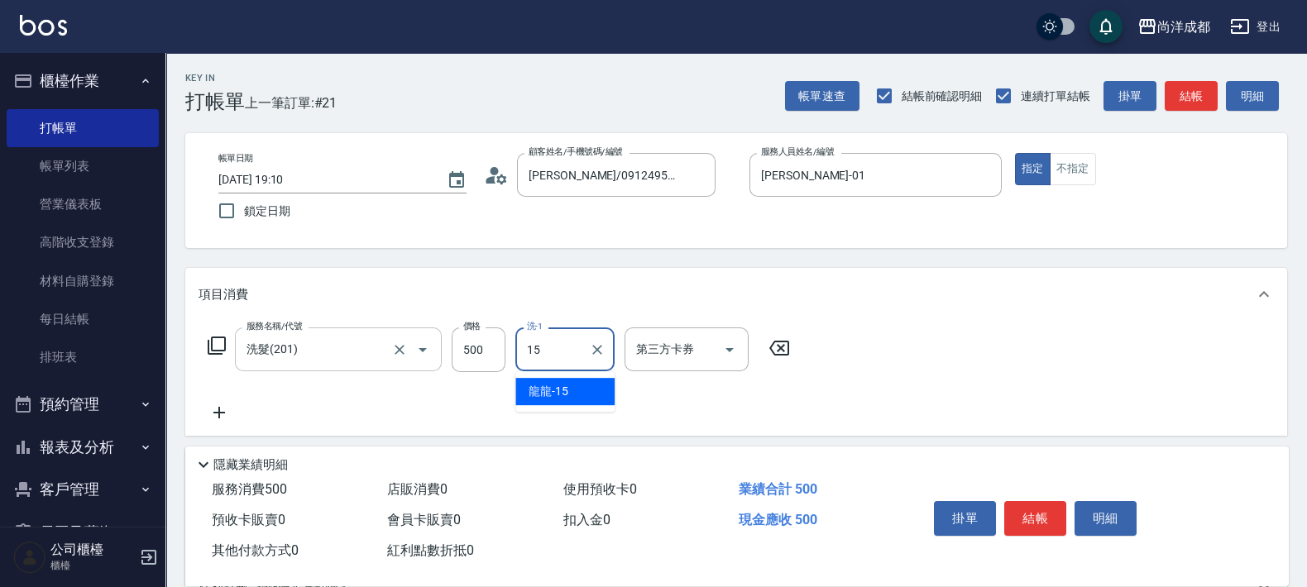
type input "龍龍-15"
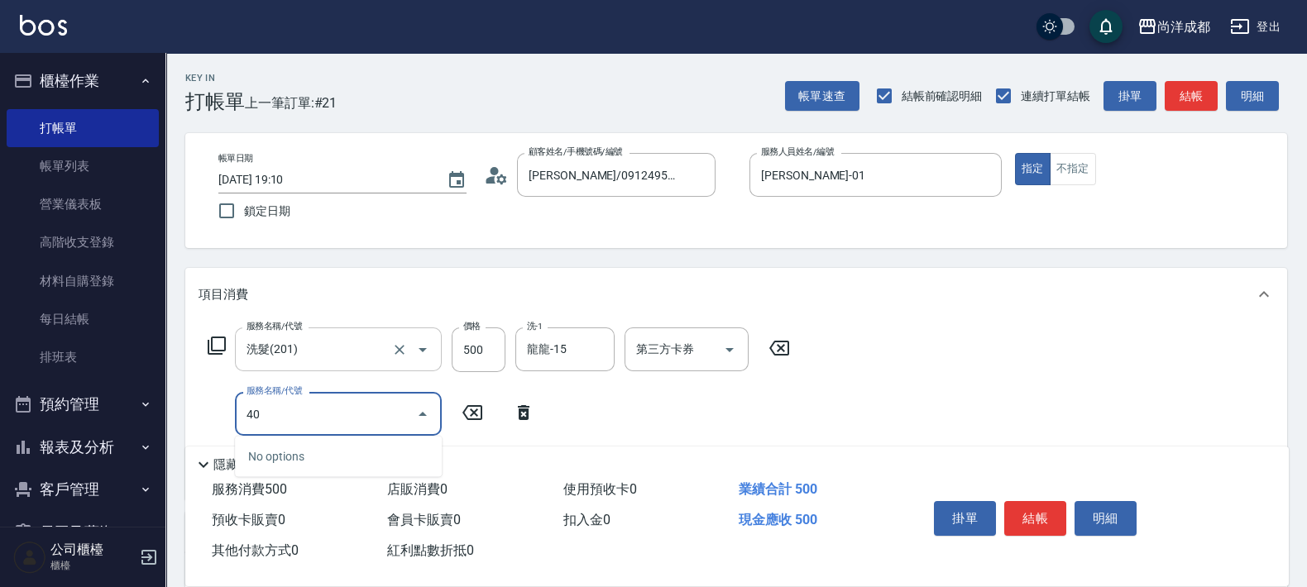
type input "401"
type input "70"
type input "剪髮(401)"
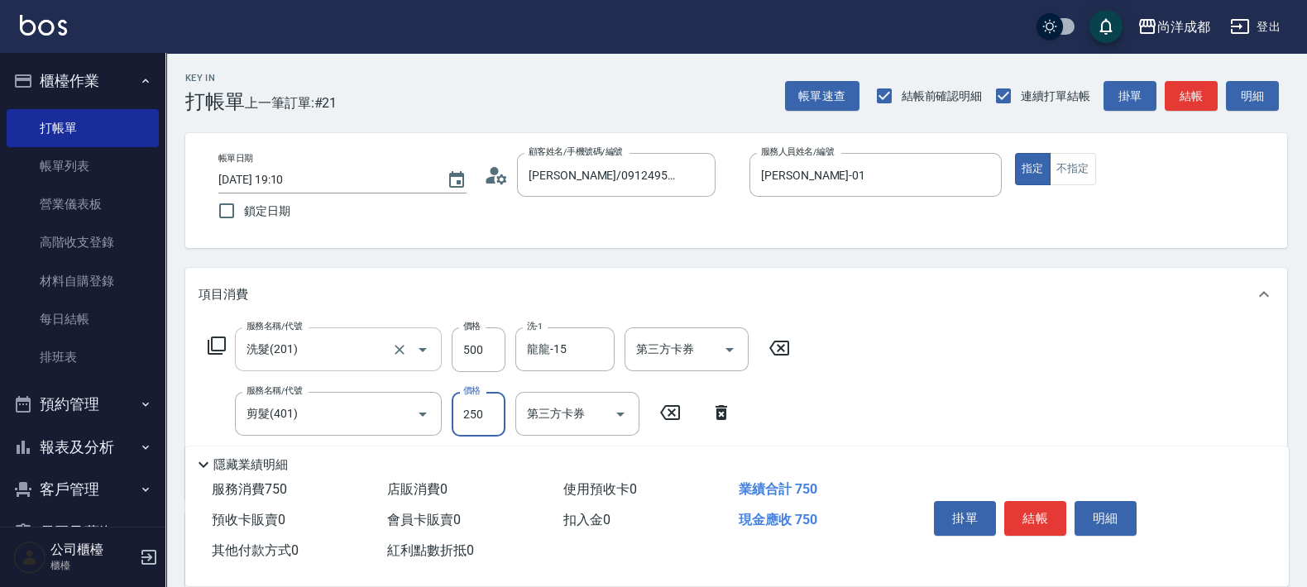
type input "8"
type input "50"
type input "80"
type input "130"
type input "800"
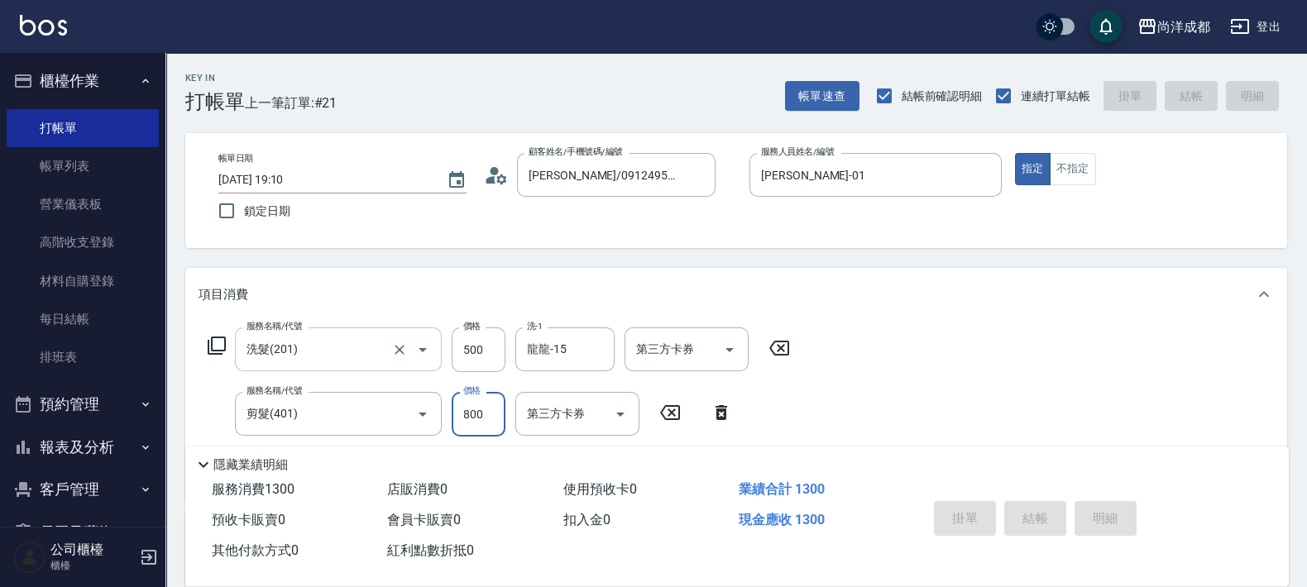
type input "0"
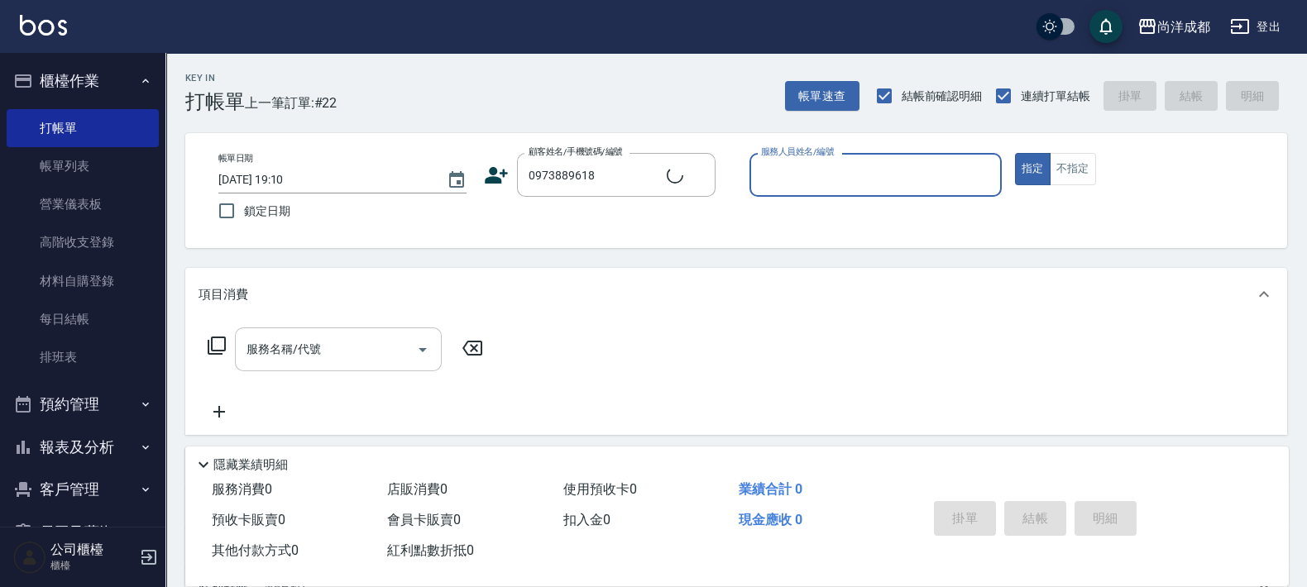
type input "[PERSON_NAME]/0973889618/"
type input "Lance-02"
click at [1015, 153] on button "指定" at bounding box center [1033, 169] width 36 height 32
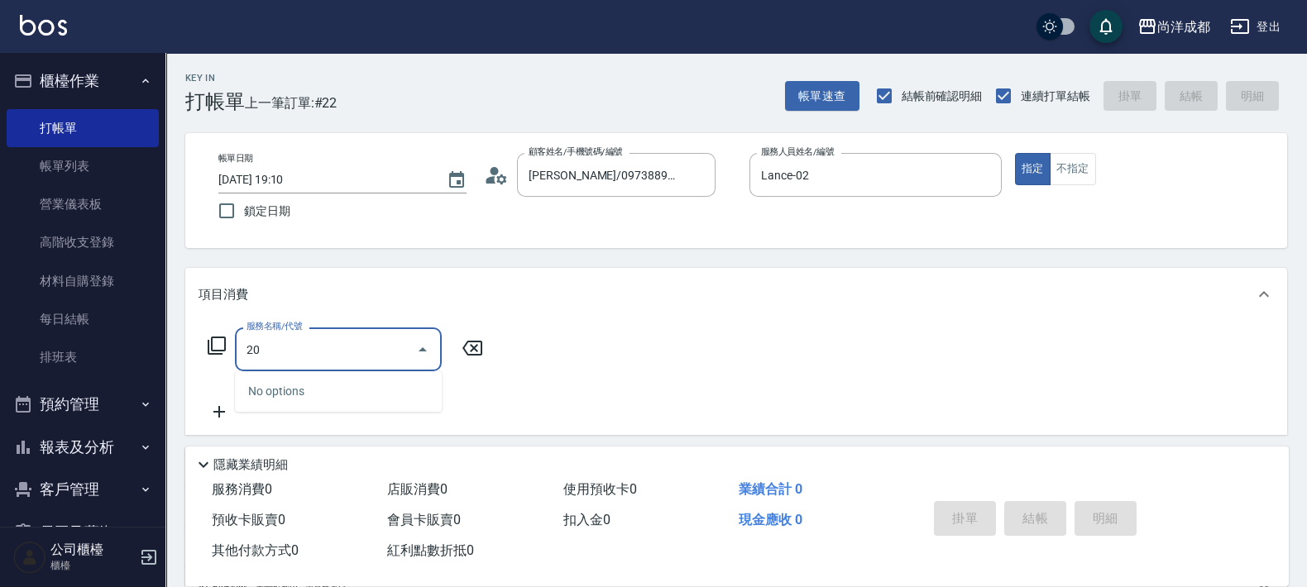
type input "201"
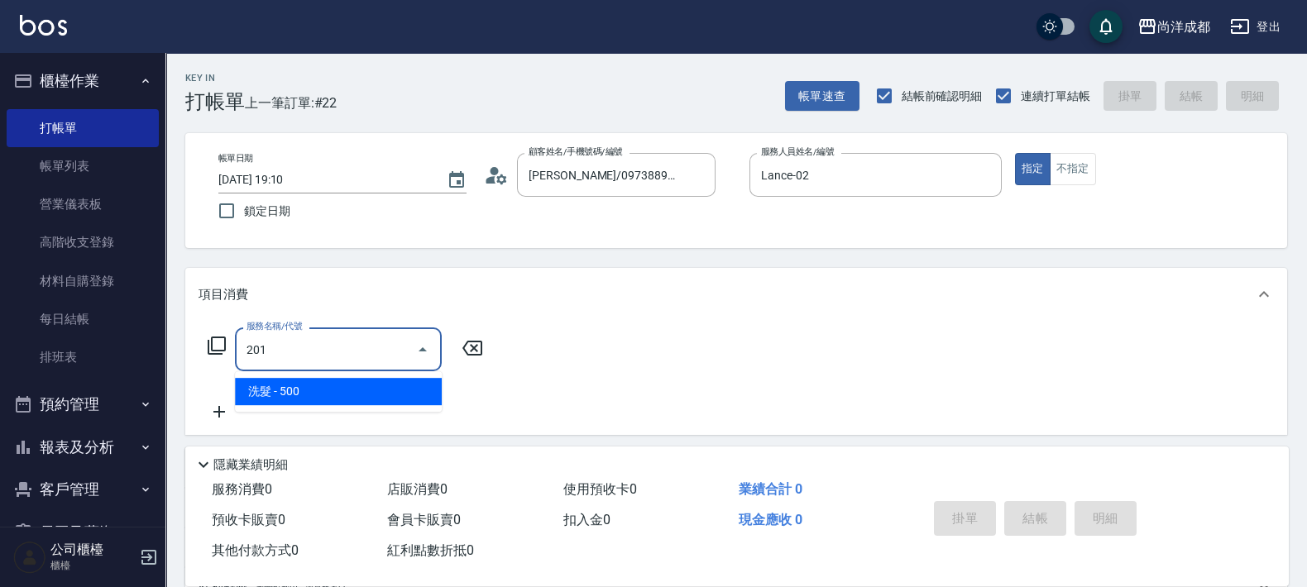
type input "50"
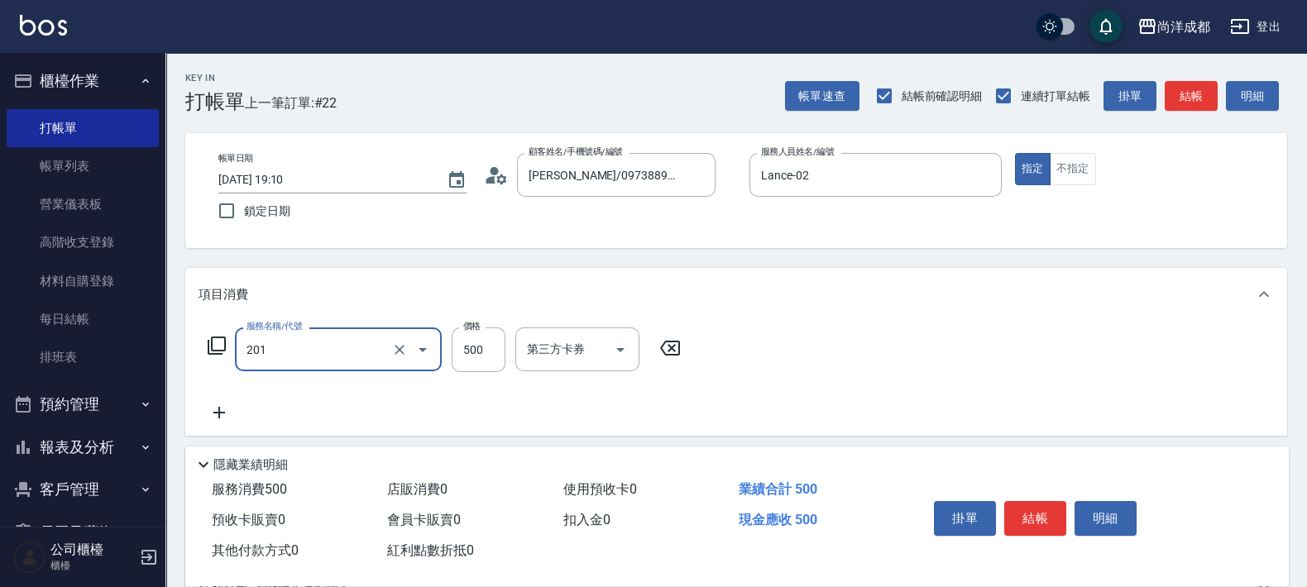
type input "洗髮(201)"
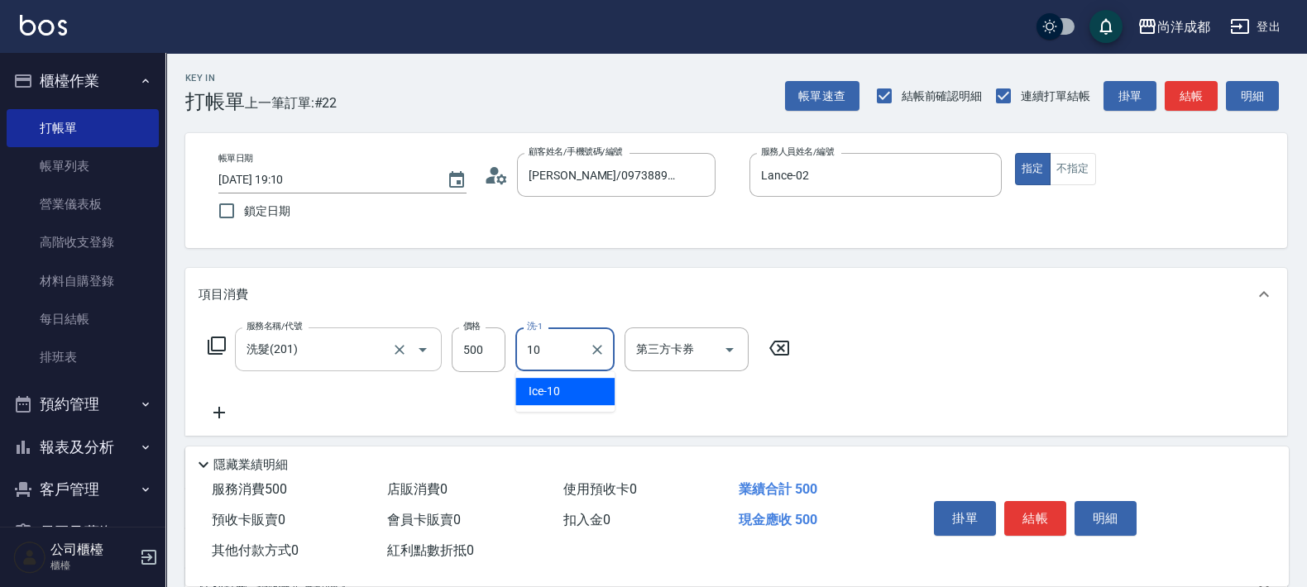
type input "Ice-10"
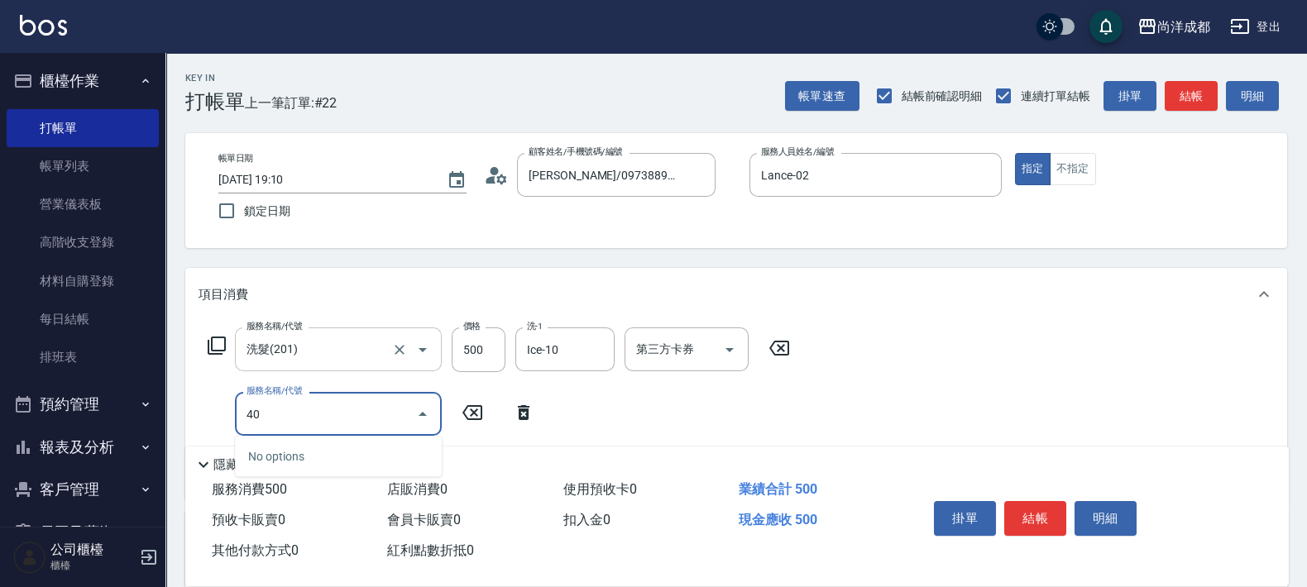
type input "401"
type input "70"
type input "剪髮(401)"
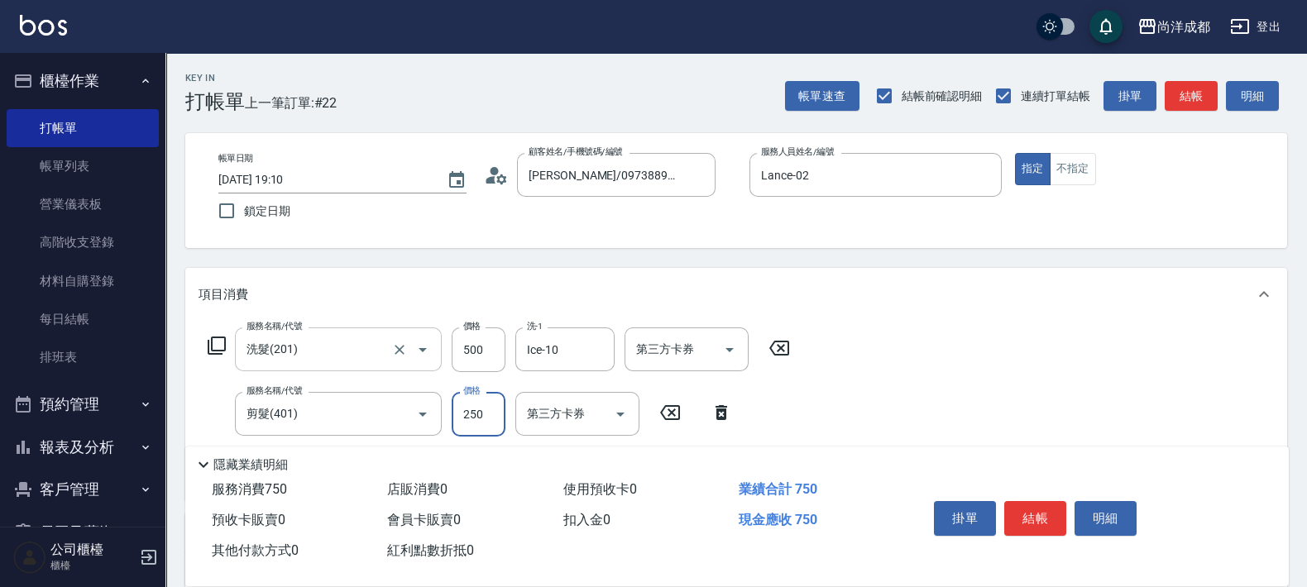
type input "3"
type input "50"
type input "30"
type input "80"
type input "300"
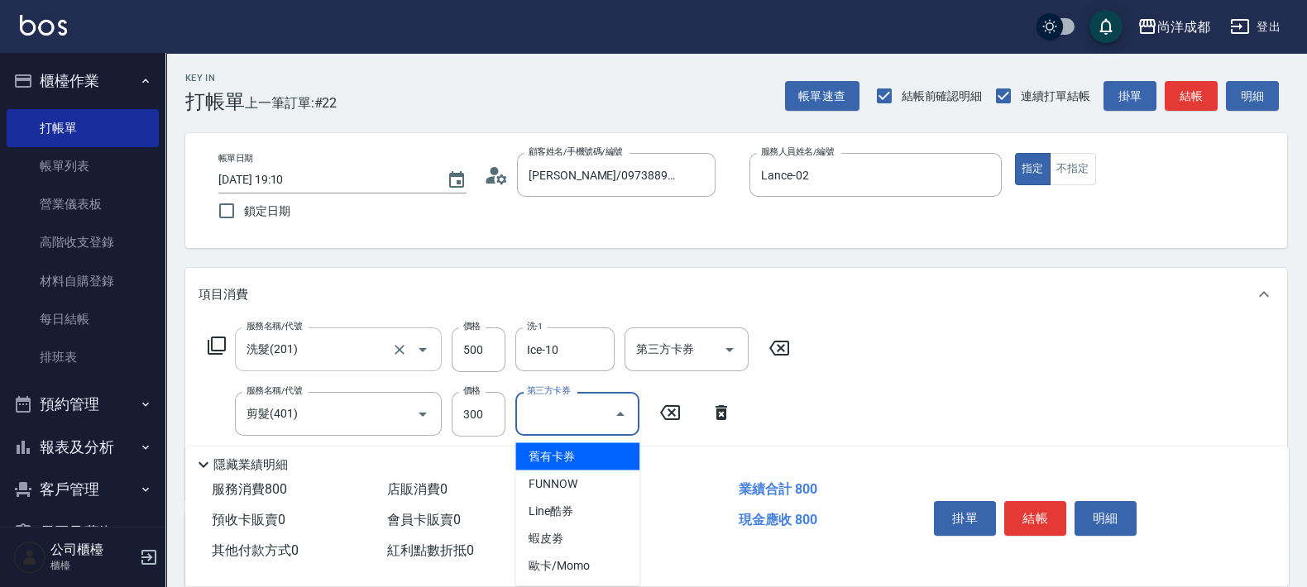
type input "舊有卡券"
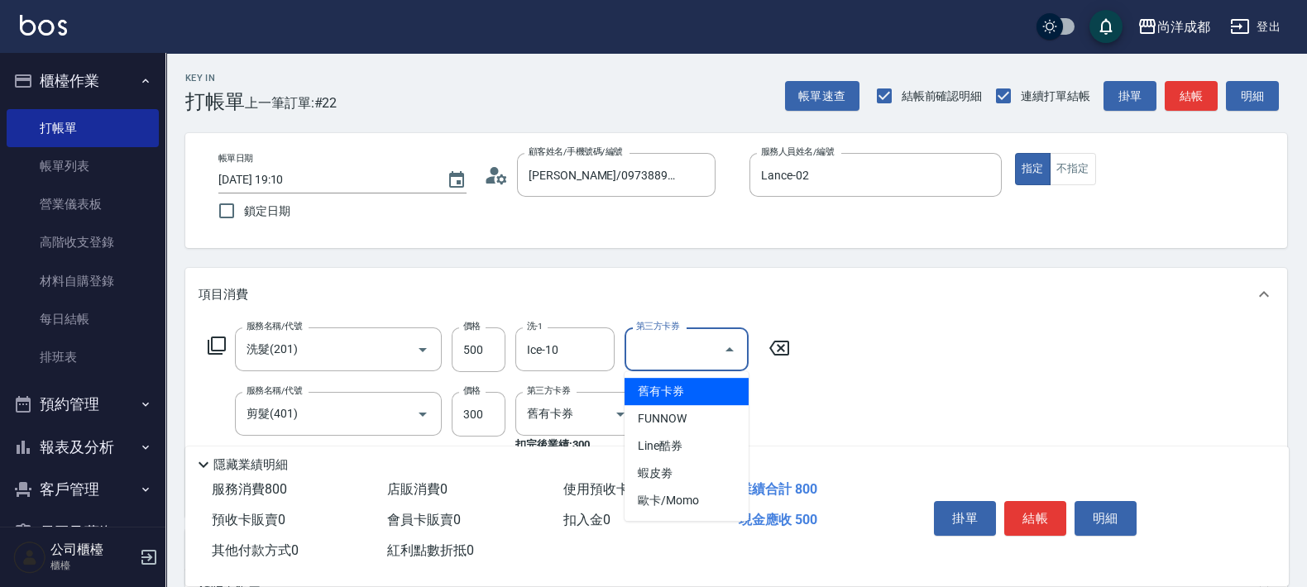
click at [675, 363] on input "第三方卡券" at bounding box center [674, 349] width 84 height 29
click at [680, 390] on span "舊有卡券" at bounding box center [687, 391] width 124 height 27
type input "0"
type input "舊有卡券"
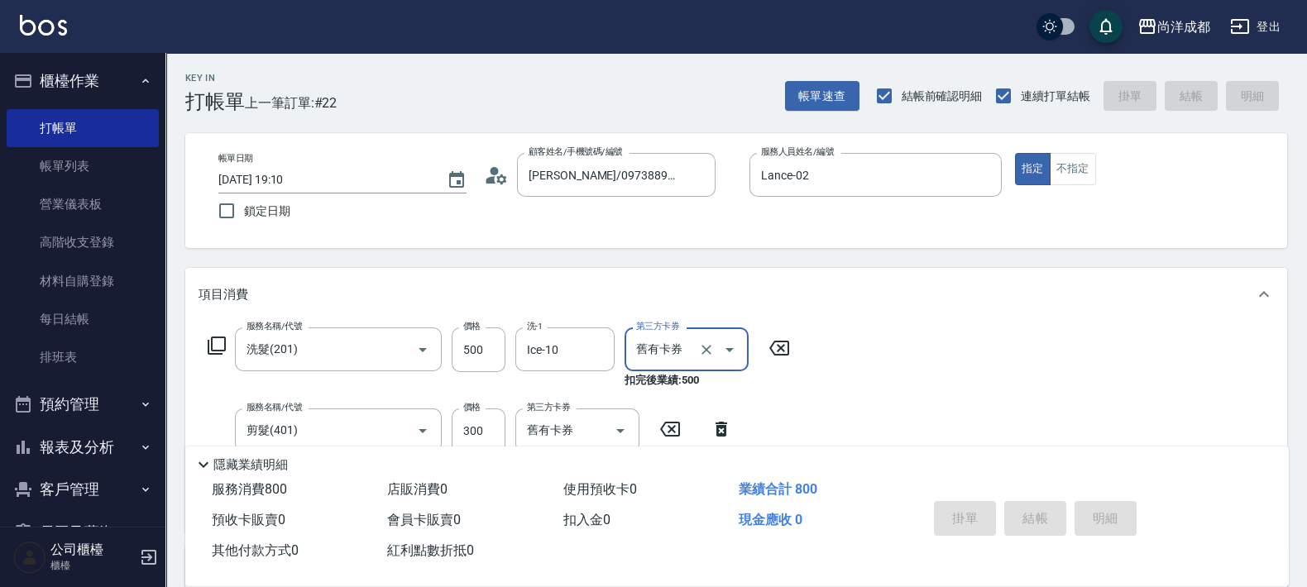
type input "[DATE] 19:11"
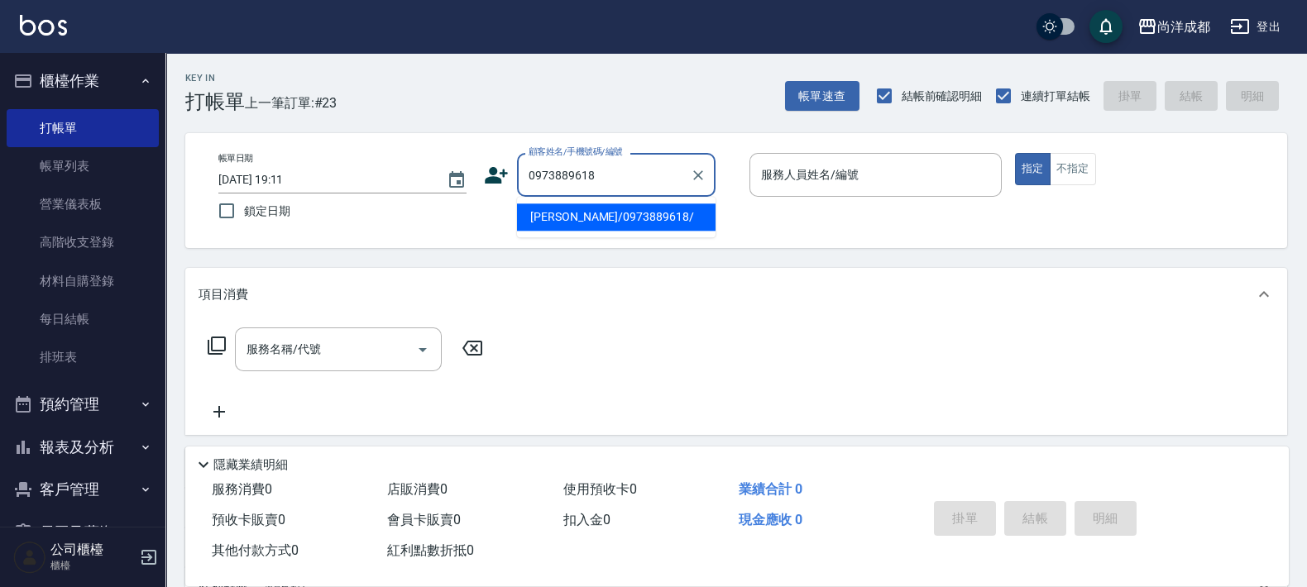
type input "[PERSON_NAME]/0973889618/"
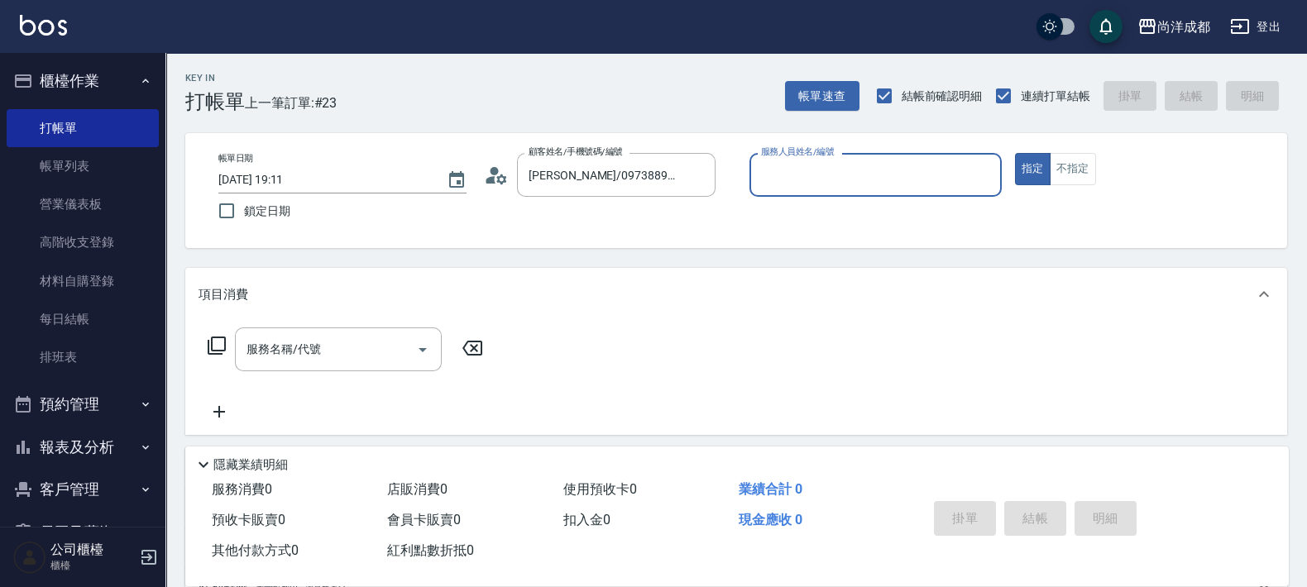
type input "Lance-02"
click at [1015, 153] on button "指定" at bounding box center [1033, 169] width 36 height 32
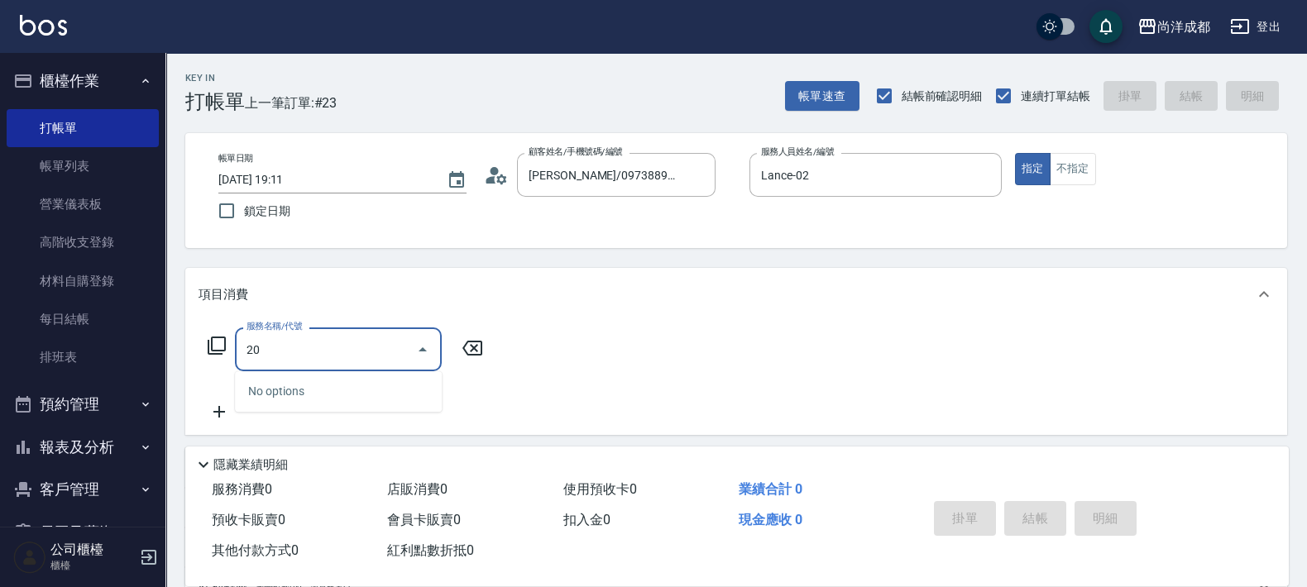
type input "201"
type input "50"
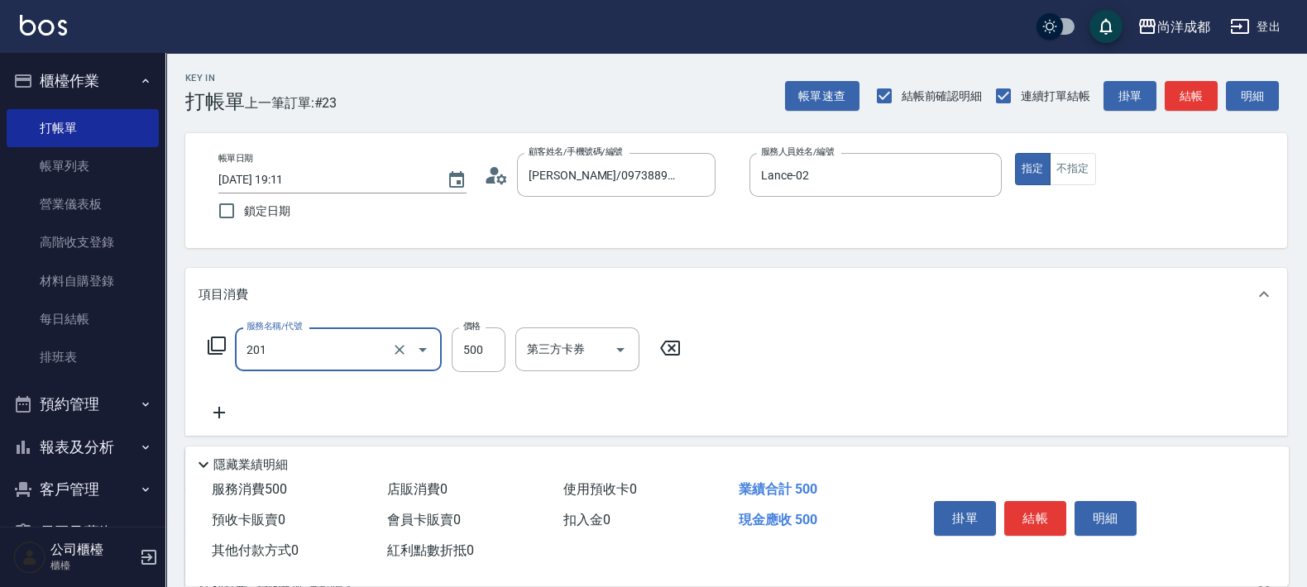
type input "洗髮(201)"
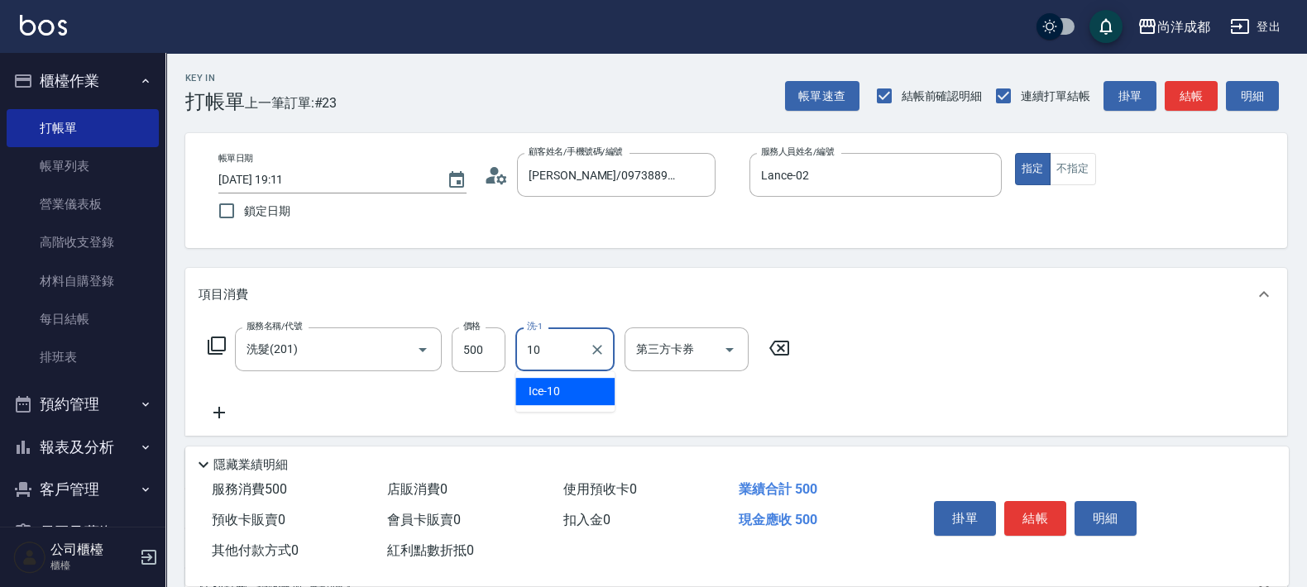
type input "Ice-10"
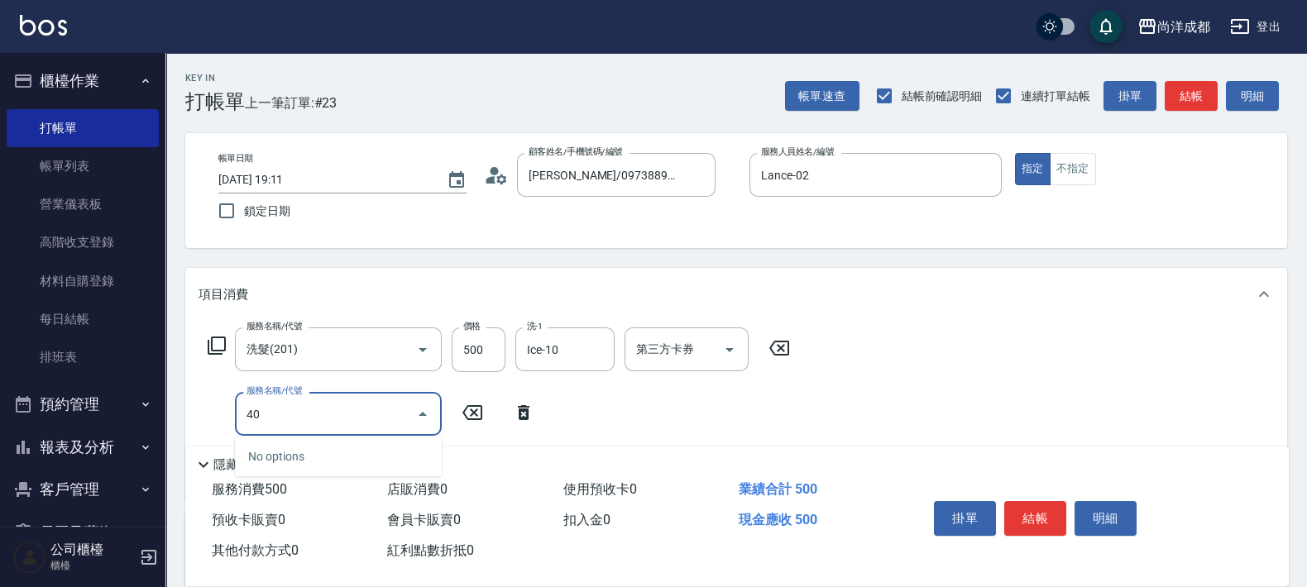
type input "401"
type input "70"
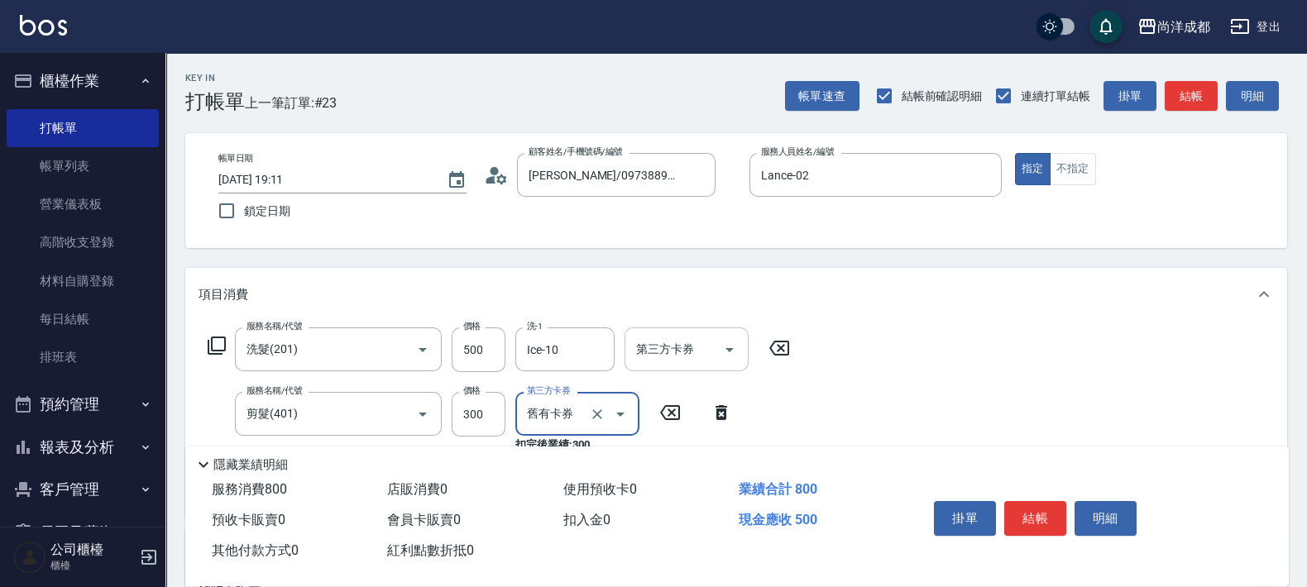
click at [695, 366] on div "第三方卡券" at bounding box center [687, 350] width 124 height 44
click at [701, 346] on input "第三方卡券" at bounding box center [674, 349] width 84 height 29
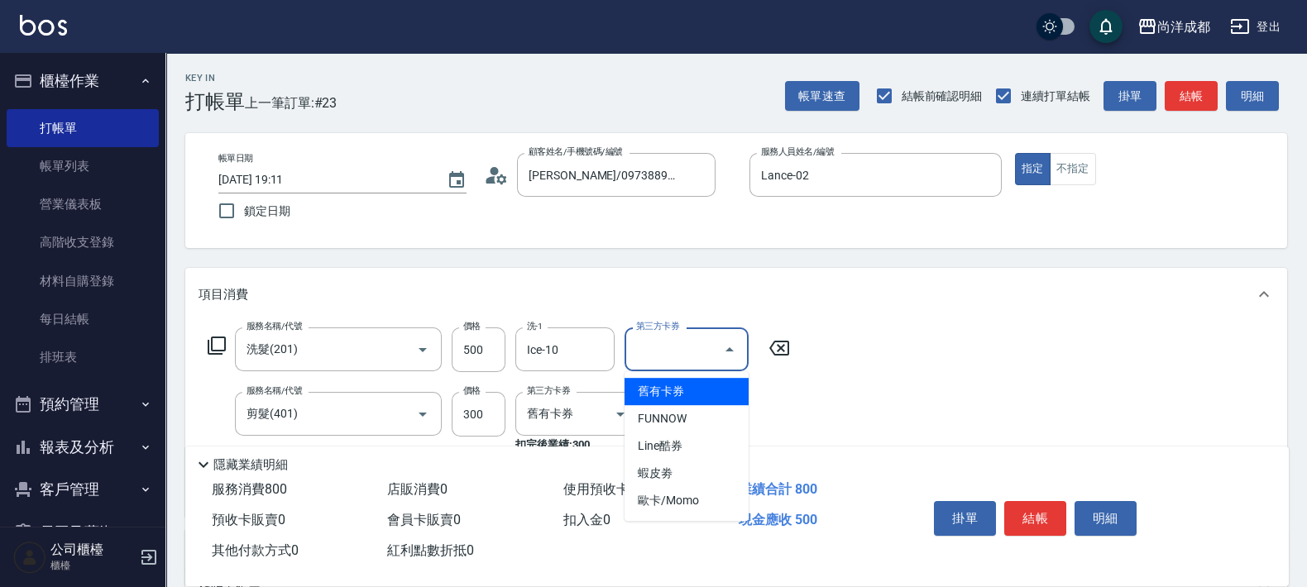
click at [701, 387] on span "舊有卡券" at bounding box center [687, 391] width 124 height 27
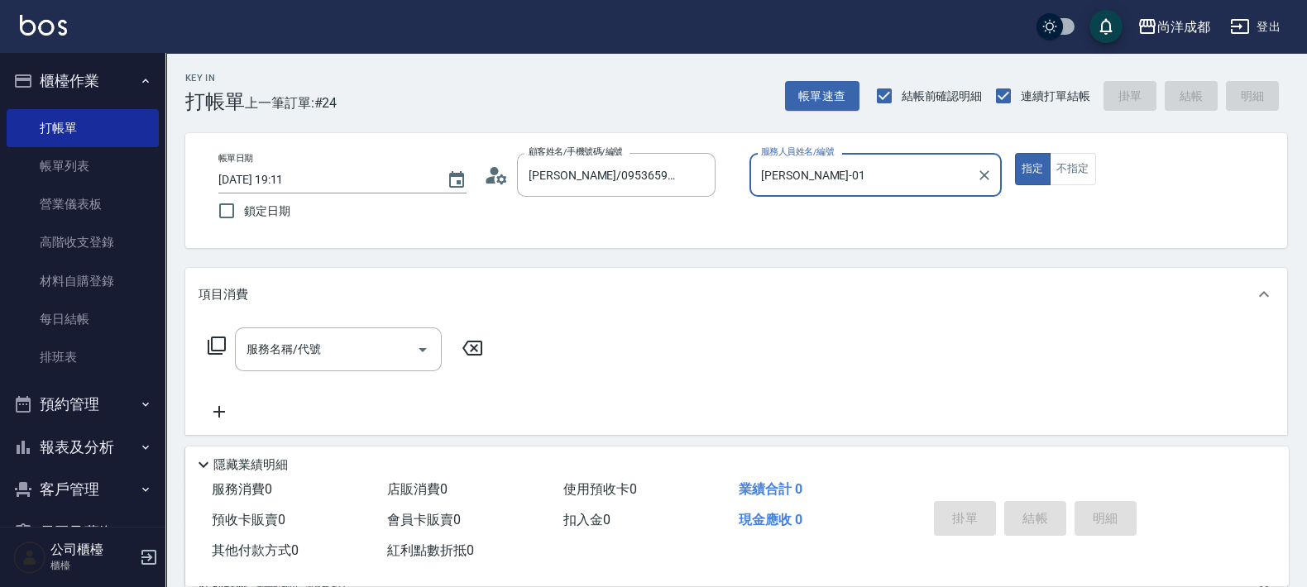
click at [1015, 153] on button "指定" at bounding box center [1033, 169] width 36 height 32
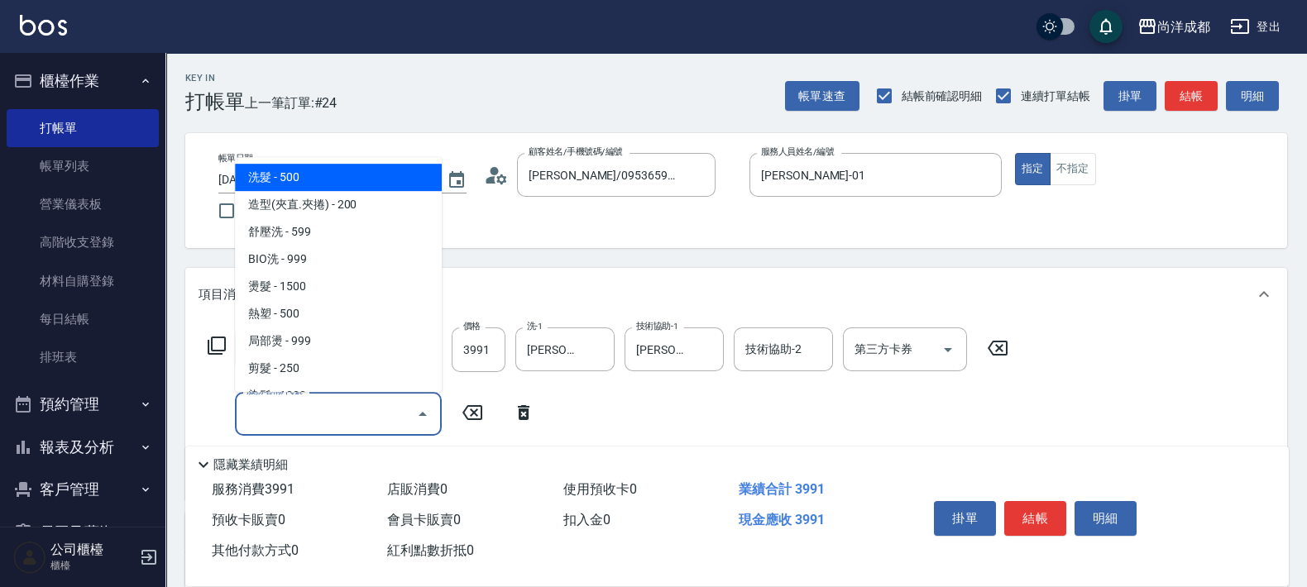
click at [369, 405] on input "服務名稱/代號" at bounding box center [325, 414] width 167 height 29
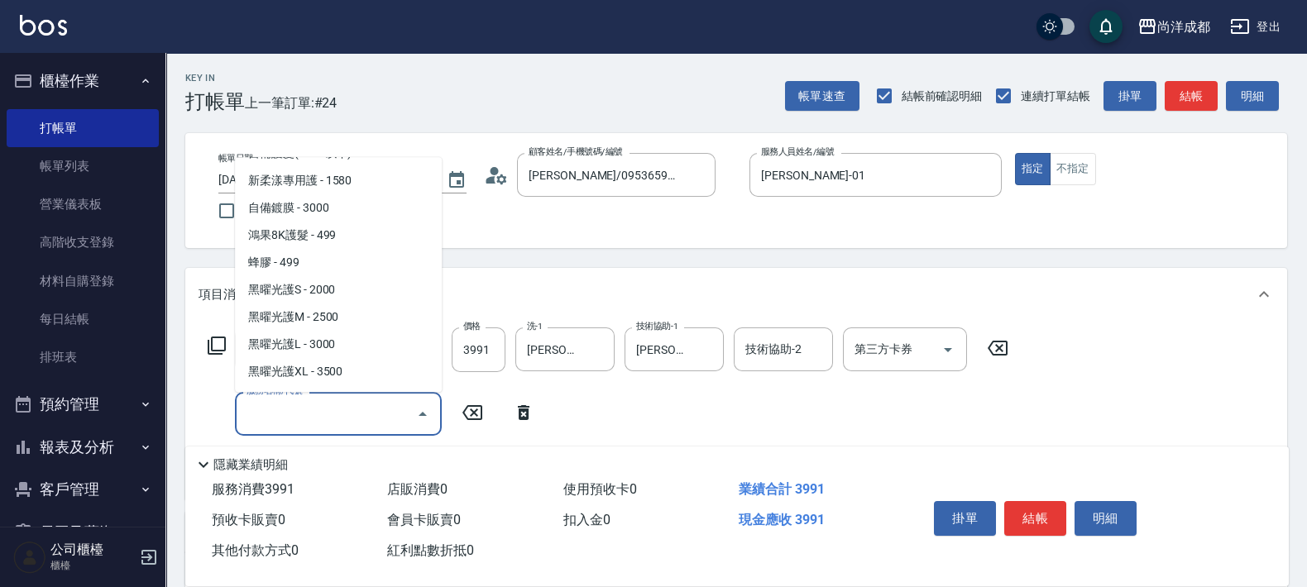
scroll to position [413, 0]
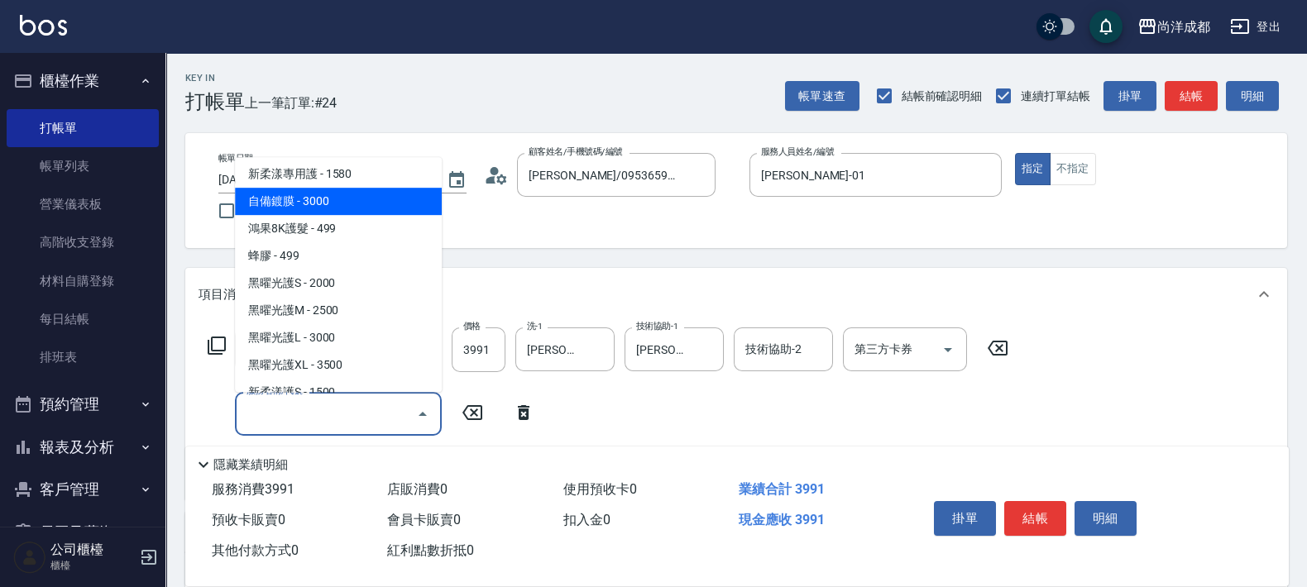
click at [381, 203] on span "自備鍍膜 - 3000" at bounding box center [338, 201] width 207 height 27
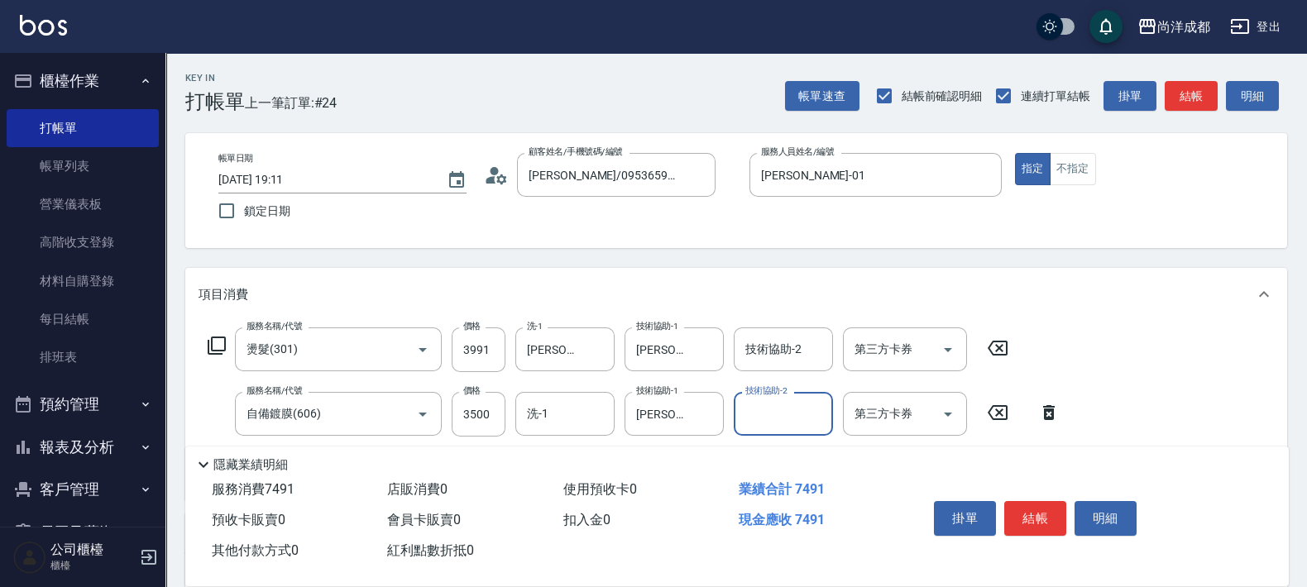
scroll to position [322, 0]
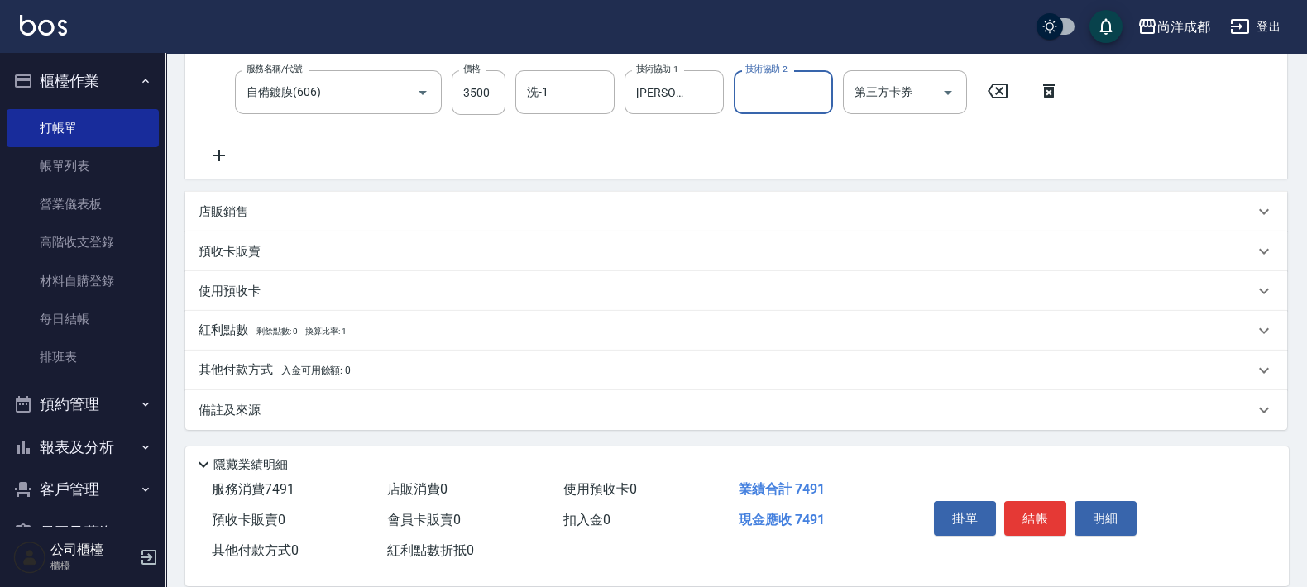
click at [269, 372] on p "其他付款方式 入金可用餘額: 0" at bounding box center [275, 370] width 152 height 18
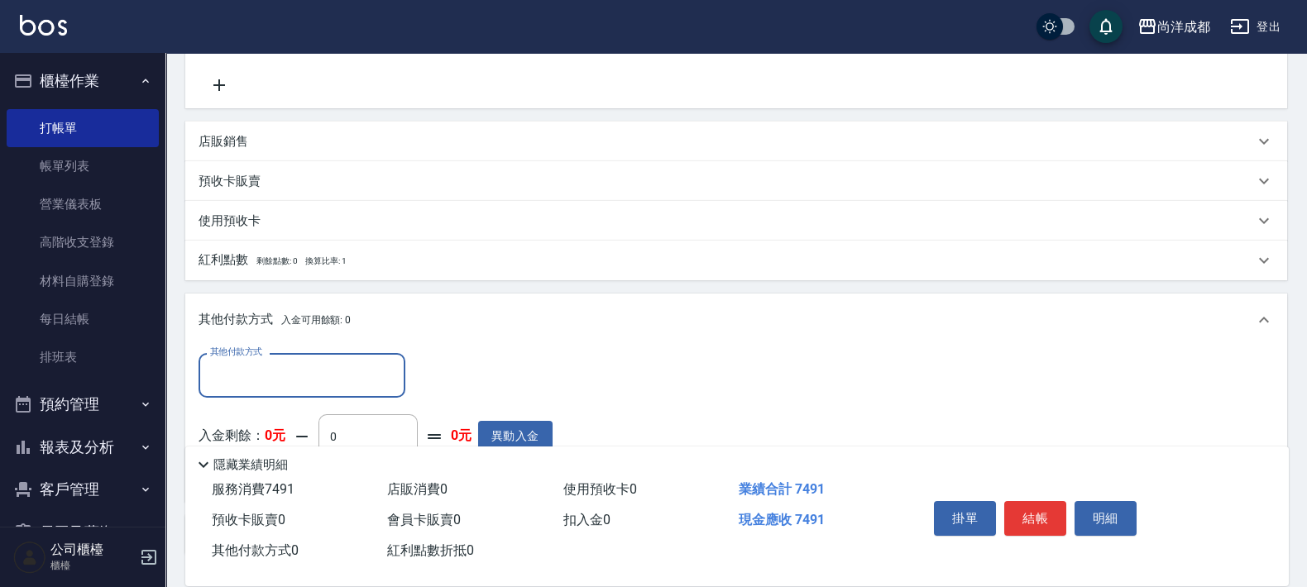
scroll to position [516, 0]
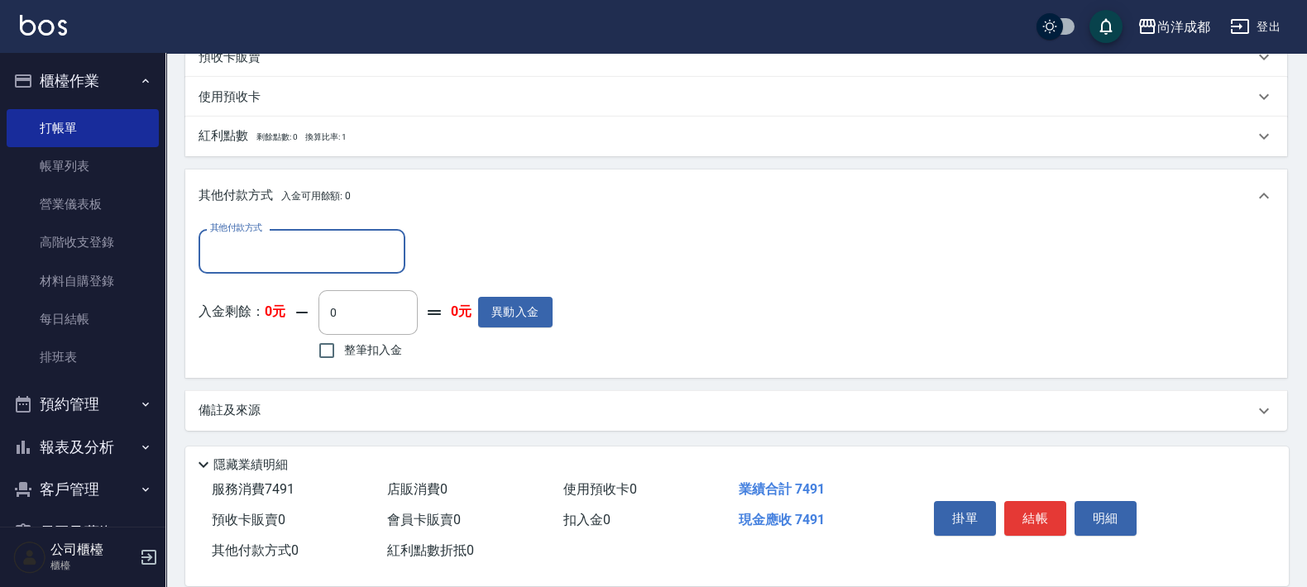
click at [285, 255] on input "其他付款方式" at bounding box center [302, 251] width 192 height 29
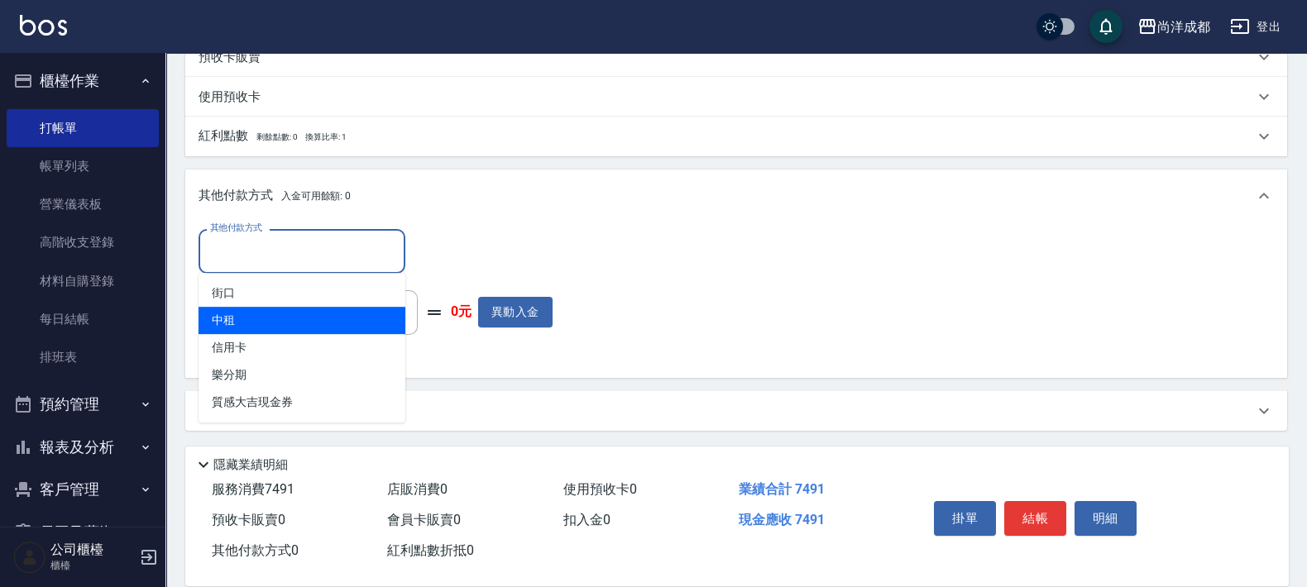
click at [329, 332] on span "中租" at bounding box center [302, 320] width 207 height 27
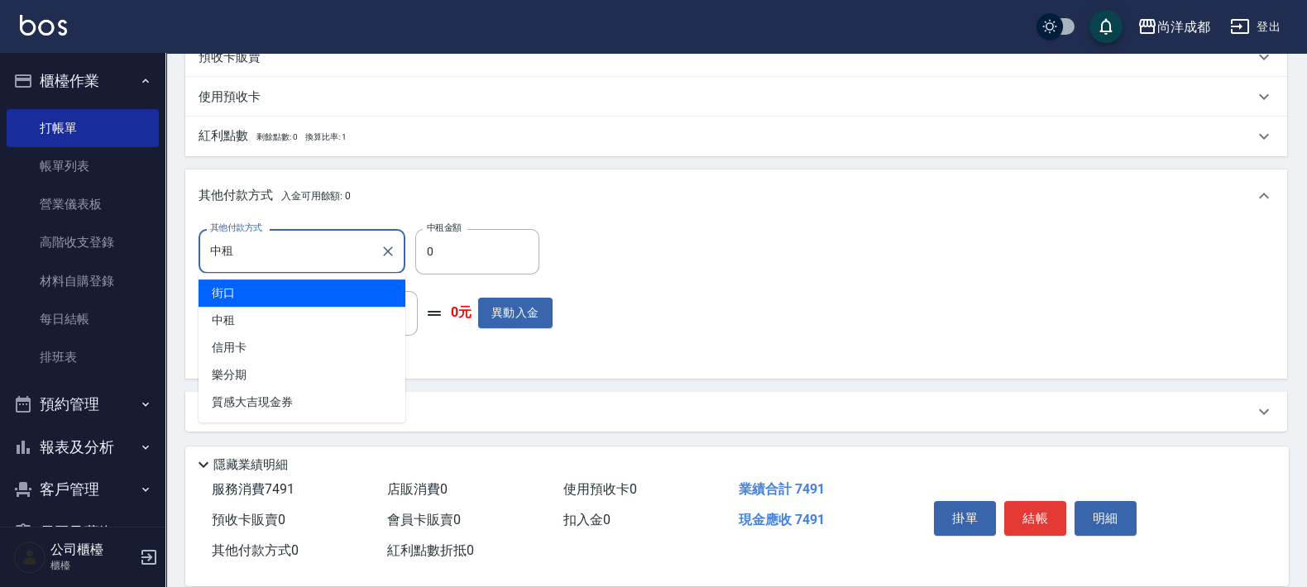
click at [337, 257] on input "中租" at bounding box center [289, 251] width 167 height 29
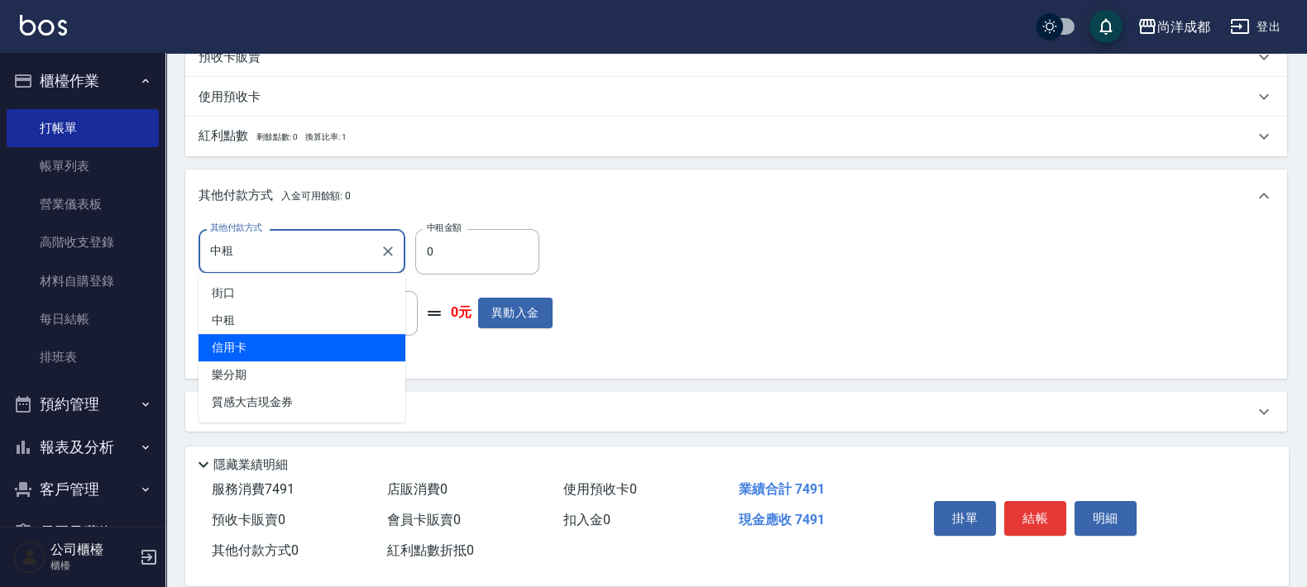
click at [354, 347] on span "信用卡" at bounding box center [302, 347] width 207 height 27
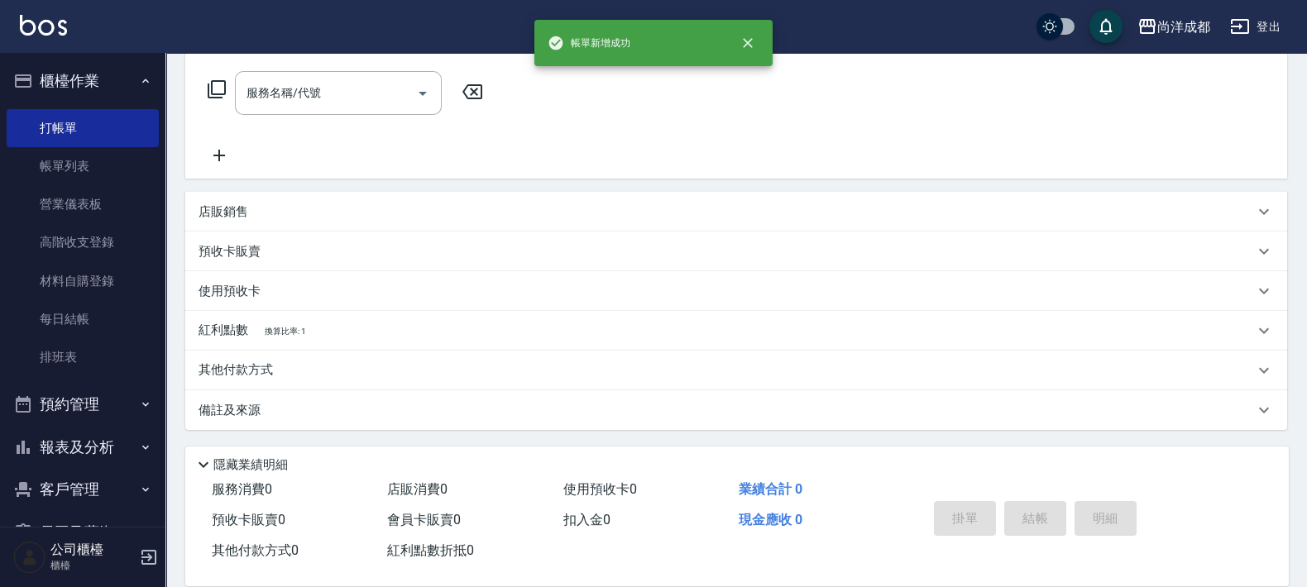
scroll to position [0, 0]
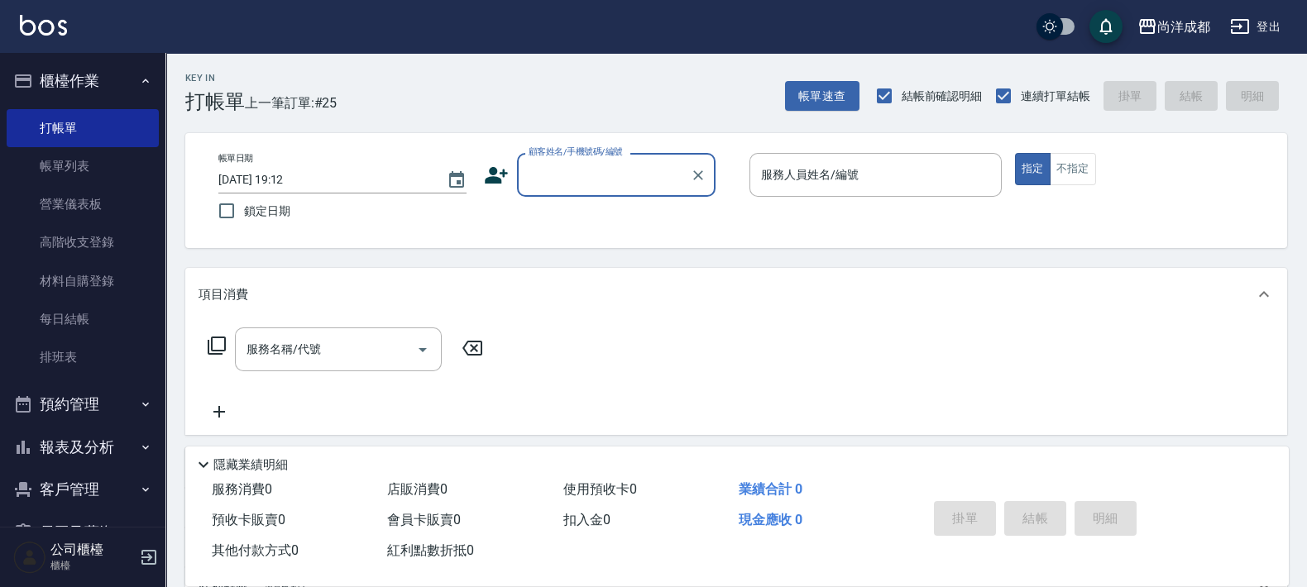
click at [66, 447] on button "報表及分析" at bounding box center [83, 447] width 152 height 43
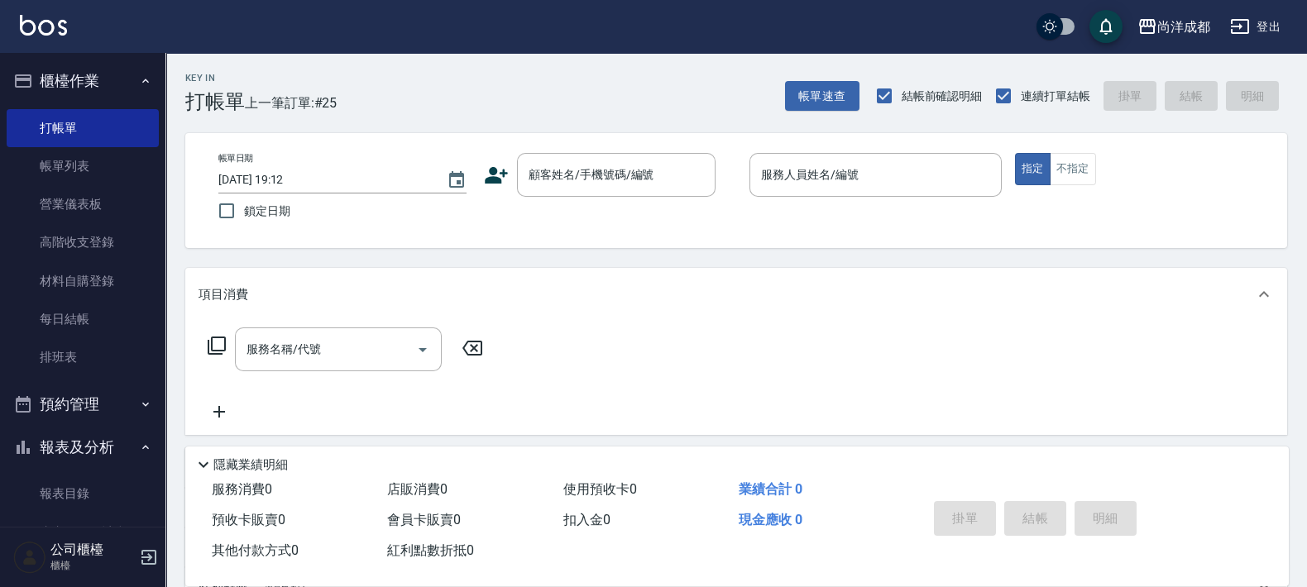
scroll to position [413, 0]
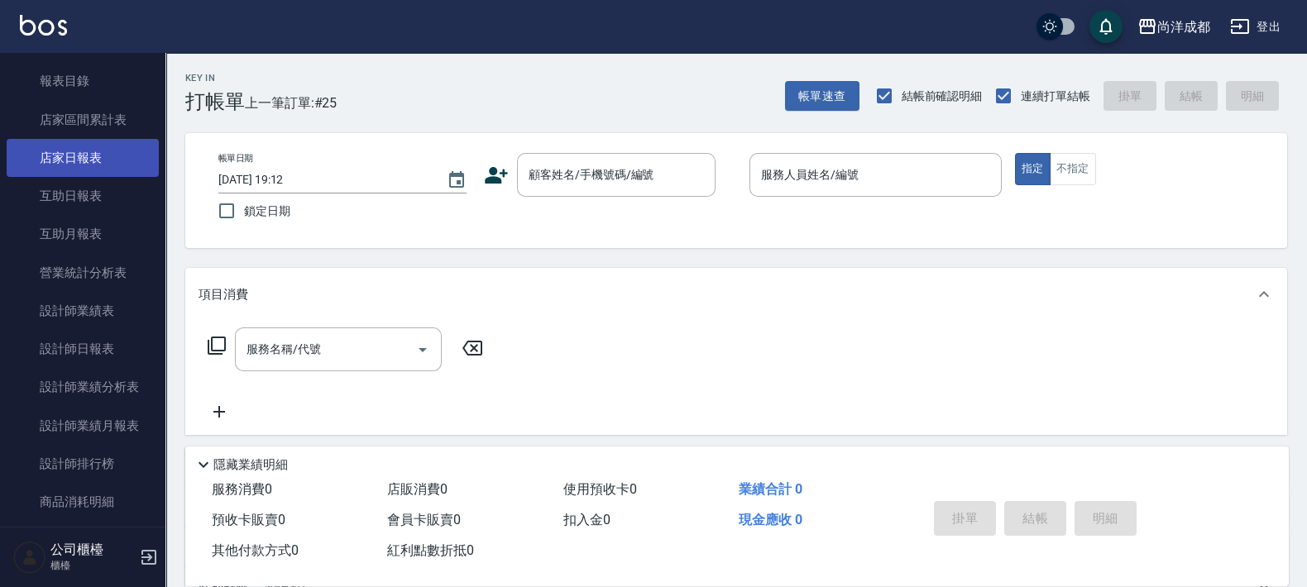
click at [101, 149] on link "店家日報表" at bounding box center [83, 158] width 152 height 38
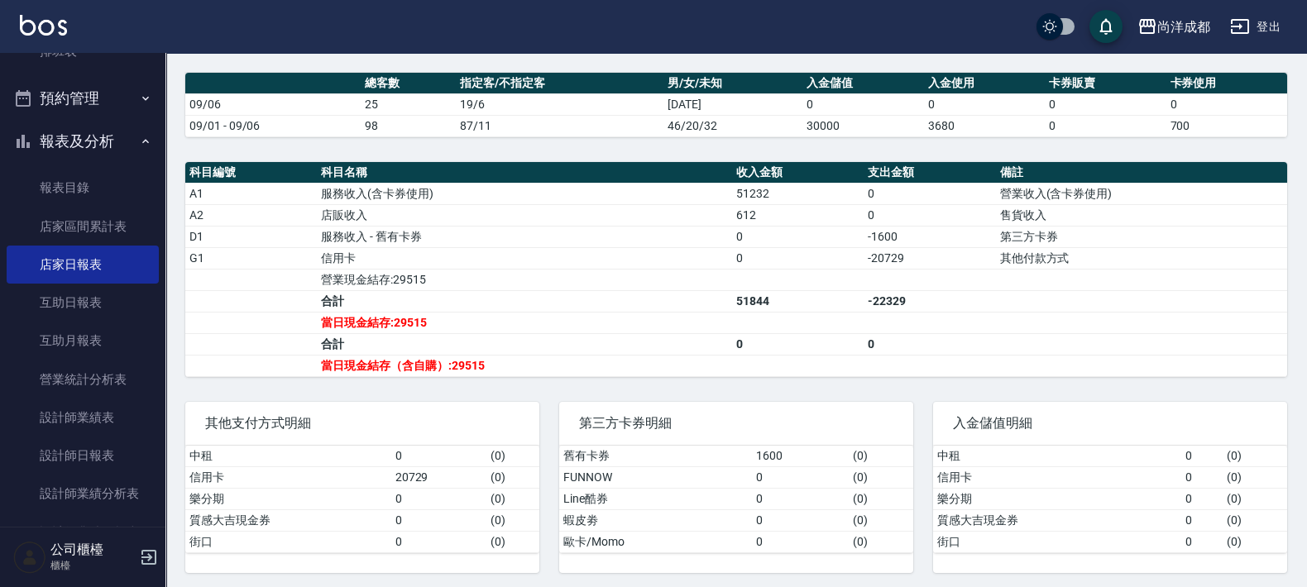
scroll to position [413, 0]
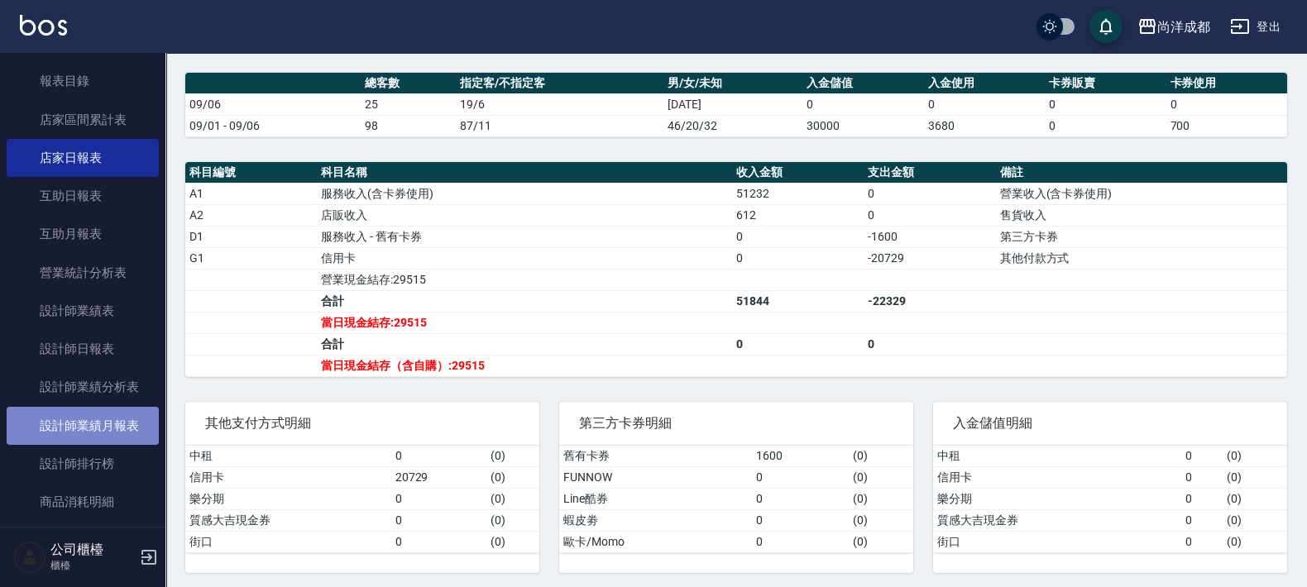
click at [99, 433] on link "設計師業績月報表" at bounding box center [83, 426] width 152 height 38
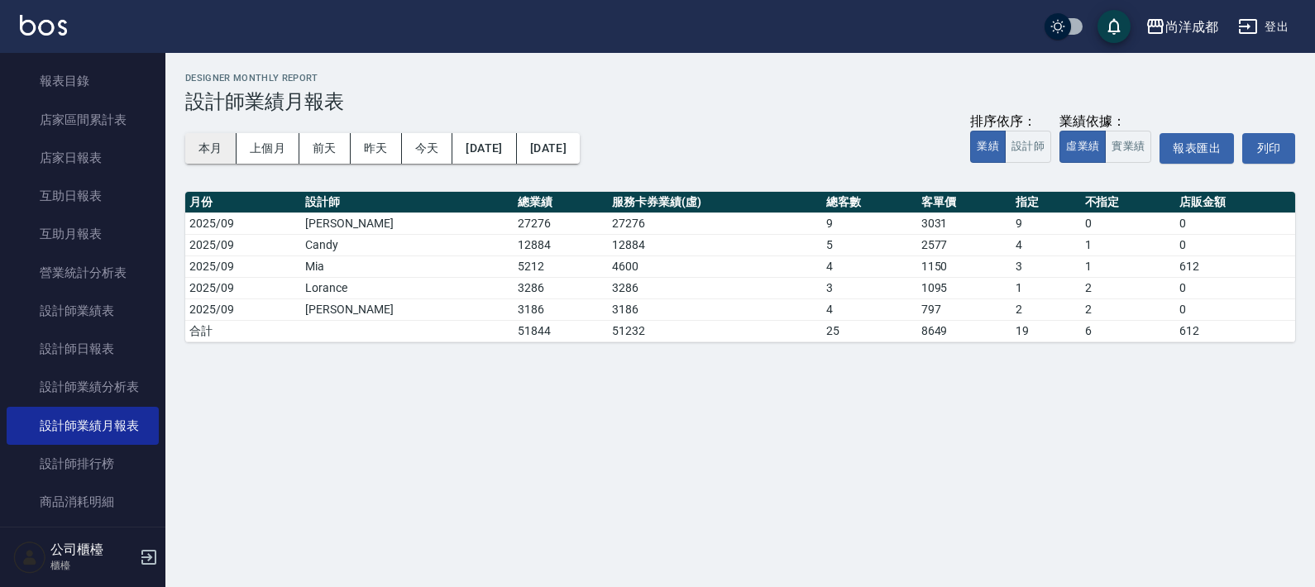
click at [209, 161] on button "本月" at bounding box center [210, 148] width 51 height 31
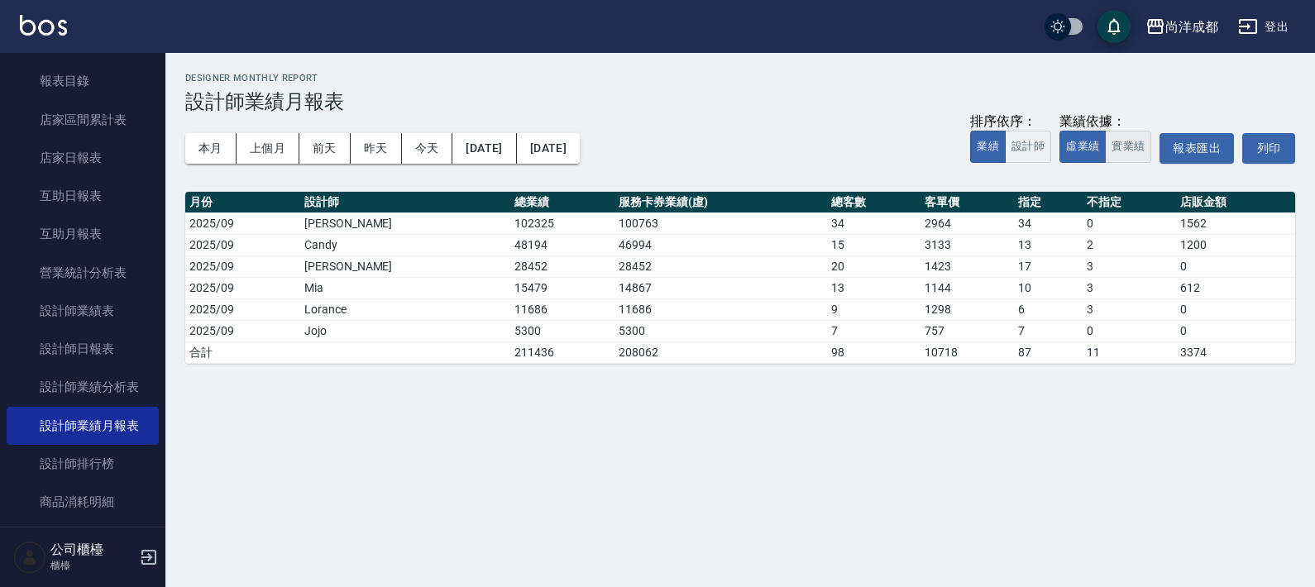
click at [1127, 146] on button "實業績" at bounding box center [1128, 147] width 46 height 32
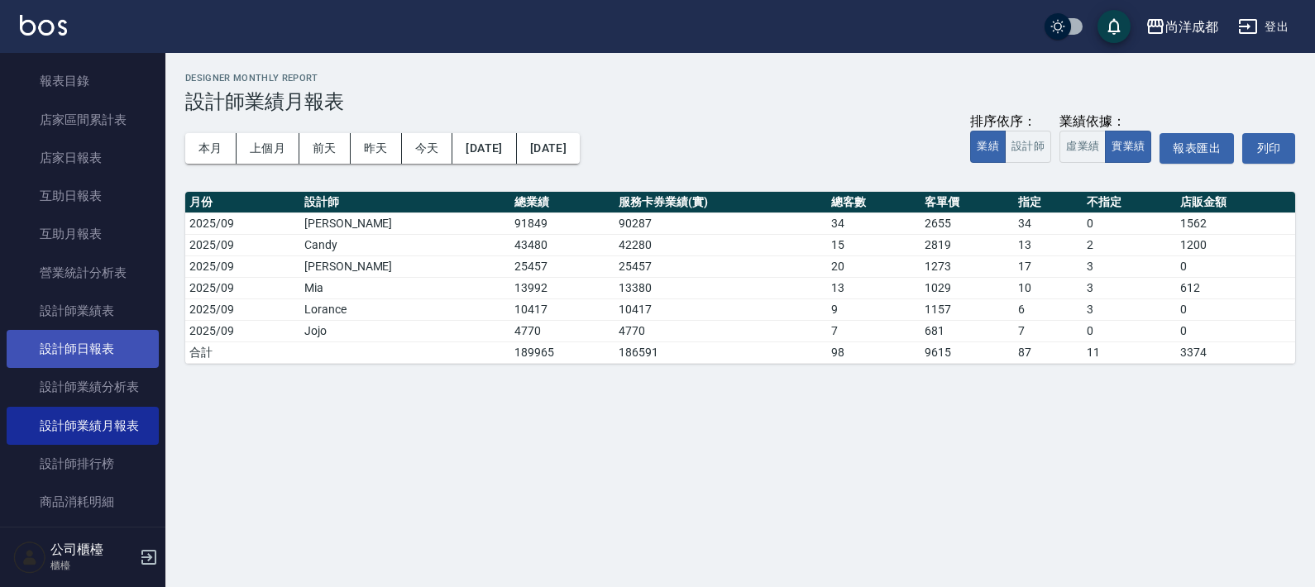
click at [109, 349] on link "設計師日報表" at bounding box center [83, 349] width 152 height 38
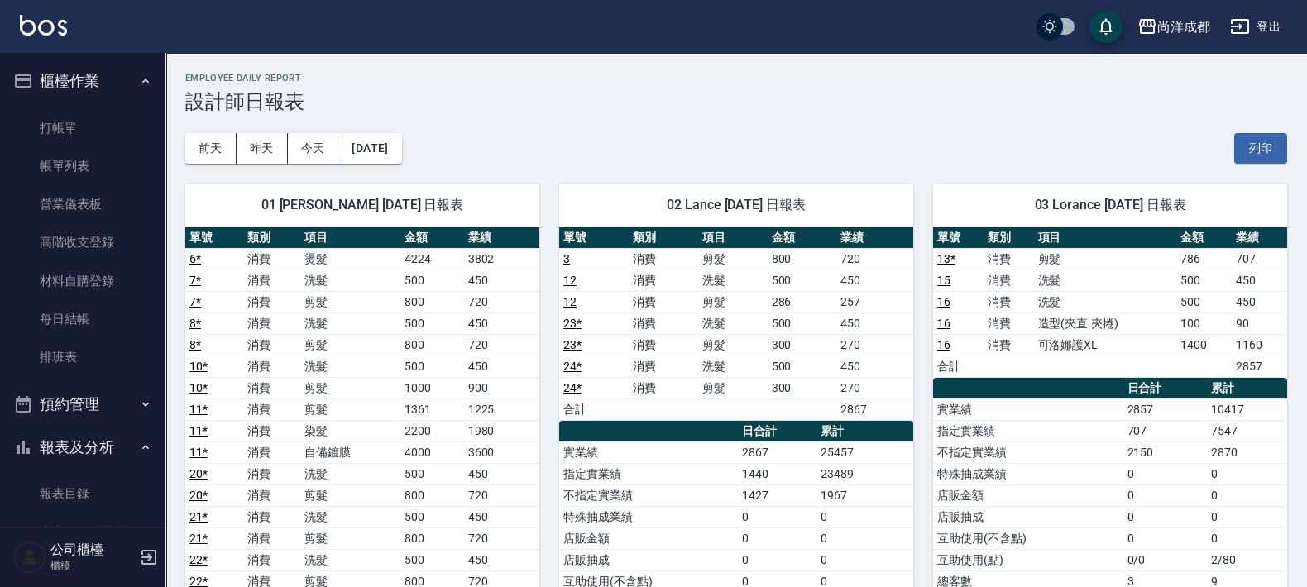
scroll to position [103, 0]
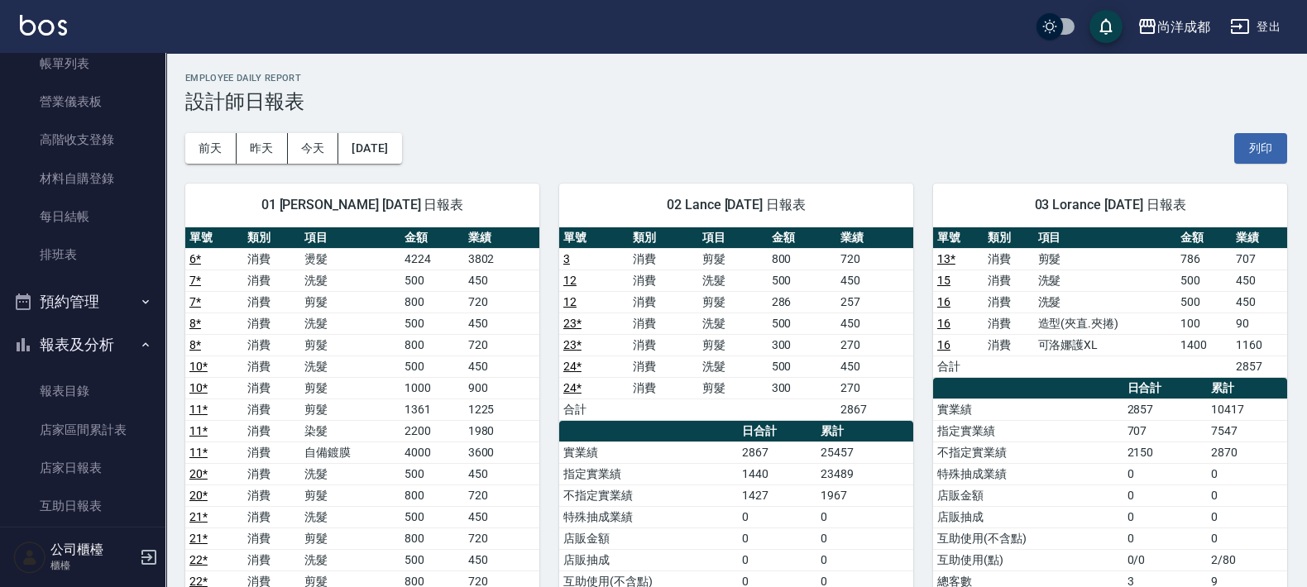
click at [93, 343] on button "報表及分析" at bounding box center [83, 344] width 152 height 43
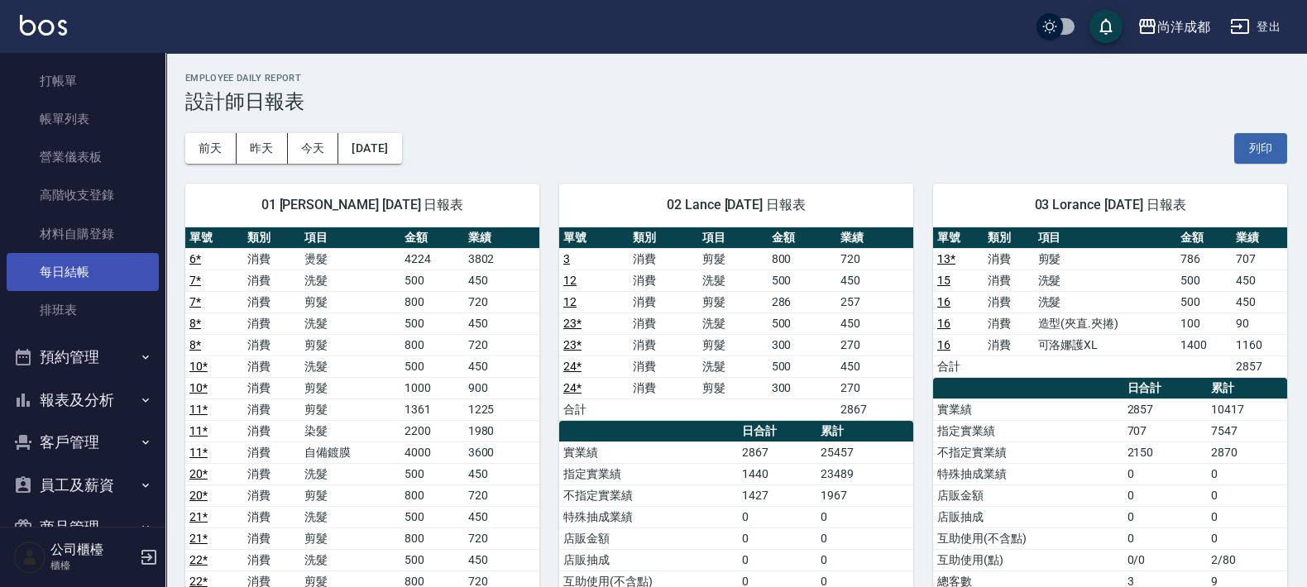
scroll to position [0, 0]
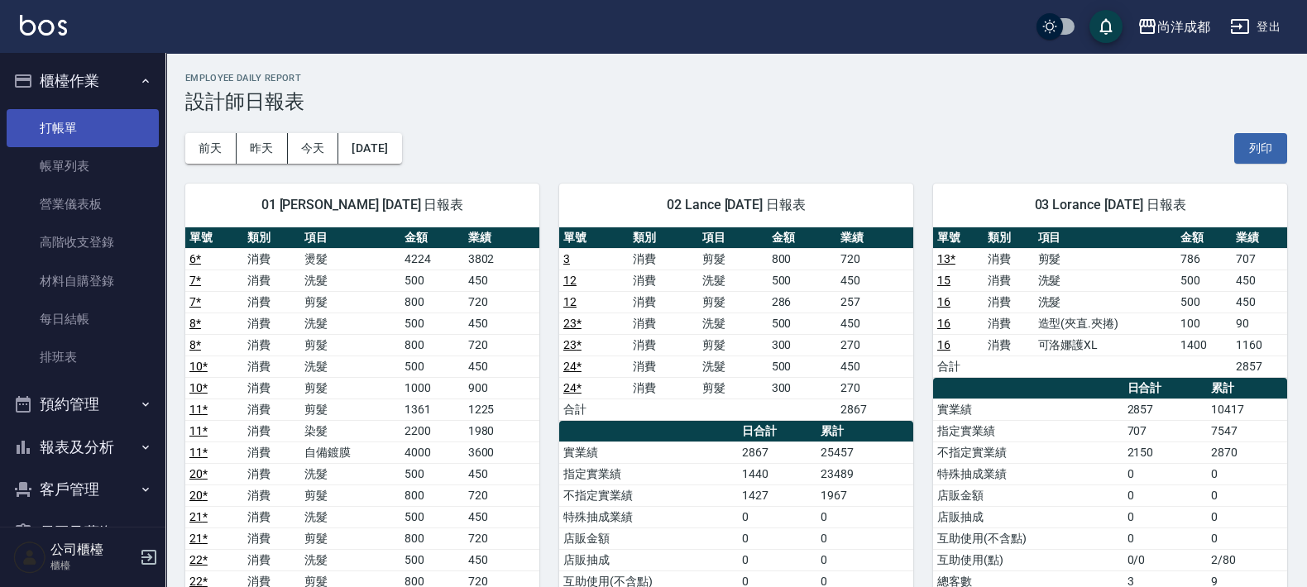
click at [93, 125] on link "打帳單" at bounding box center [83, 128] width 152 height 38
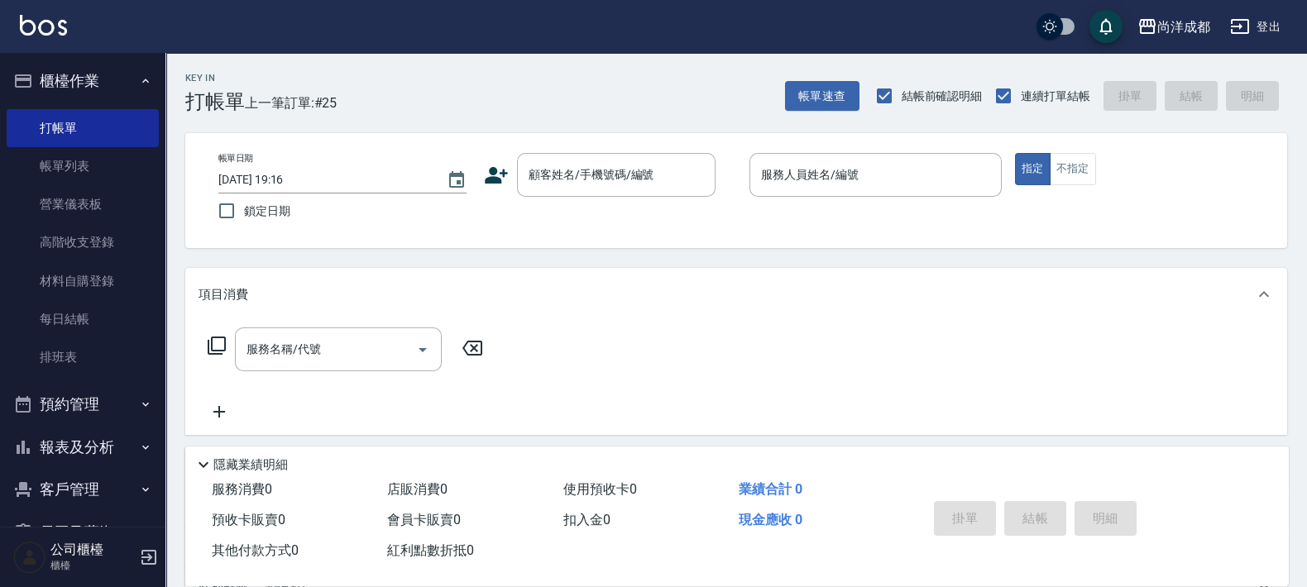
drag, startPoint x: 843, startPoint y: 319, endPoint x: 844, endPoint y: 305, distance: 14.1
click at [844, 318] on div "項目消費" at bounding box center [736, 294] width 1102 height 53
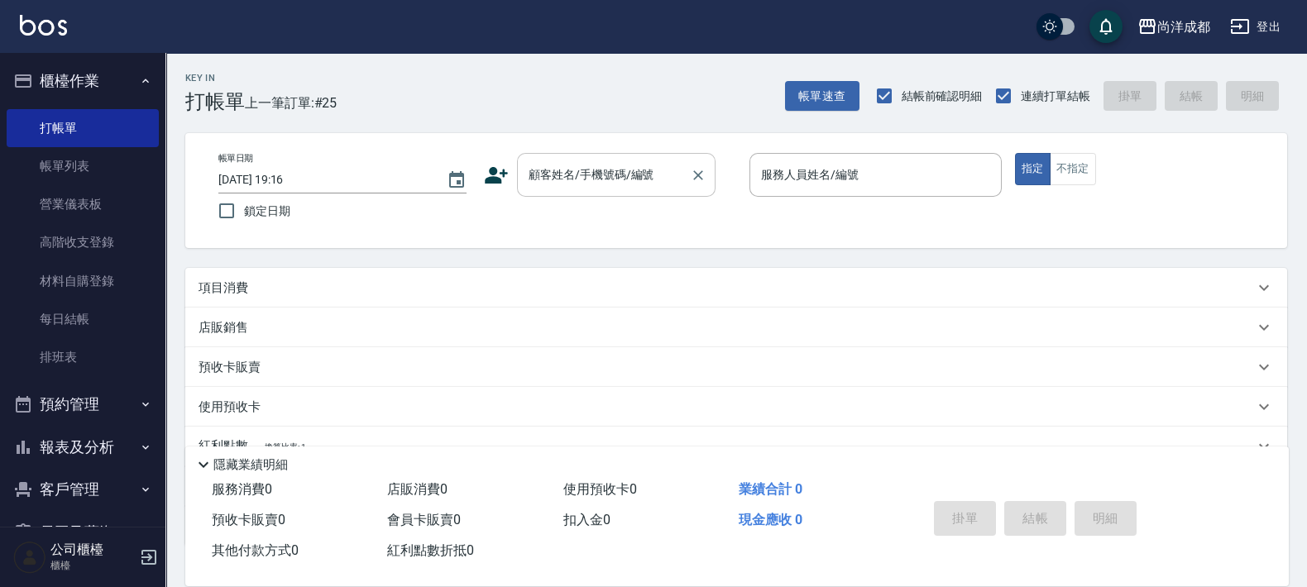
click at [577, 180] on input "顧客姓名/手機號碼/編號" at bounding box center [603, 174] width 159 height 29
click at [1015, 153] on button "指定" at bounding box center [1033, 169] width 36 height 32
click at [232, 291] on p "項目消費" at bounding box center [224, 288] width 50 height 17
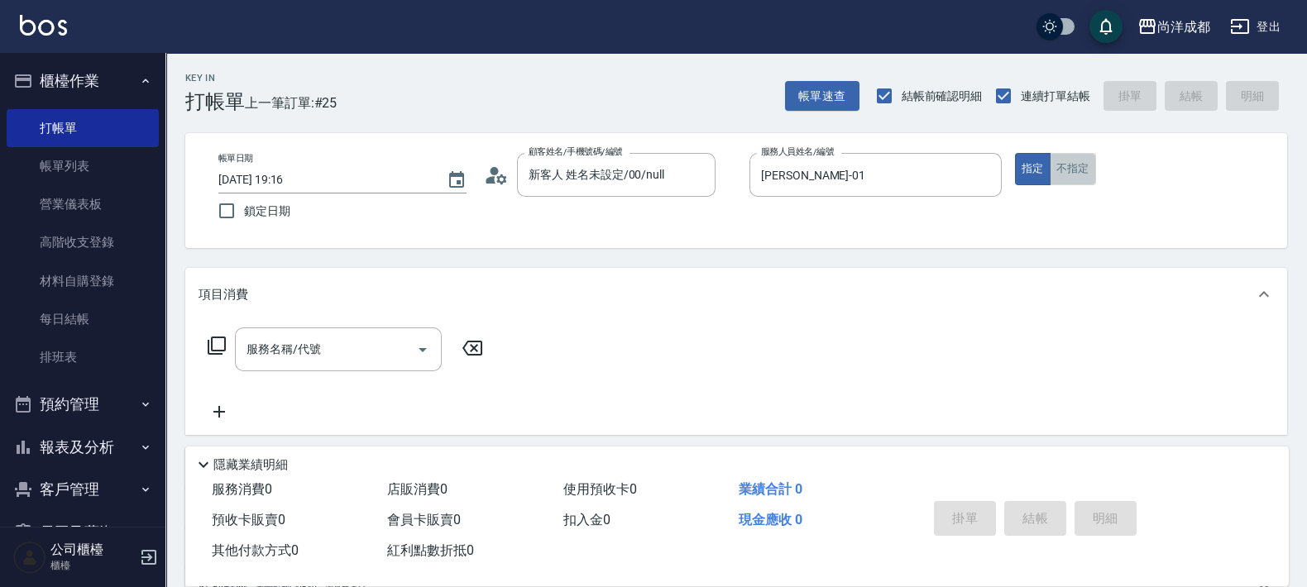
click at [1071, 163] on button "不指定" at bounding box center [1073, 169] width 46 height 32
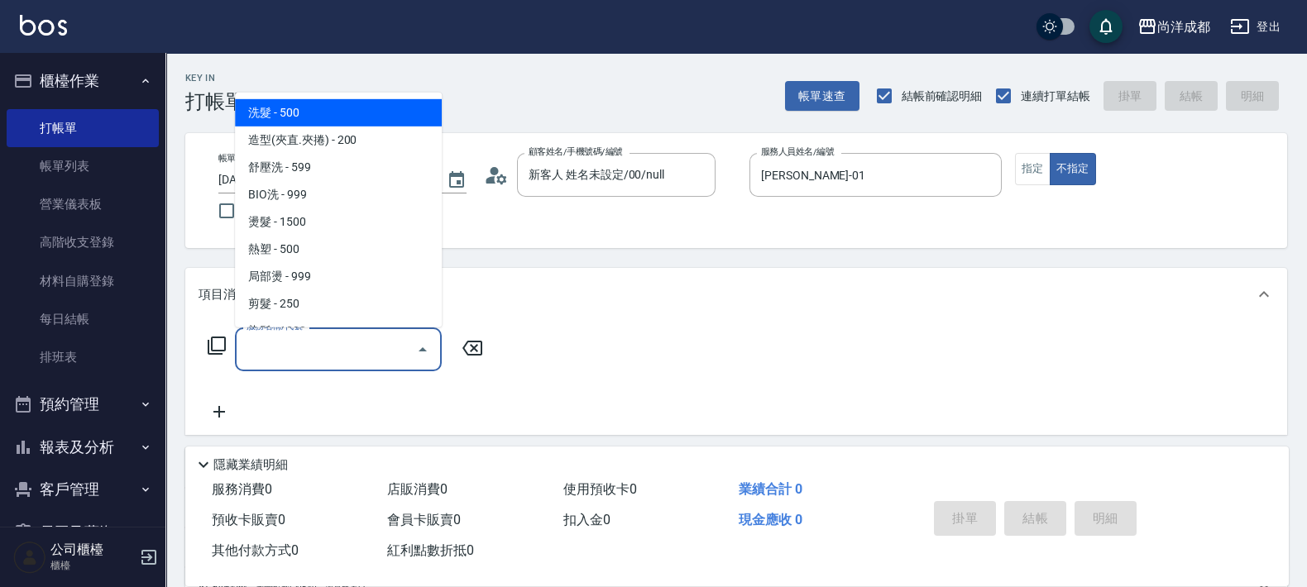
click at [360, 340] on input "服務名稱/代號" at bounding box center [325, 349] width 167 height 29
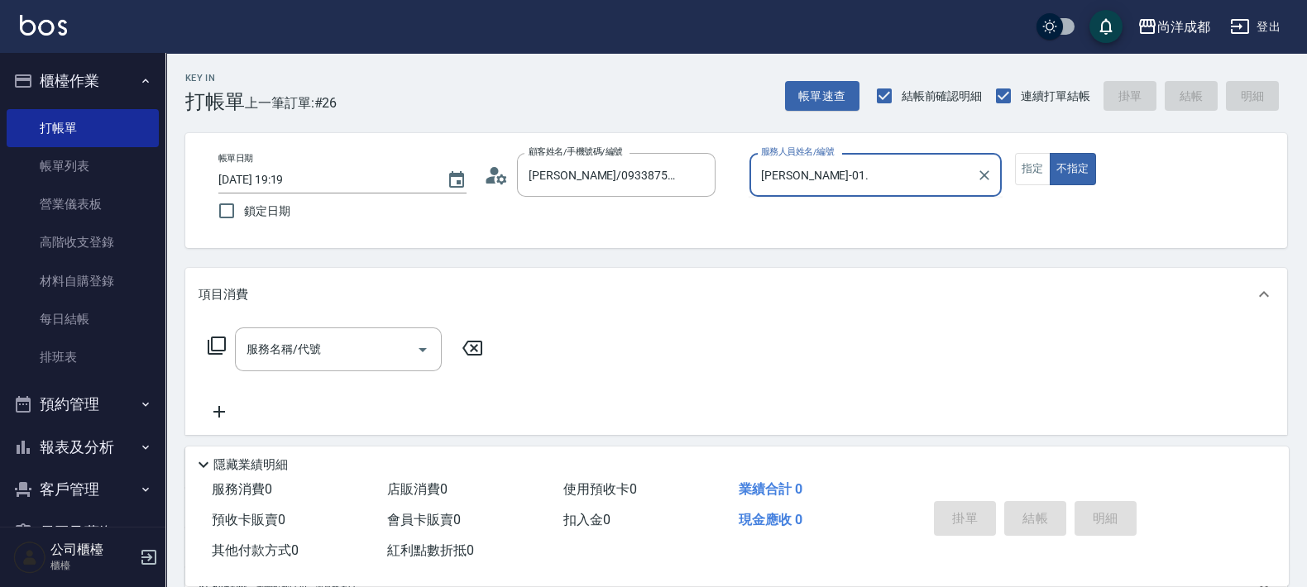
click at [1050, 153] on button "不指定" at bounding box center [1073, 169] width 46 height 32
click at [1040, 174] on button "指定" at bounding box center [1033, 169] width 36 height 32
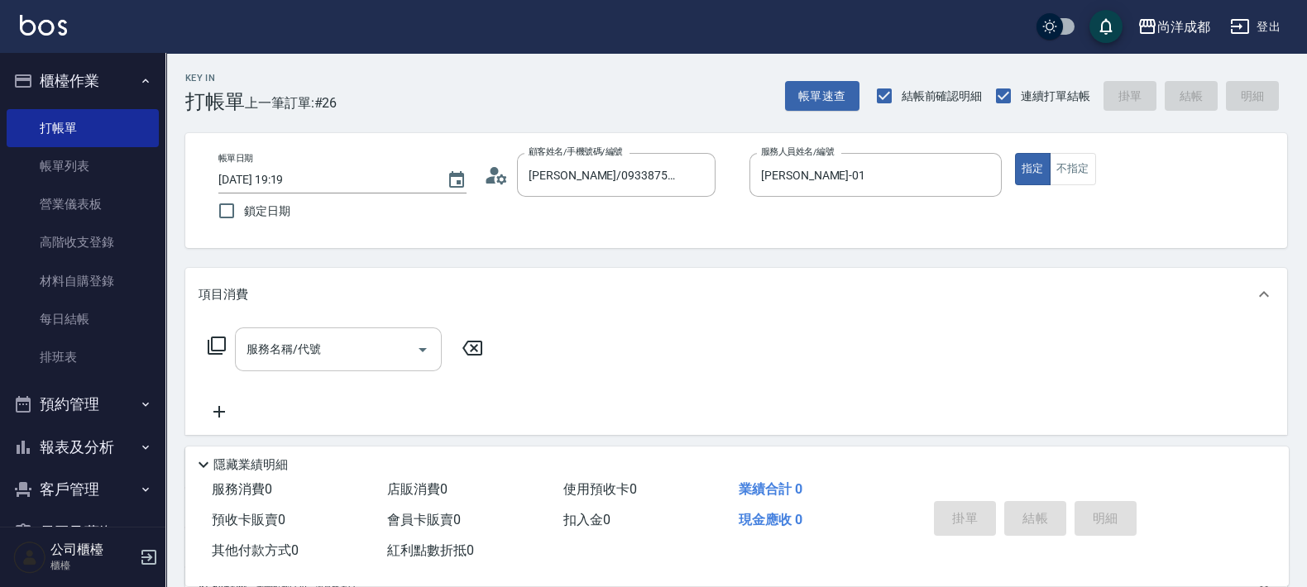
click at [326, 363] on input "服務名稱/代號" at bounding box center [325, 349] width 167 height 29
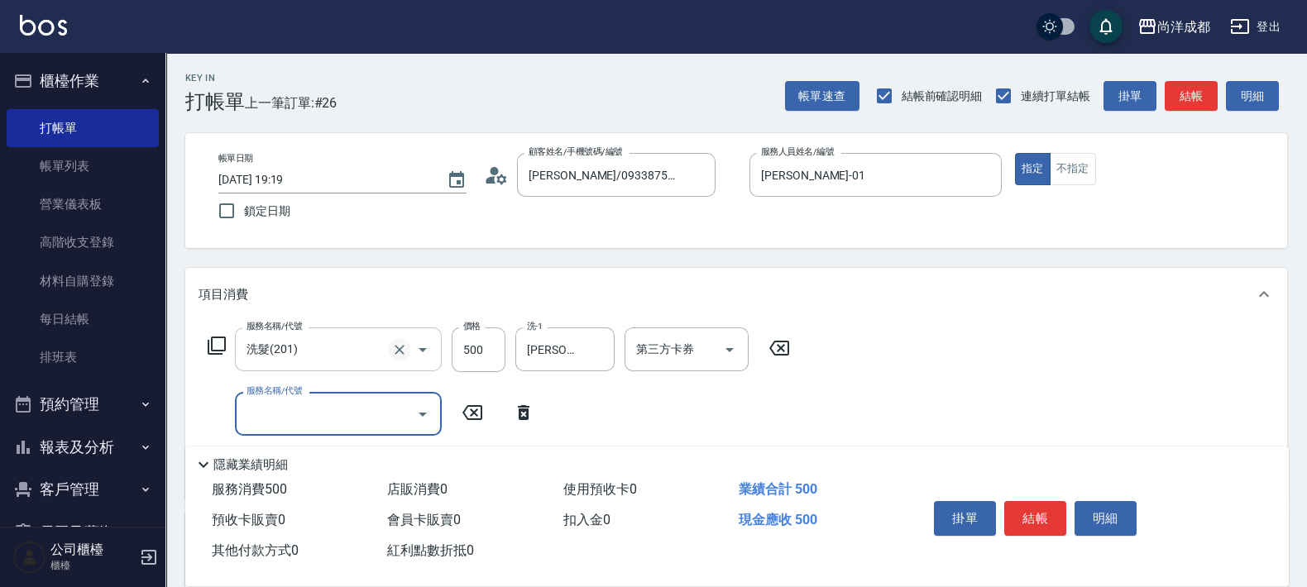
click at [401, 339] on button "Clear" at bounding box center [399, 349] width 23 height 23
